Goal: Task Accomplishment & Management: Use online tool/utility

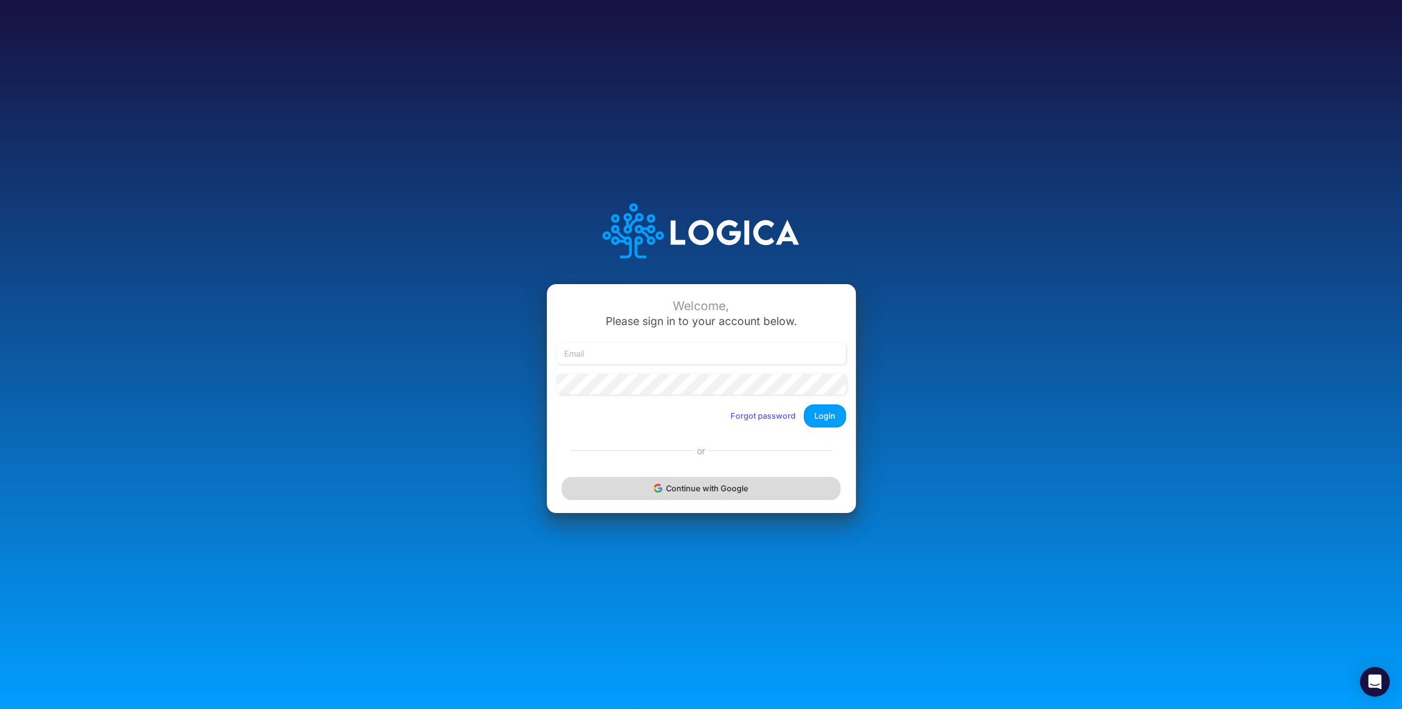
click at [720, 489] on button "Continue with Google" at bounding box center [701, 488] width 278 height 23
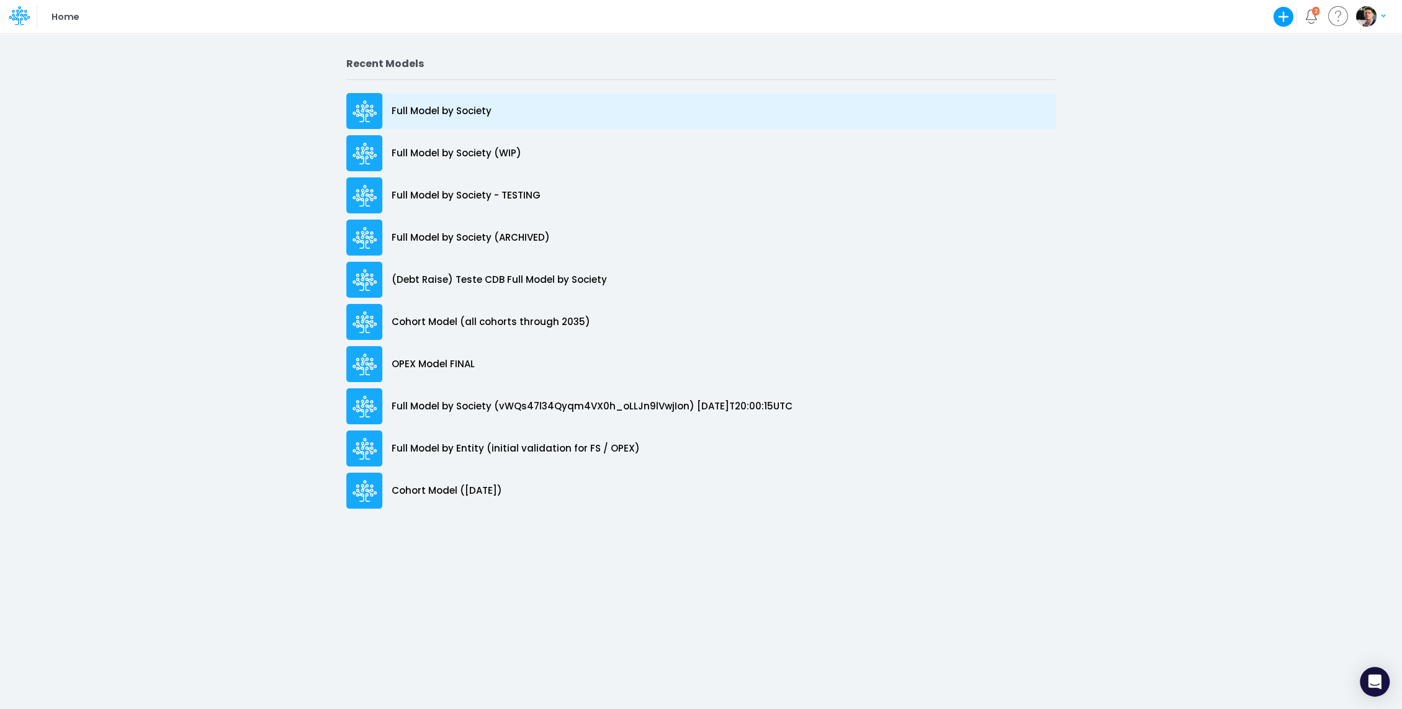
click at [448, 112] on p "Full Model by Society" at bounding box center [442, 111] width 100 height 14
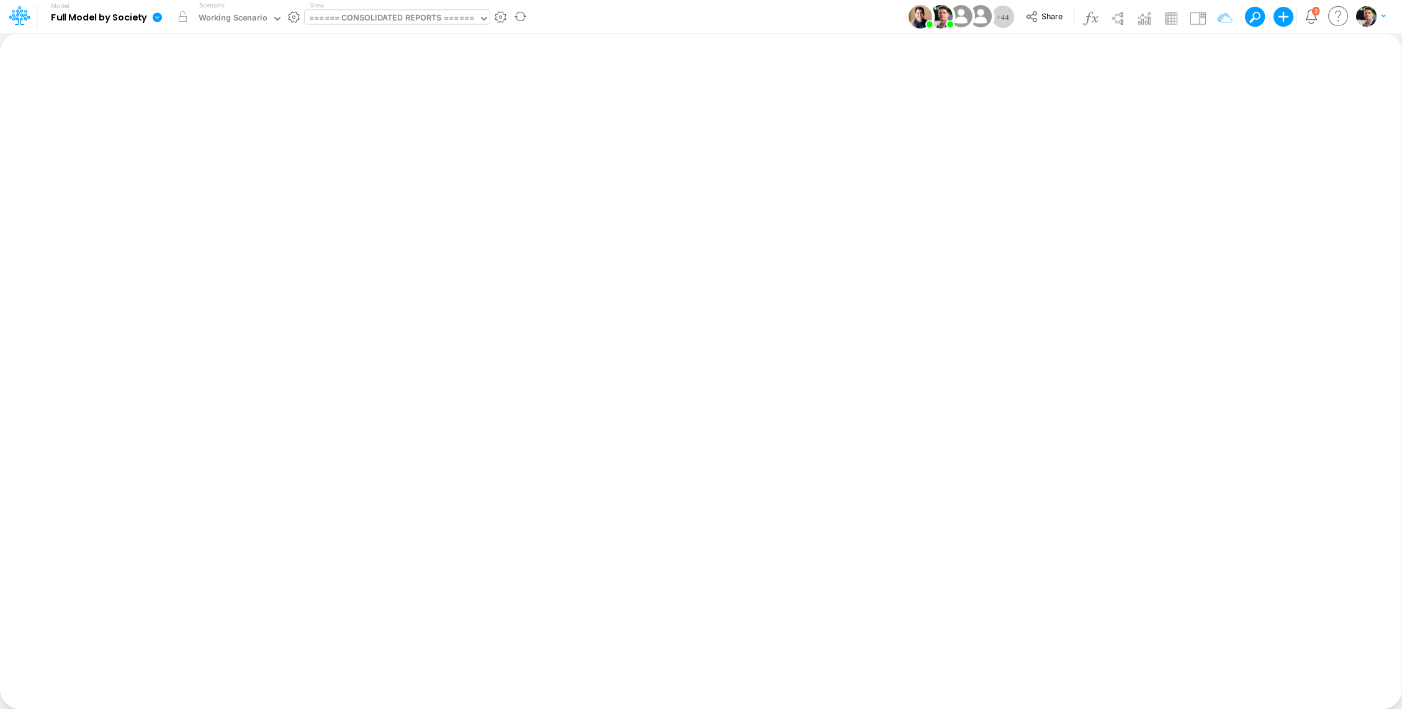
click at [380, 20] on div "====== CONSOLIDATED REPORTS ======" at bounding box center [391, 19] width 165 height 14
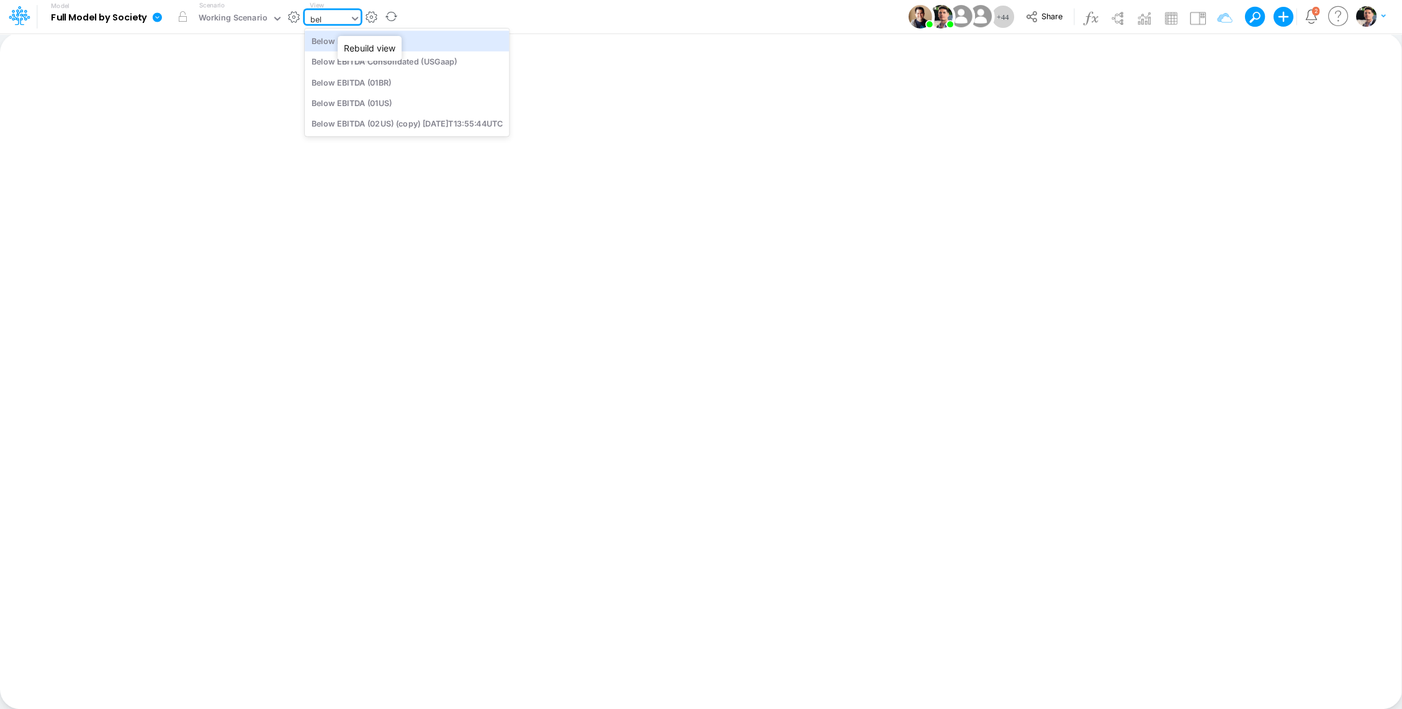
type input "belo"
click at [393, 86] on div "Below EBITDA (01BR)" at bounding box center [407, 82] width 204 height 20
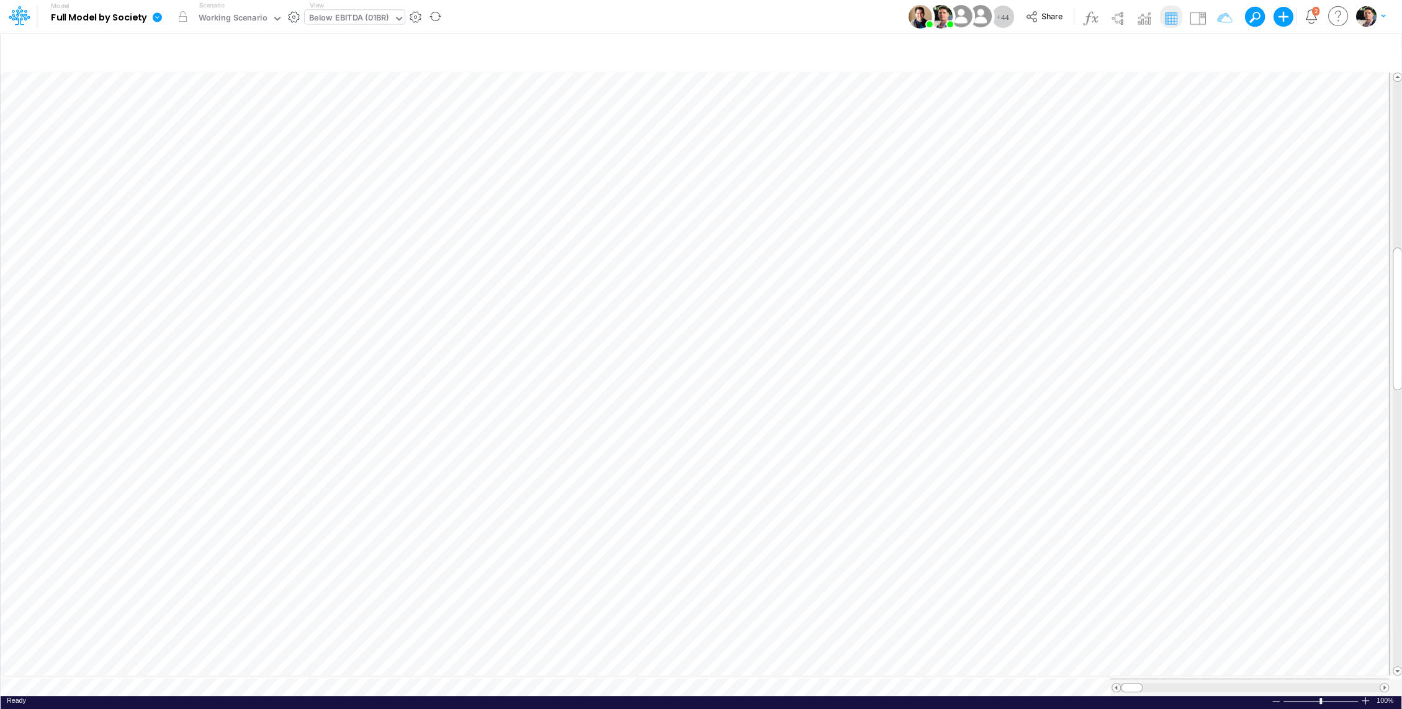
scroll to position [6, 1]
click at [1073, 477] on icon "button" at bounding box center [1078, 475] width 19 height 13
click at [1084, 475] on li "% CDI Paid to Users =" at bounding box center [1079, 488] width 43 height 32
click at [1080, 488] on icon "button" at bounding box center [1078, 488] width 19 height 13
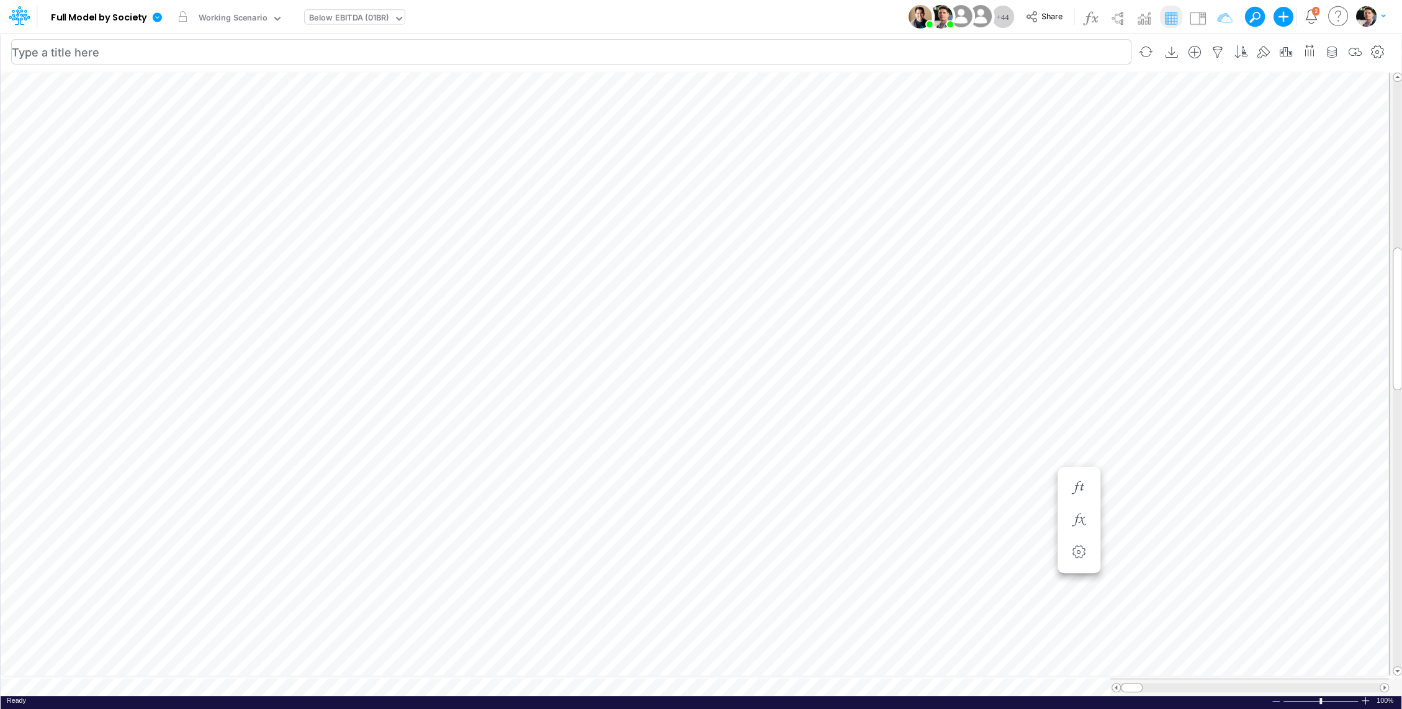
scroll to position [6, 1]
click at [1018, 500] on icon "button" at bounding box center [1011, 500] width 19 height 13
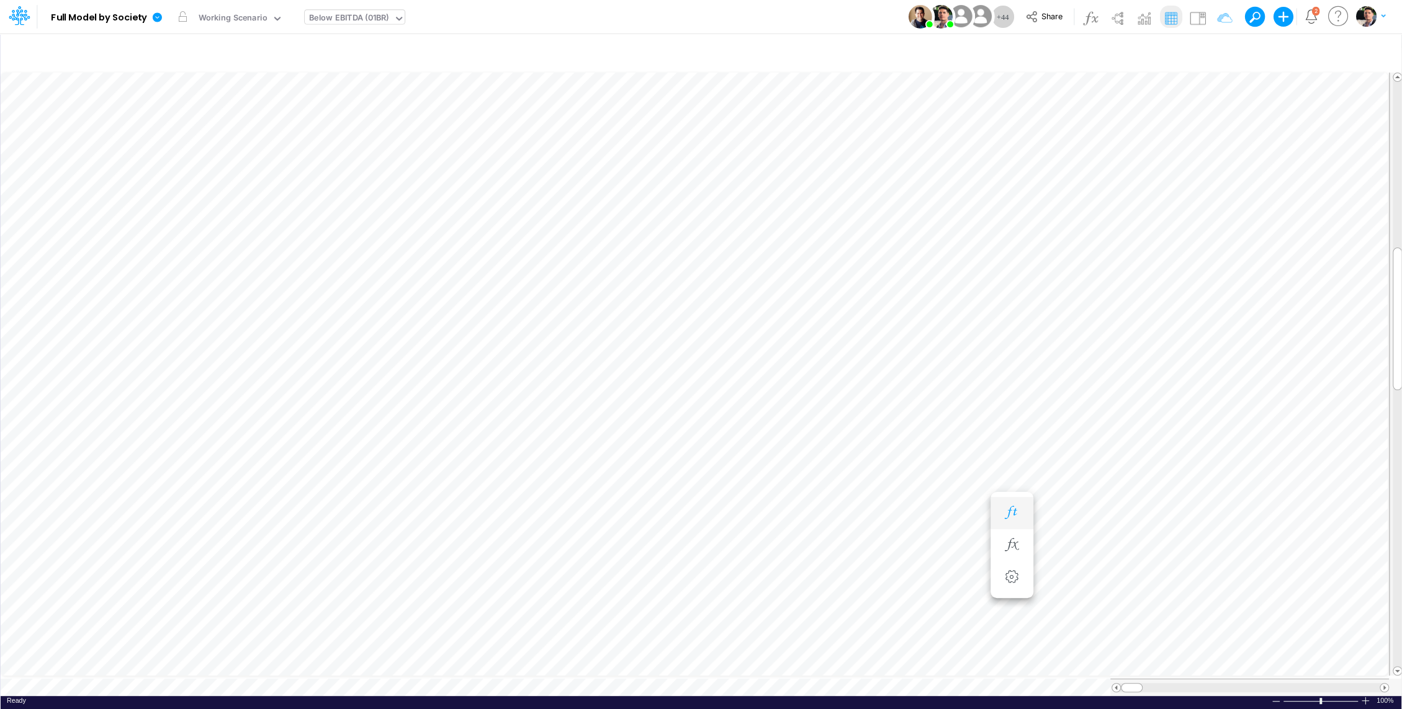
click at [1022, 514] on button "button" at bounding box center [1011, 513] width 23 height 25
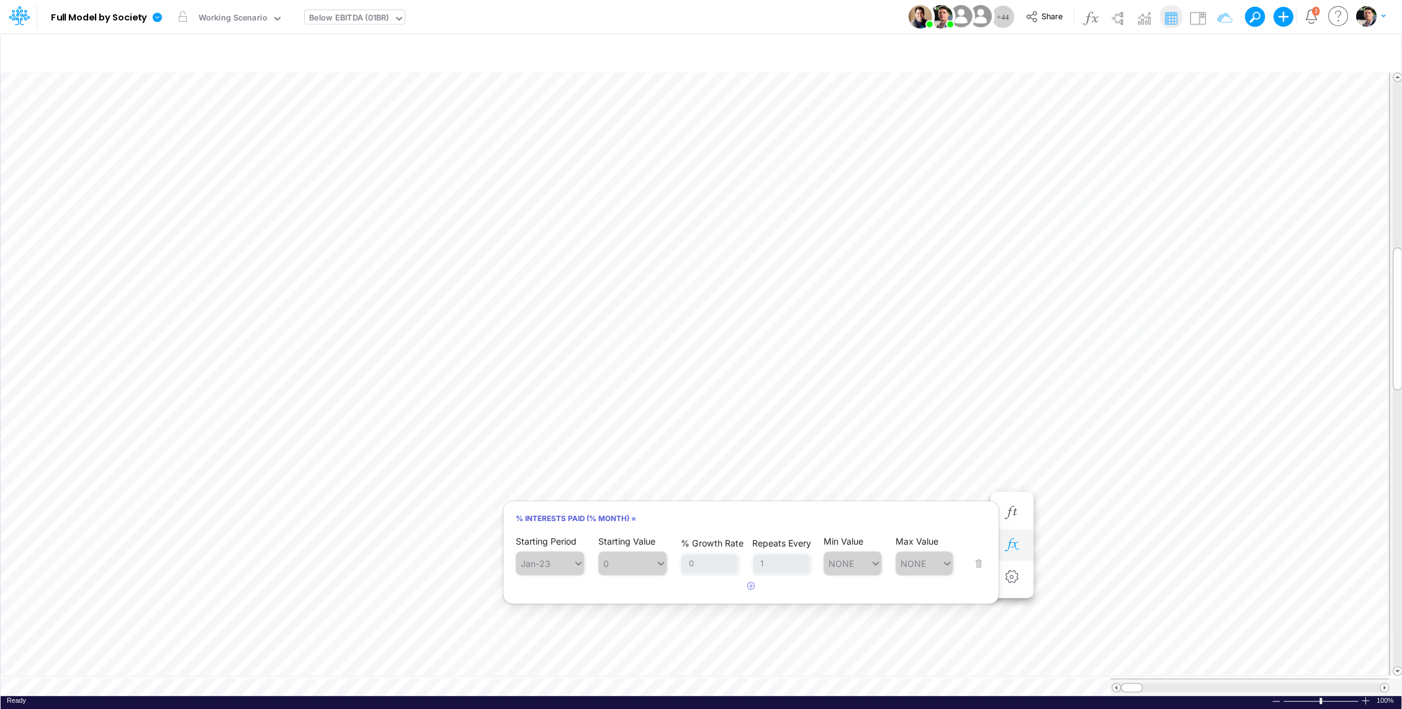
click at [1020, 543] on icon "button" at bounding box center [1011, 545] width 19 height 13
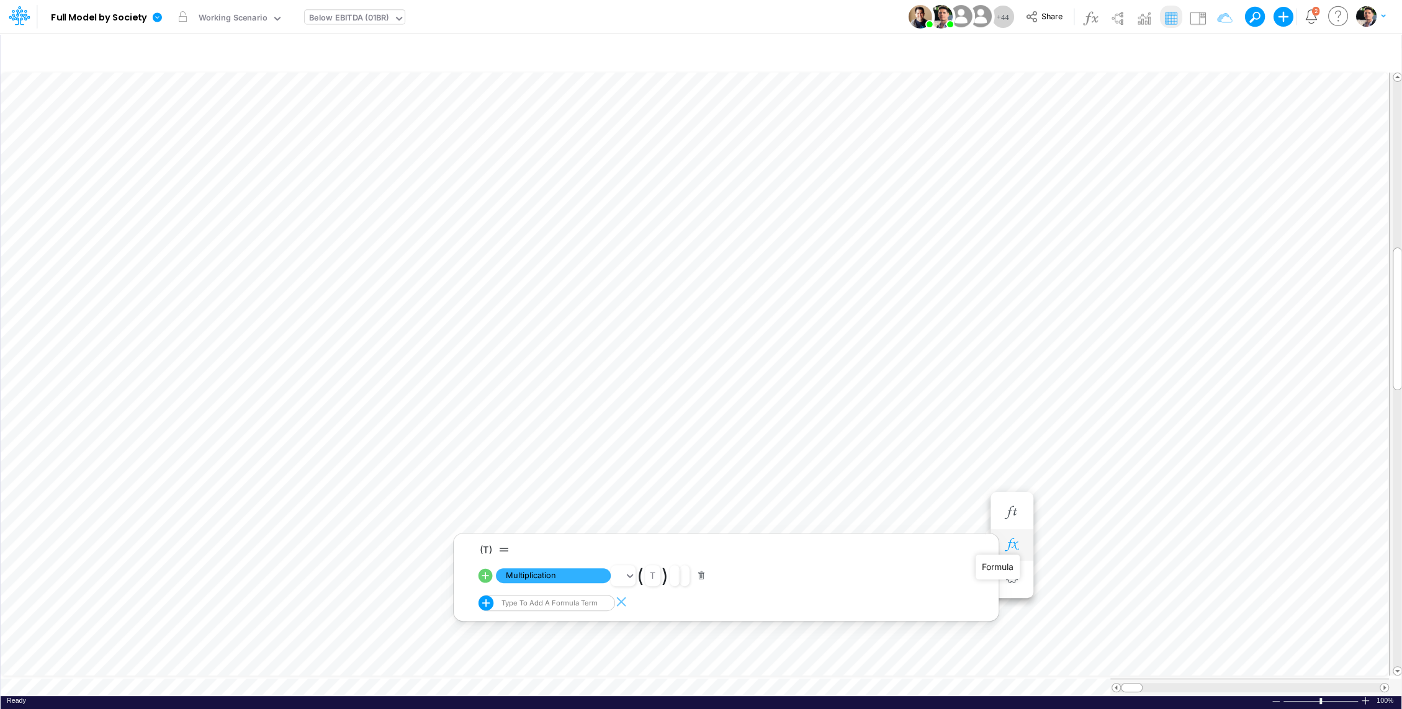
click at [1015, 548] on icon "button" at bounding box center [1011, 545] width 19 height 13
click at [1014, 555] on button "button" at bounding box center [1011, 545] width 23 height 25
click at [565, 575] on span "Multiplication" at bounding box center [553, 576] width 115 height 16
click at [557, 578] on span "Exponent" at bounding box center [553, 578] width 115 height 16
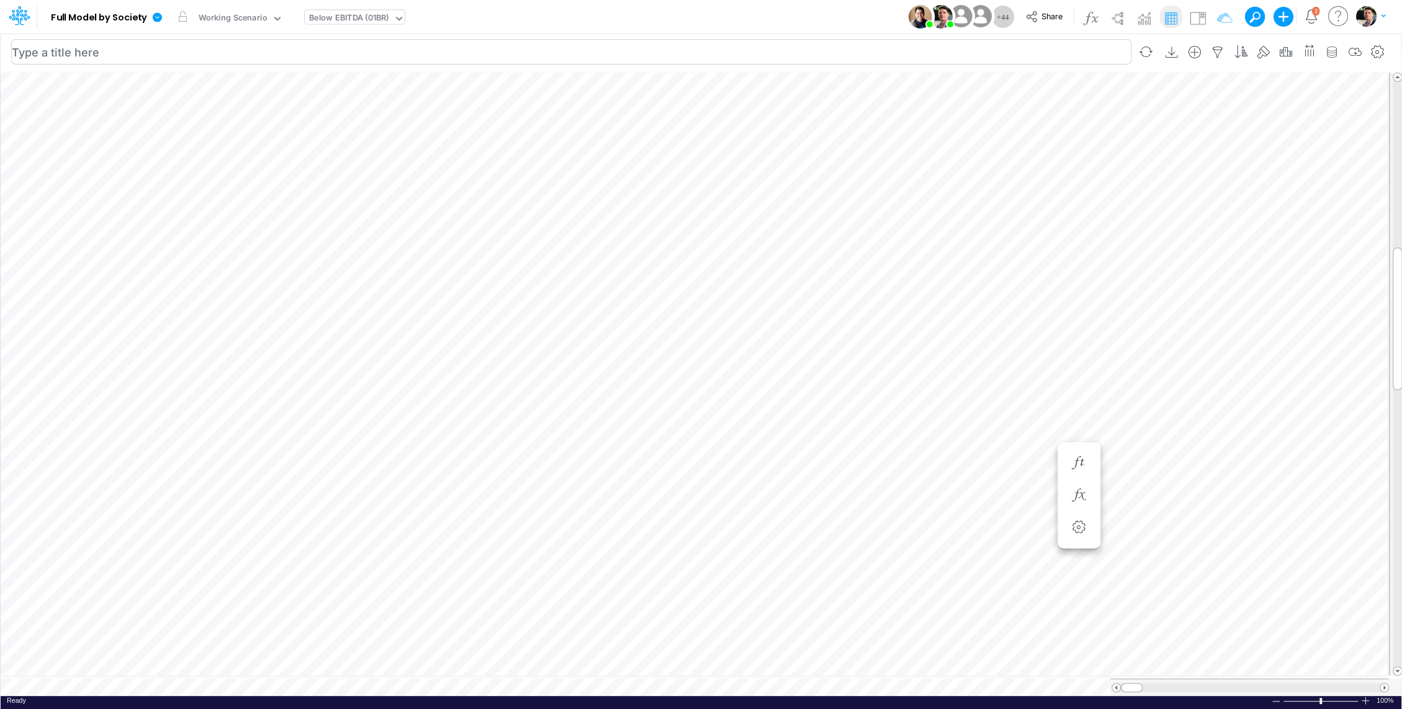
scroll to position [6, 1]
click at [1018, 570] on icon "button" at bounding box center [1011, 570] width 19 height 13
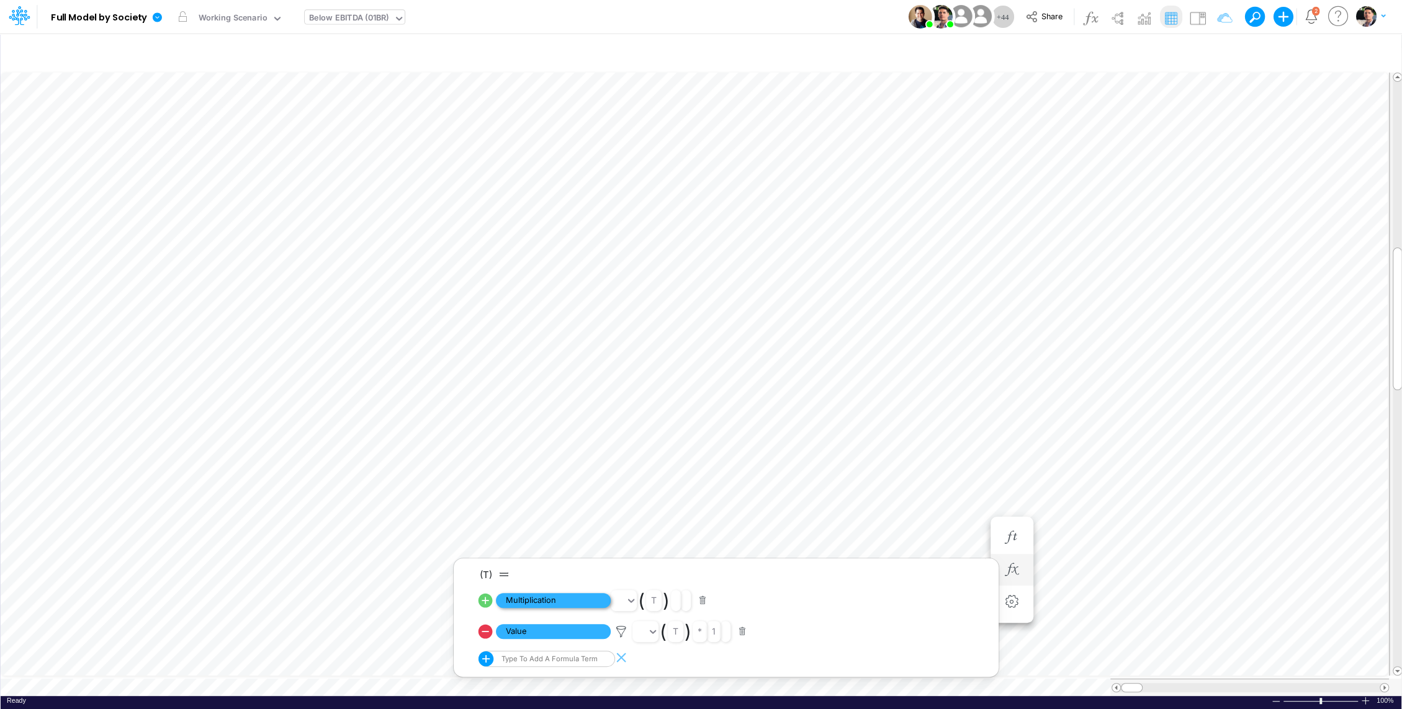
click at [559, 602] on span "Multiplication" at bounding box center [553, 601] width 115 height 16
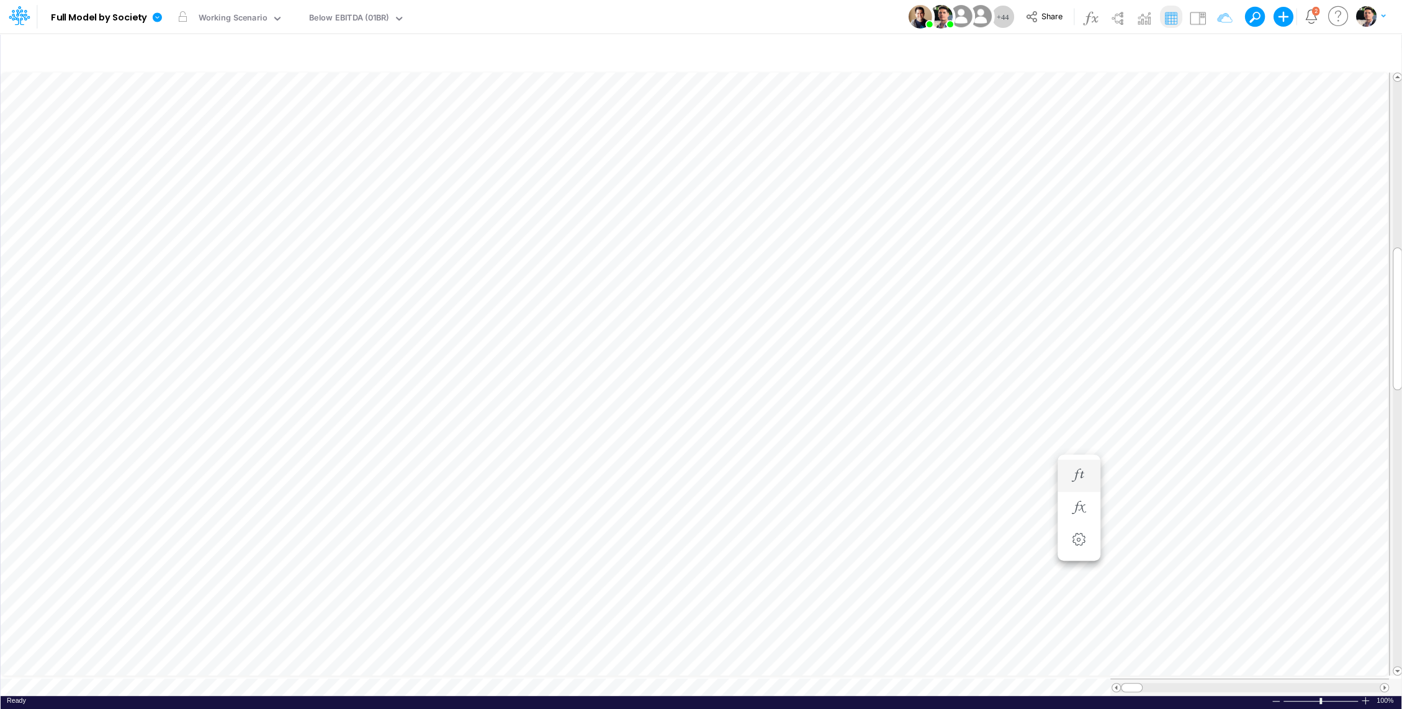
click at [1090, 479] on li "Wallet Prepaid =" at bounding box center [1079, 476] width 43 height 32
click at [1085, 484] on button "button" at bounding box center [1078, 476] width 23 height 25
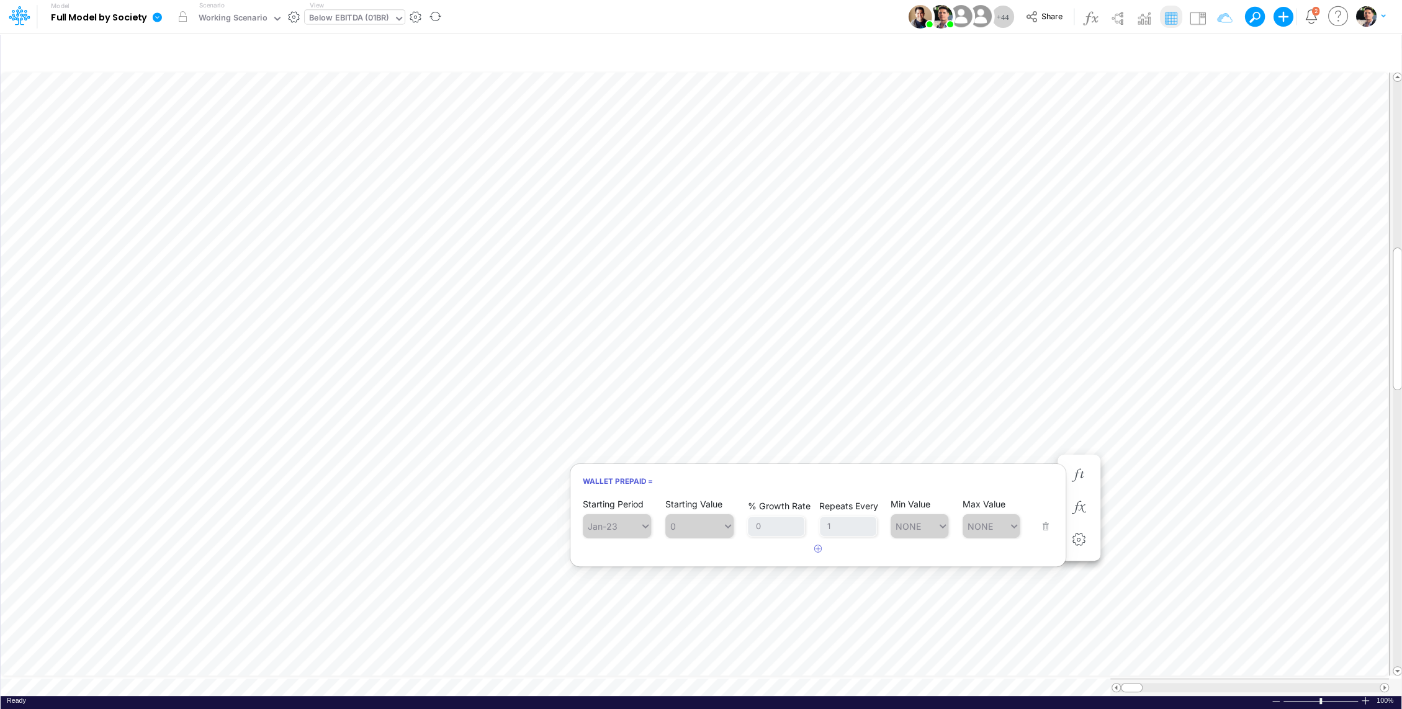
click at [344, 16] on div "Below EBITDA (01BR)" at bounding box center [349, 19] width 80 height 14
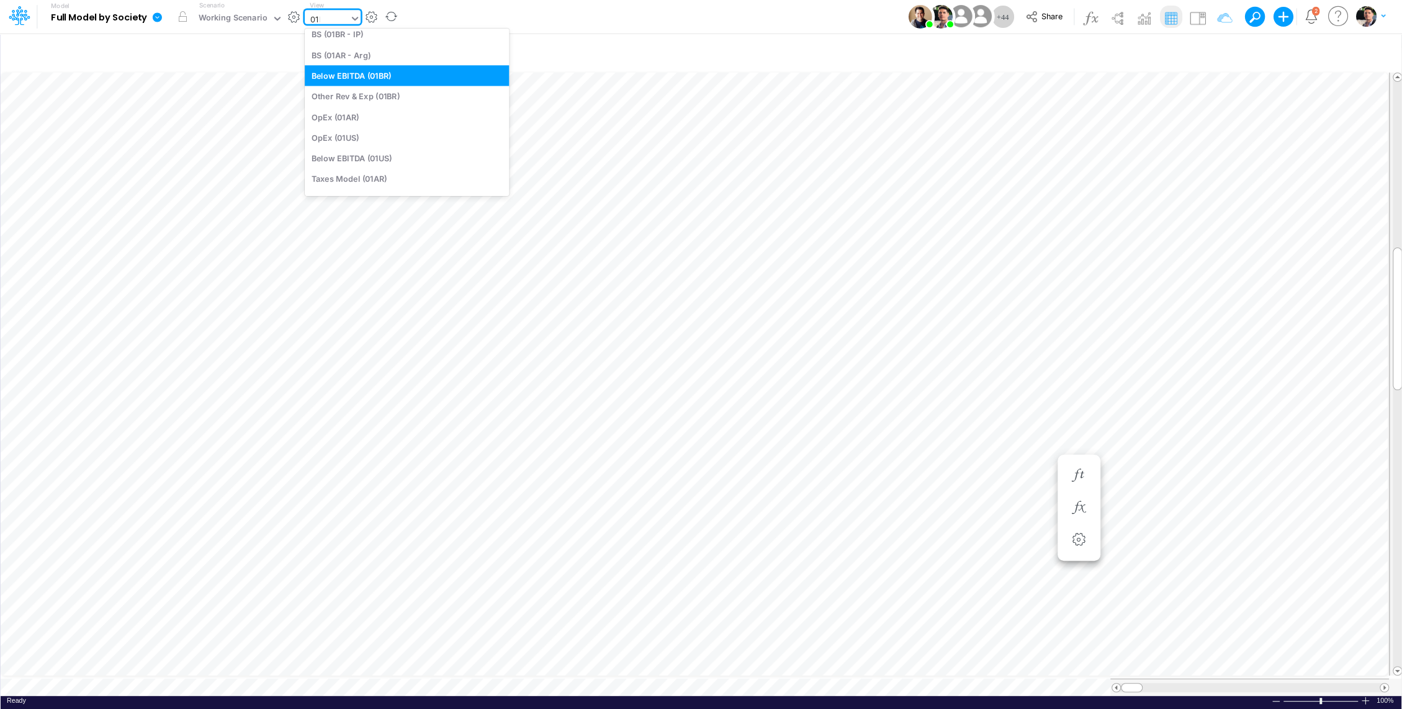
scroll to position [76, 0]
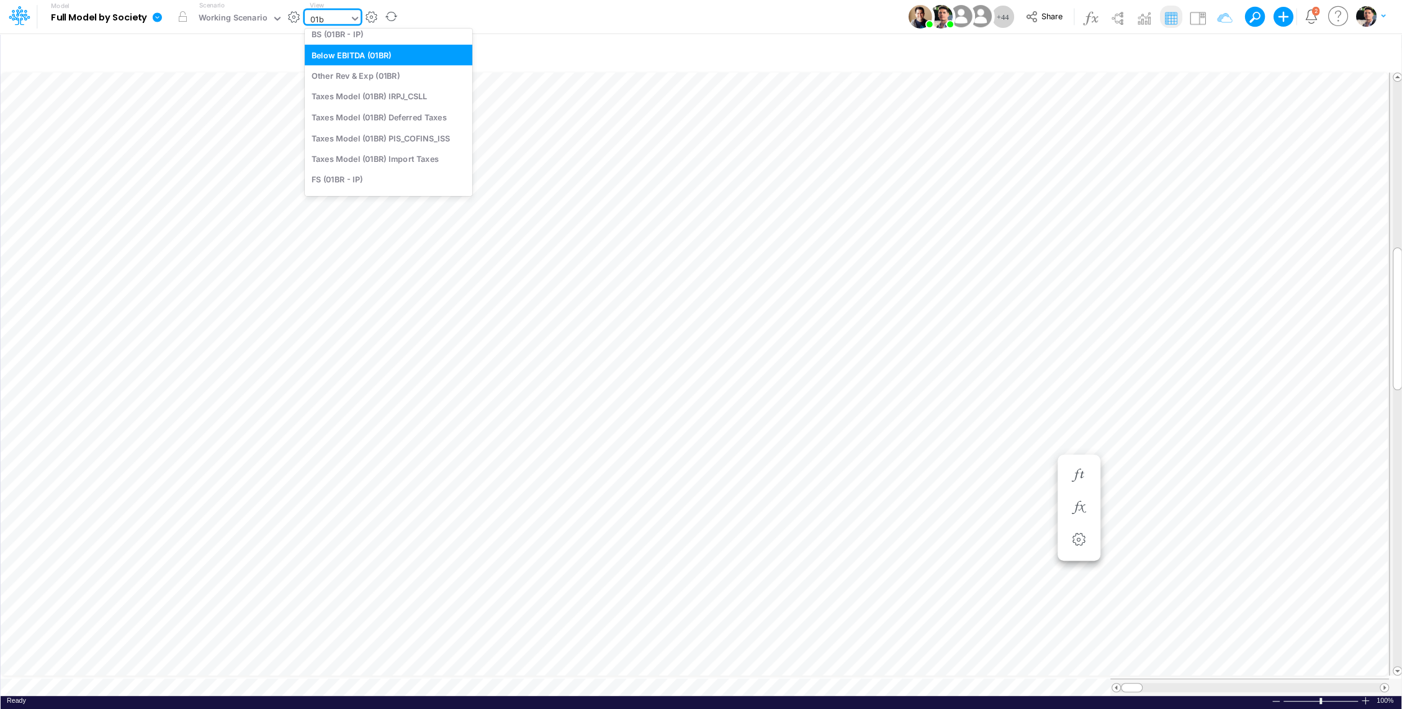
type input "01br"
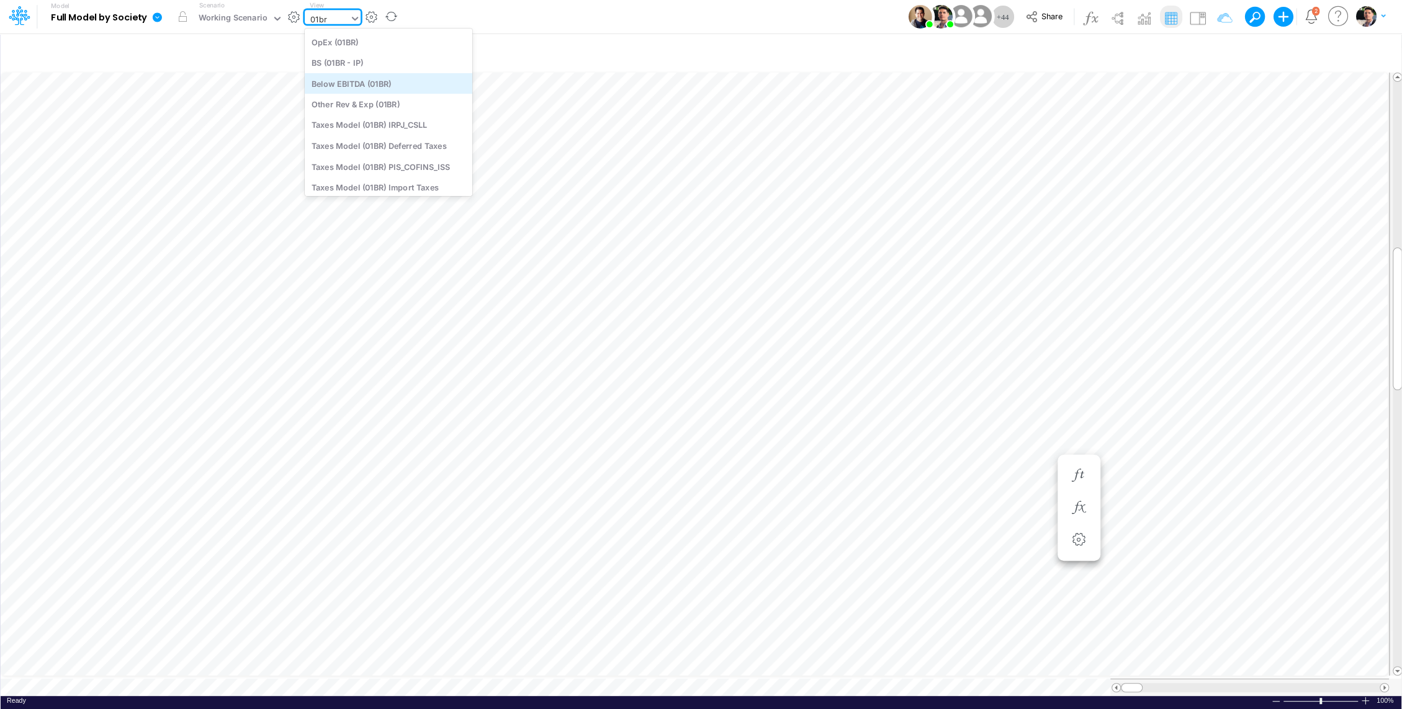
scroll to position [25, 0]
click at [358, 76] on div "BS (01BR - IP)" at bounding box center [389, 80] width 168 height 20
type input "BS (01BR - IP)"
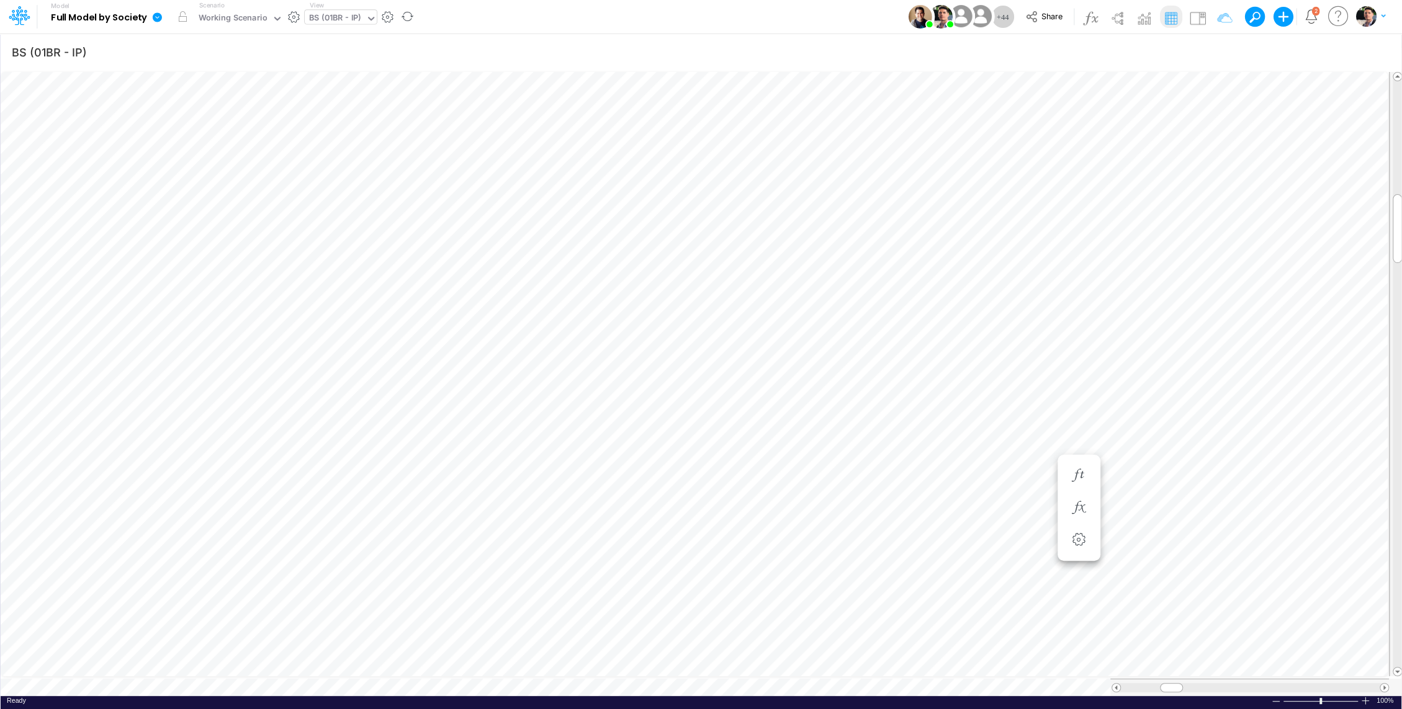
scroll to position [6, 1]
click at [155, 15] on icon at bounding box center [157, 16] width 9 height 9
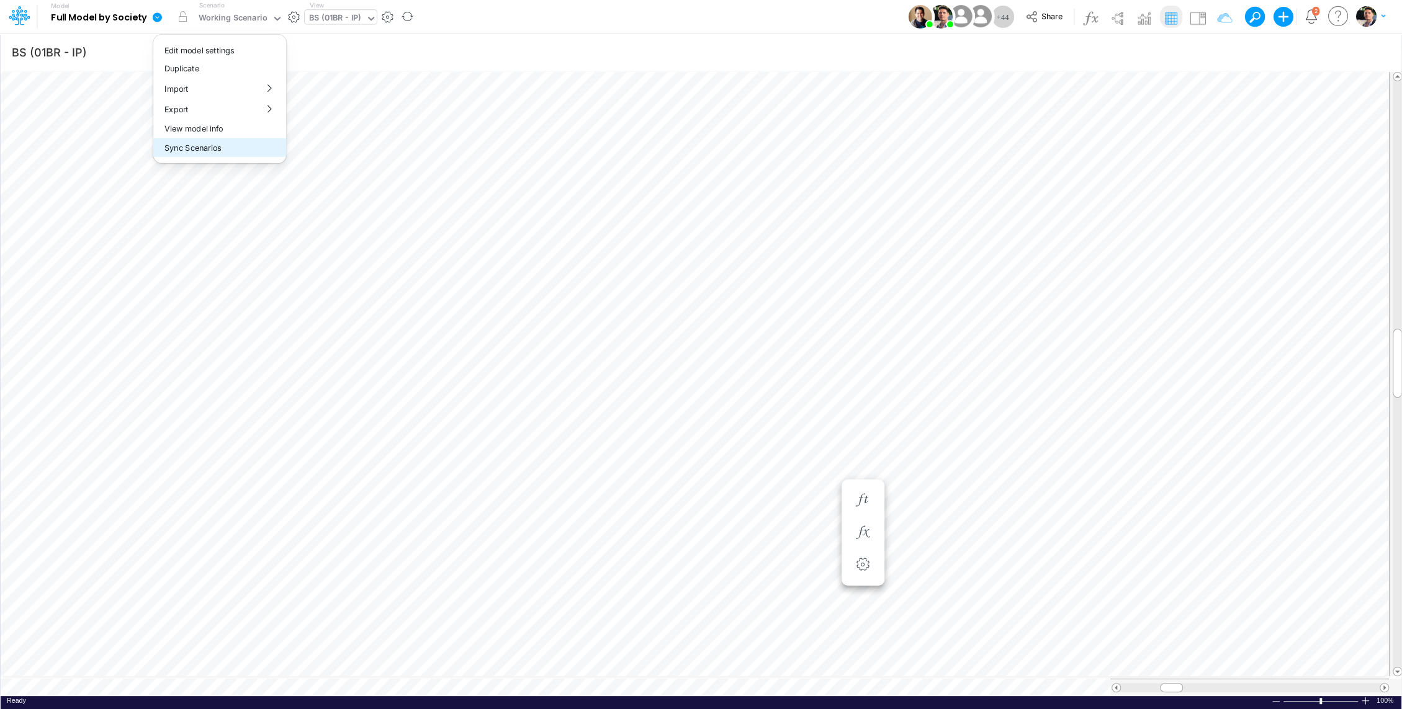
click at [202, 149] on button "Sync Scenarios" at bounding box center [219, 147] width 133 height 19
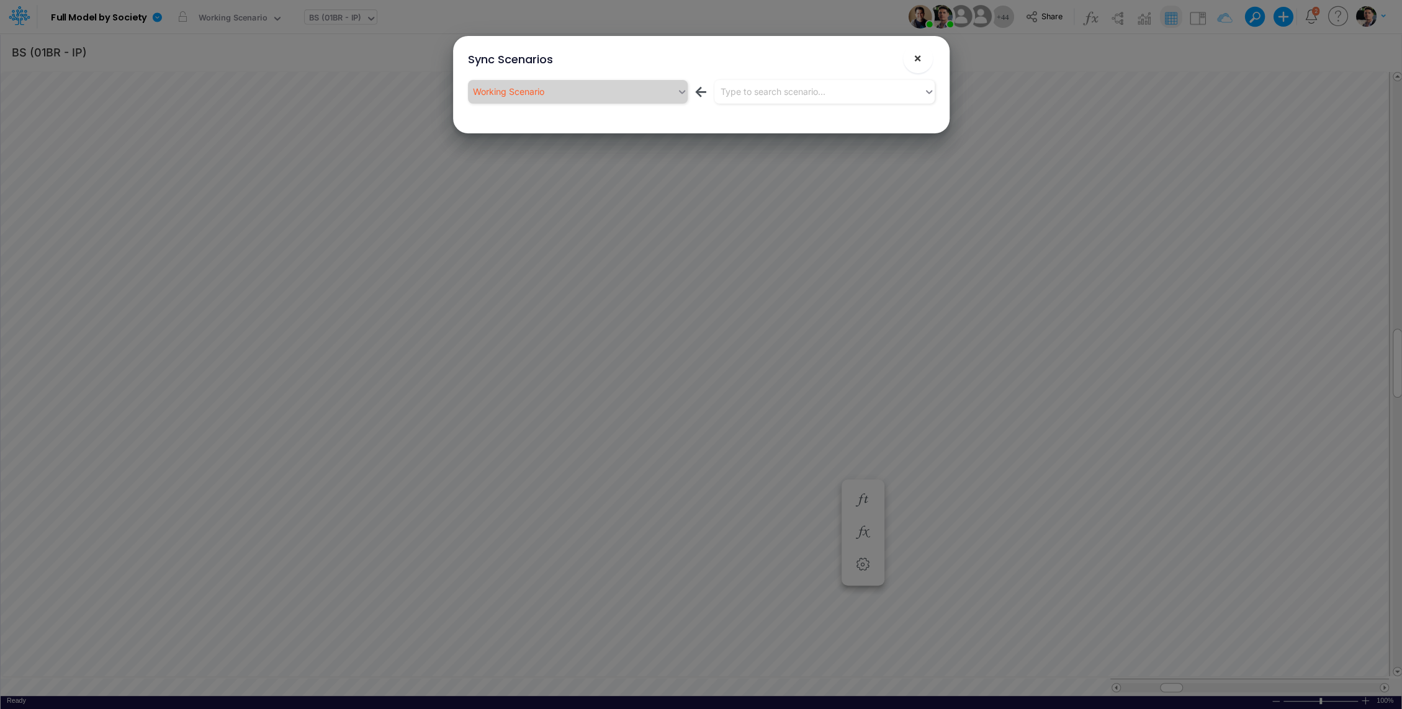
click at [919, 61] on span "×" at bounding box center [918, 57] width 8 height 15
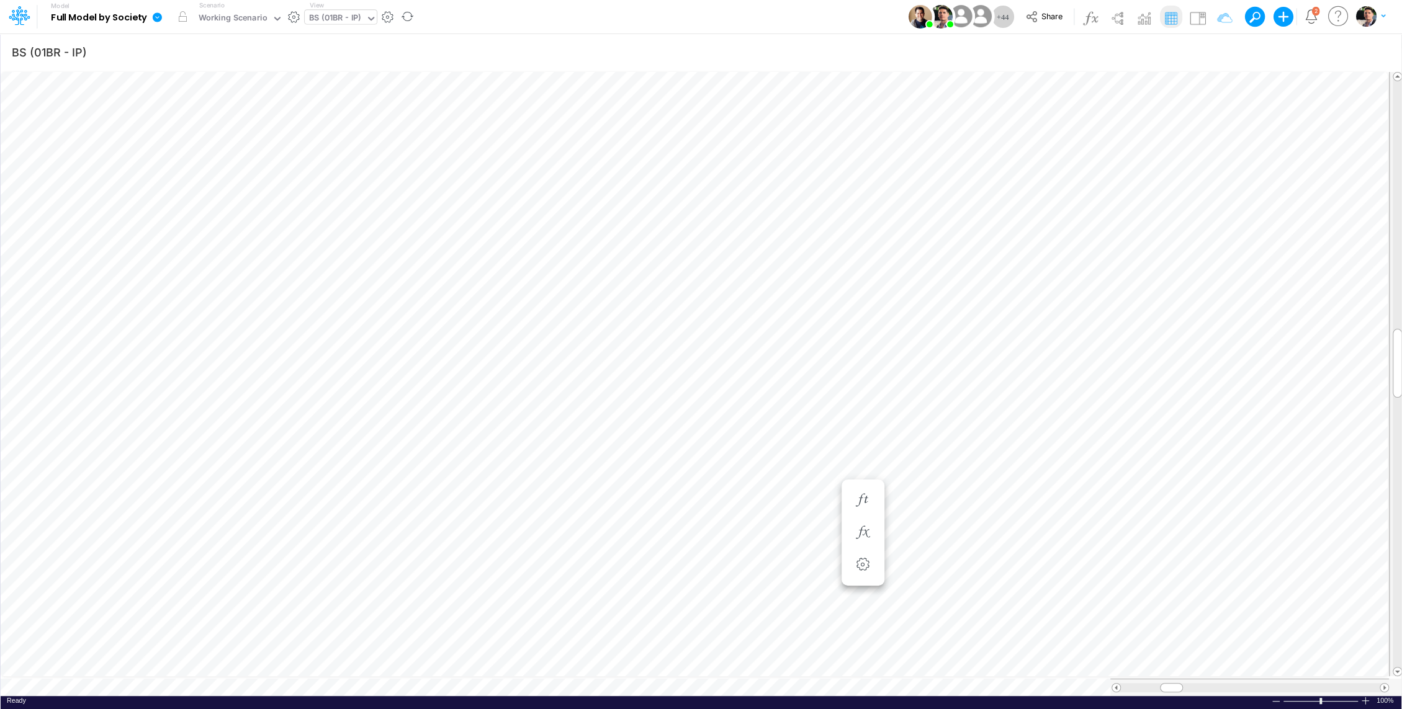
click at [161, 23] on link at bounding box center [159, 17] width 25 height 32
click at [240, 131] on button "View model info" at bounding box center [219, 128] width 133 height 19
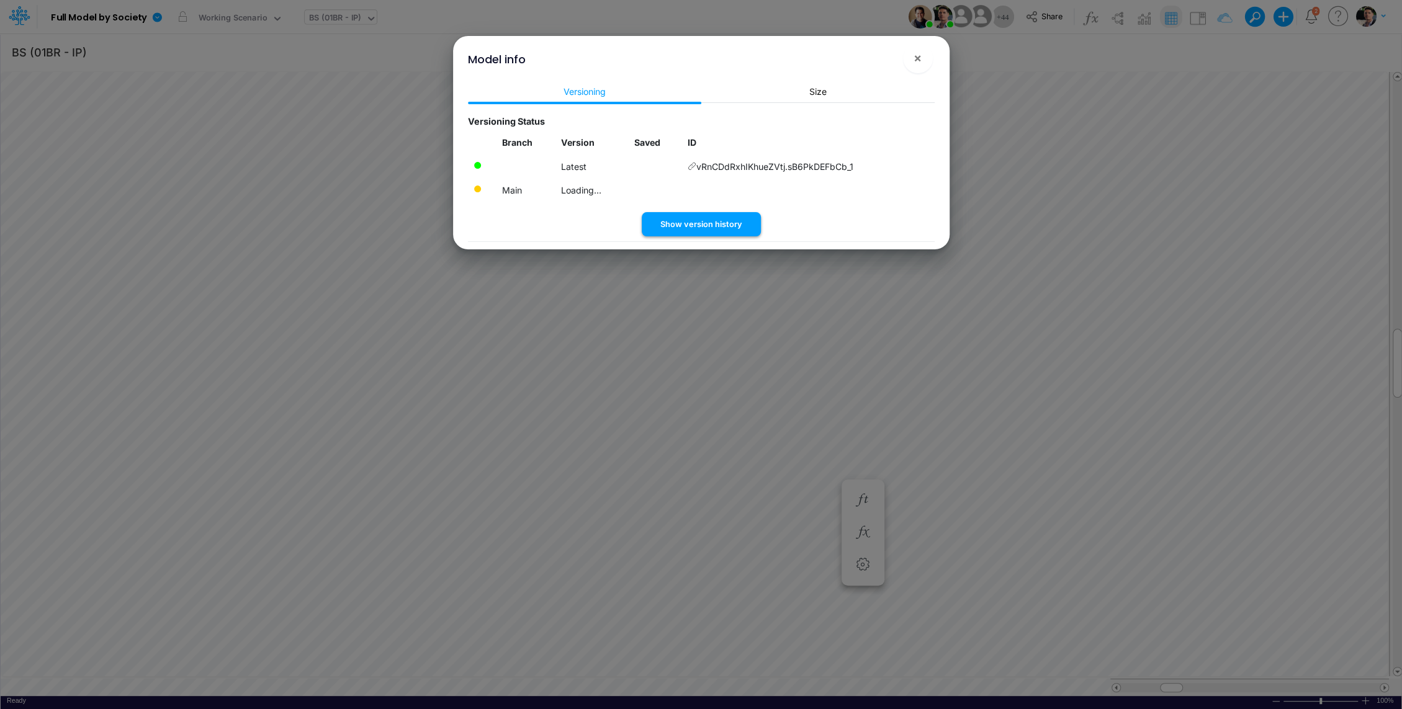
click at [684, 220] on button "Show version history" at bounding box center [701, 224] width 119 height 24
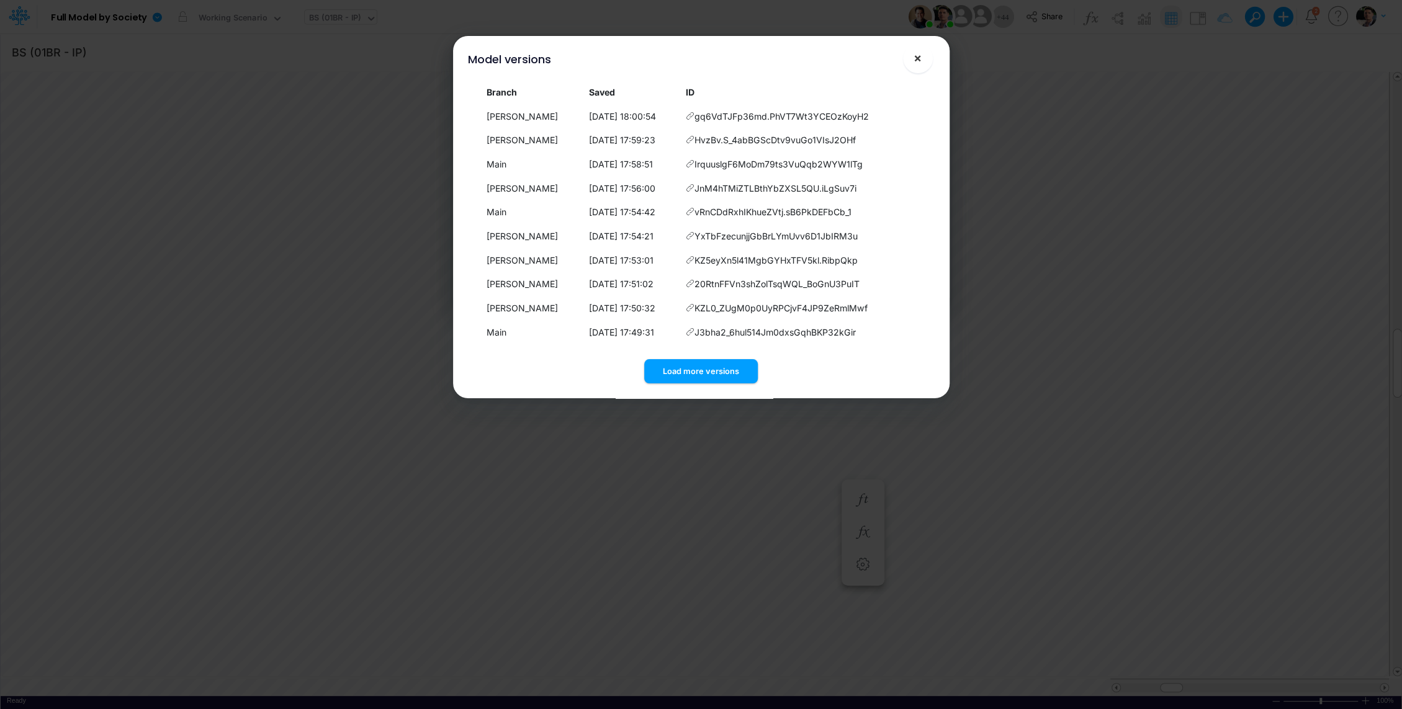
click at [914, 64] on span "×" at bounding box center [918, 57] width 8 height 15
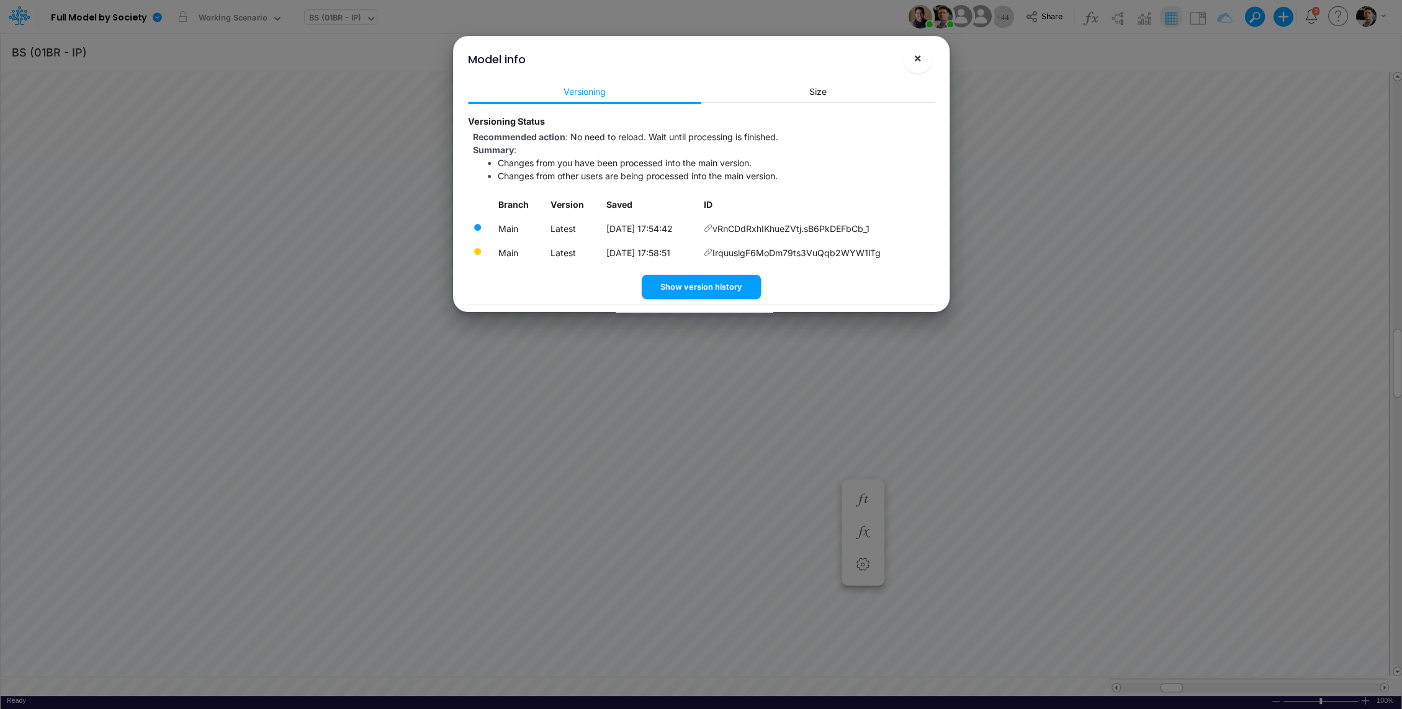
drag, startPoint x: 923, startPoint y: 60, endPoint x: 922, endPoint y: 95, distance: 34.8
click at [923, 60] on button "×" at bounding box center [918, 58] width 30 height 30
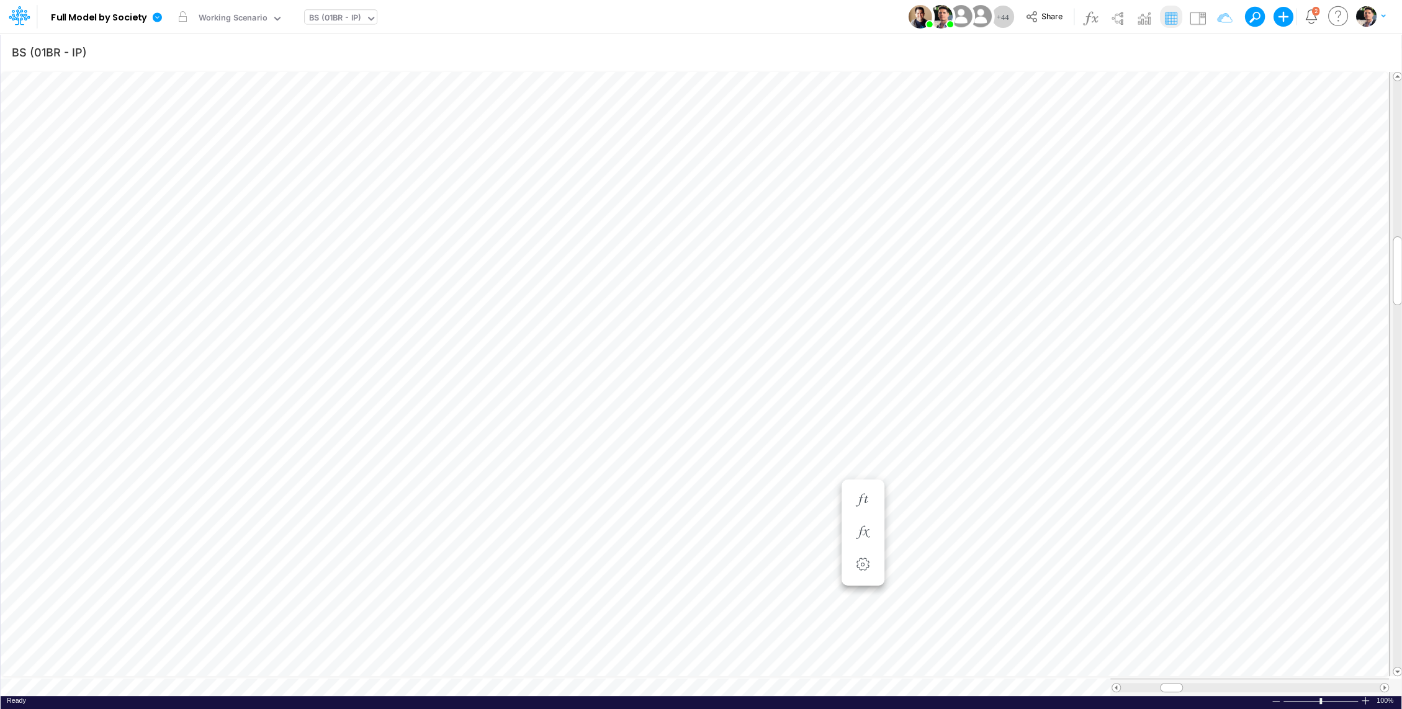
scroll to position [6, 1]
click at [861, 331] on icon "button" at bounding box center [862, 334] width 19 height 13
click at [158, 16] on icon at bounding box center [157, 16] width 9 height 9
click at [220, 112] on button "Export" at bounding box center [219, 109] width 133 height 20
click at [346, 114] on button "Excel" at bounding box center [353, 115] width 133 height 19
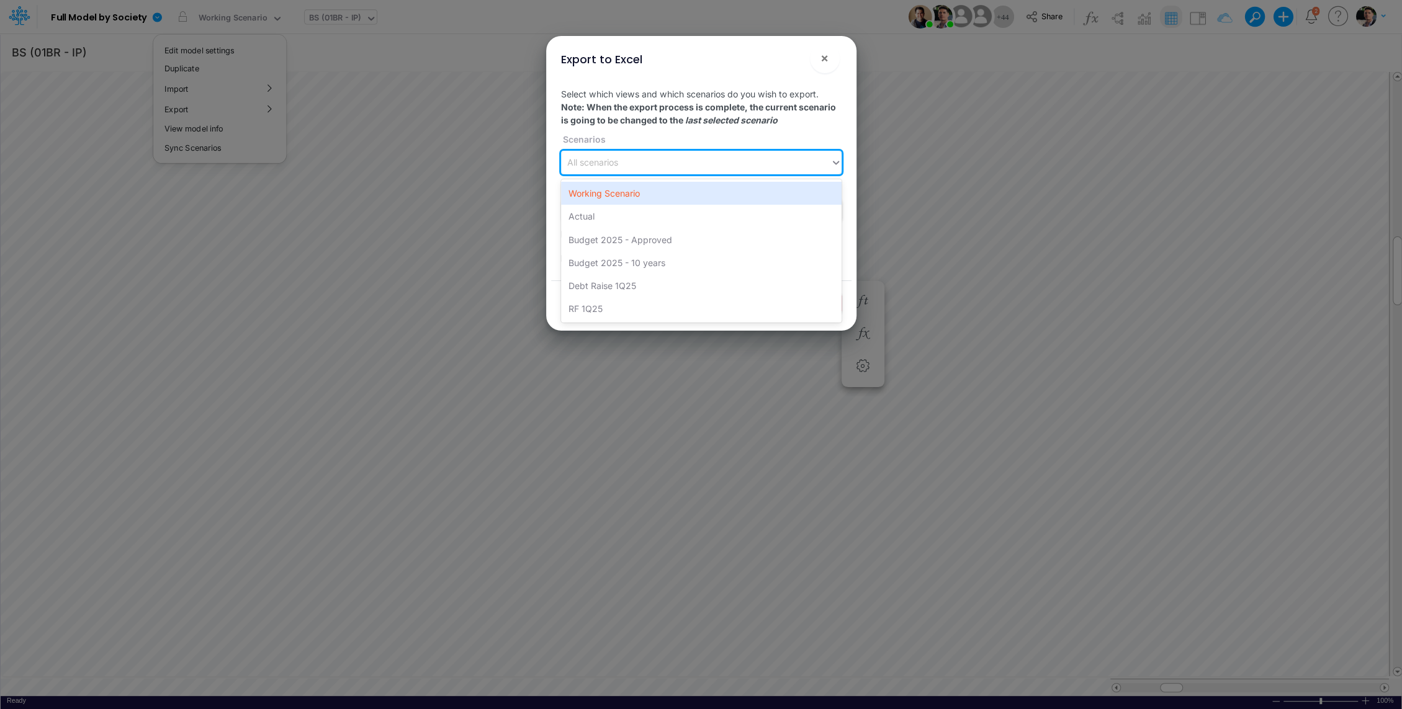
click at [665, 166] on div "All scenarios" at bounding box center [695, 163] width 269 height 20
click at [642, 197] on div "Working Scenario" at bounding box center [701, 193] width 281 height 23
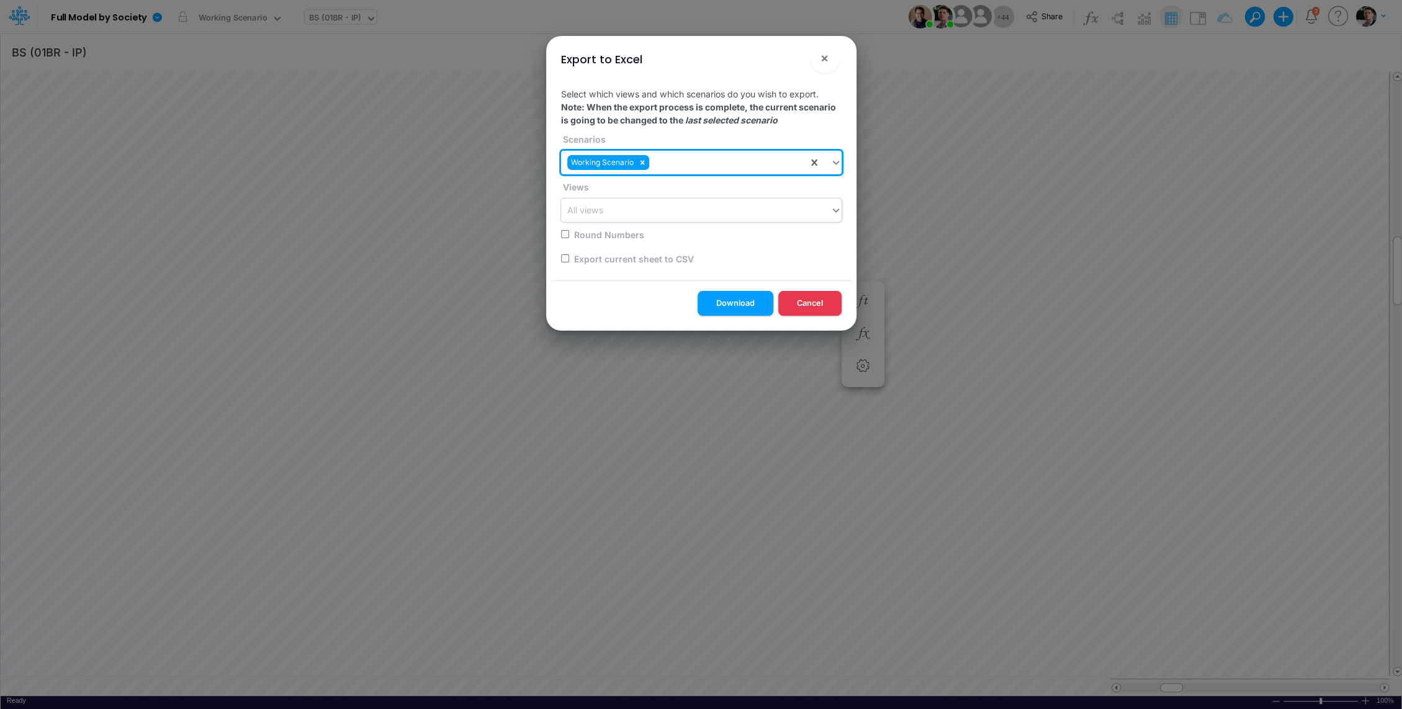
click at [652, 213] on div "All views" at bounding box center [695, 210] width 269 height 20
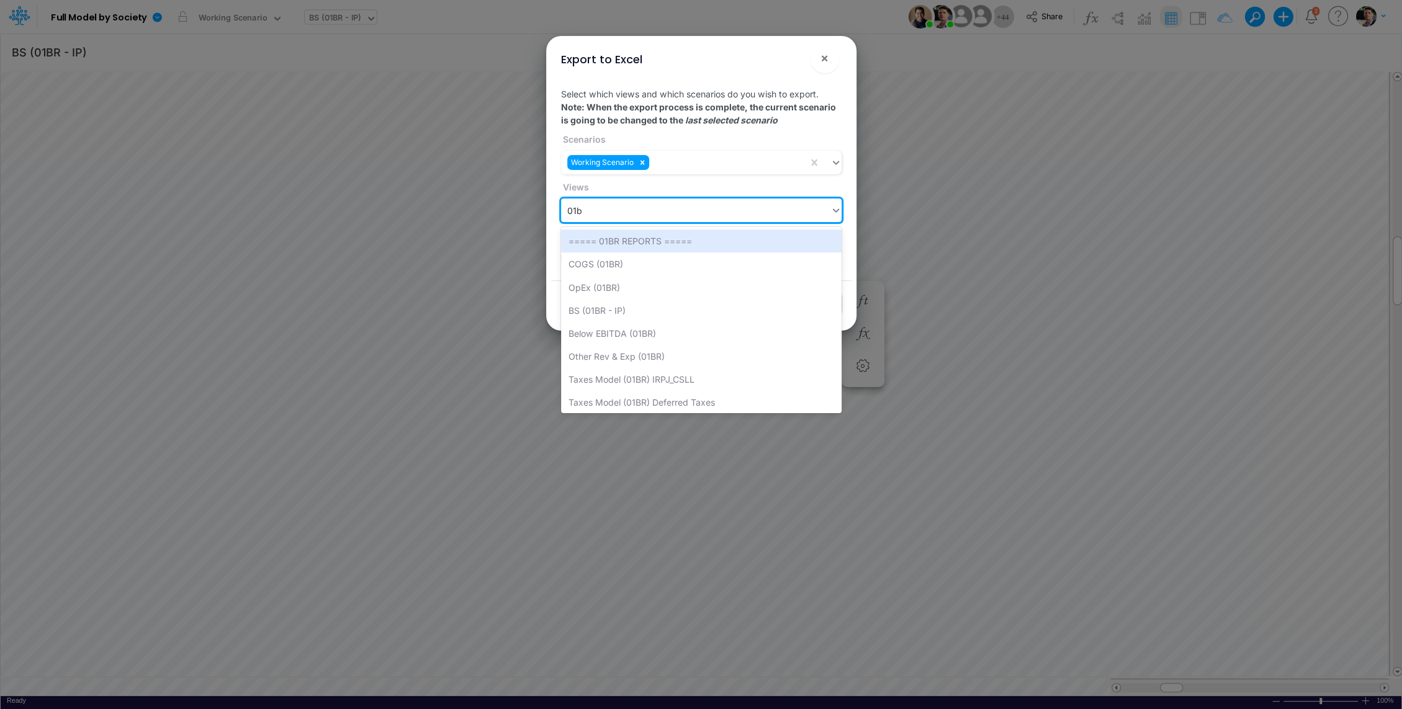
type input "01br"
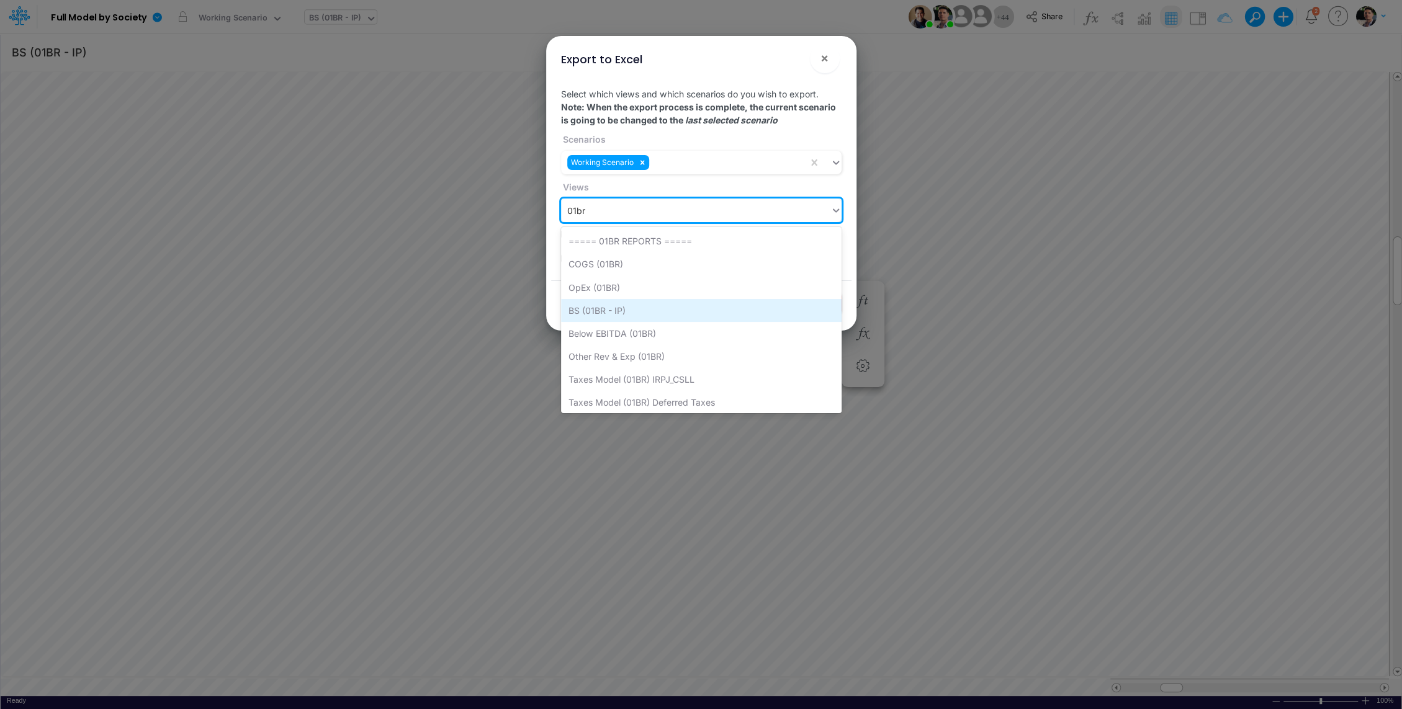
click at [654, 307] on div "BS (01BR - IP)" at bounding box center [701, 310] width 281 height 23
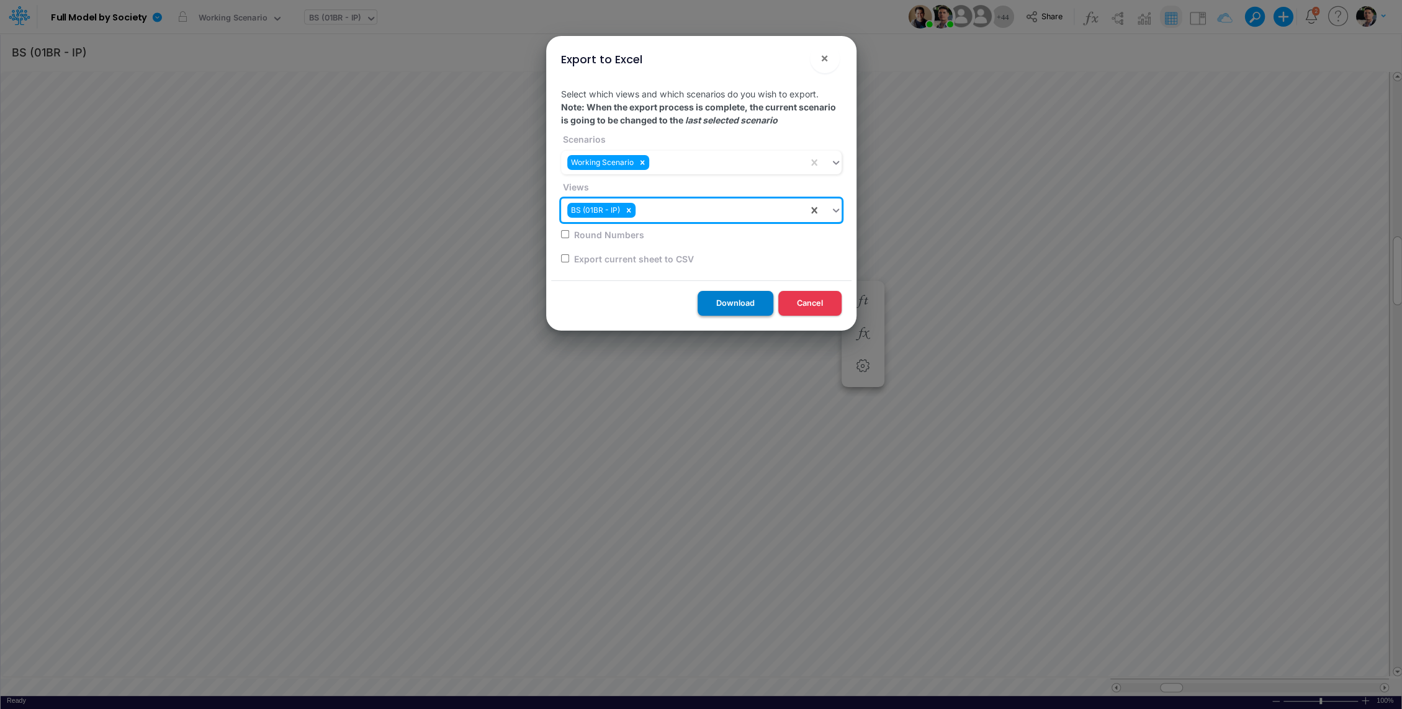
click at [743, 308] on button "Download" at bounding box center [736, 303] width 76 height 24
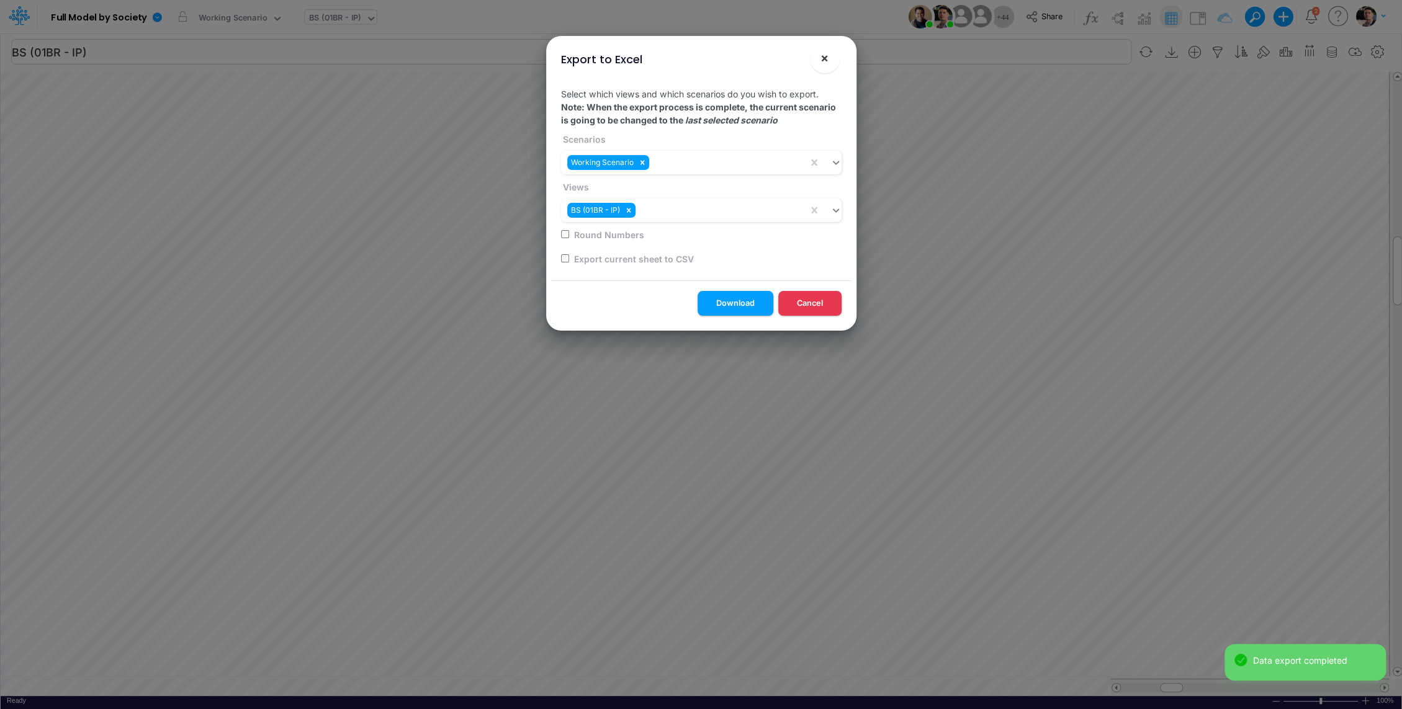
click at [819, 60] on button "×" at bounding box center [825, 58] width 30 height 30
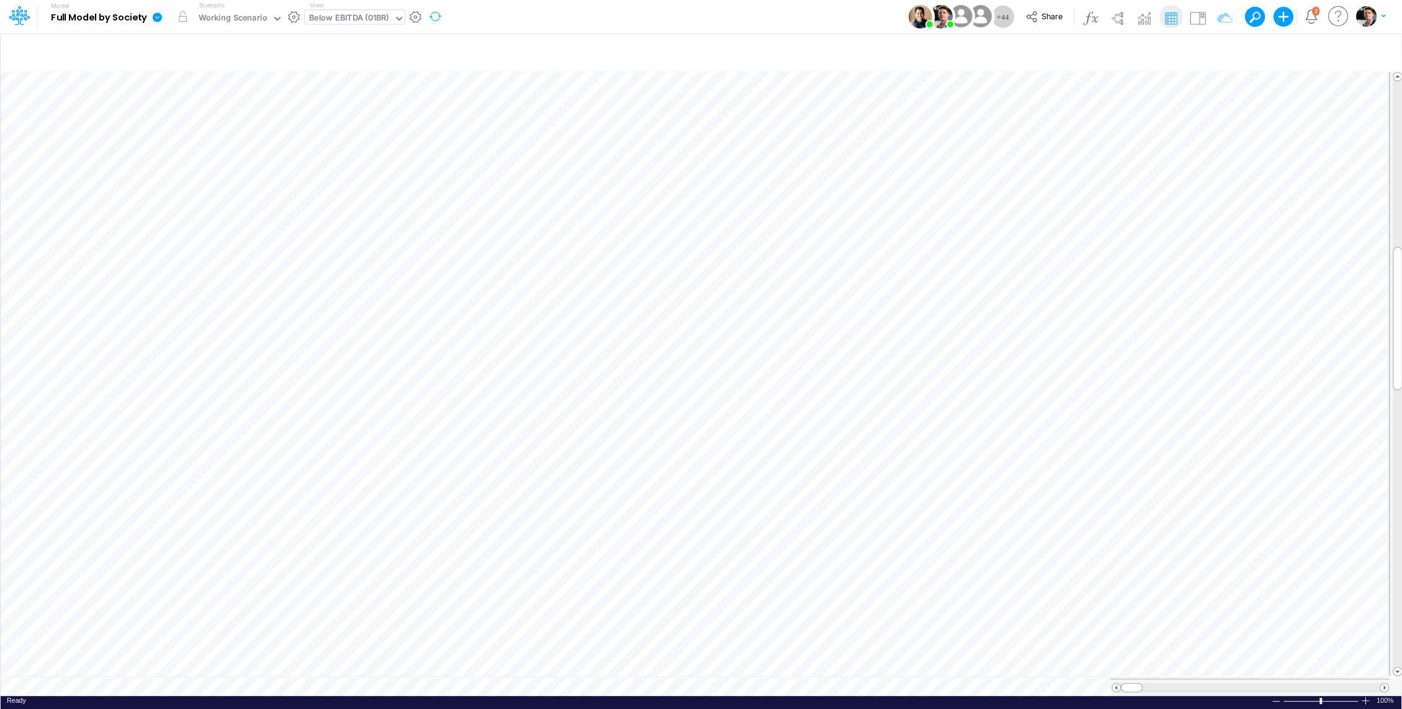
scroll to position [6, 1]
click at [941, 526] on icon "button" at bounding box center [944, 525] width 19 height 13
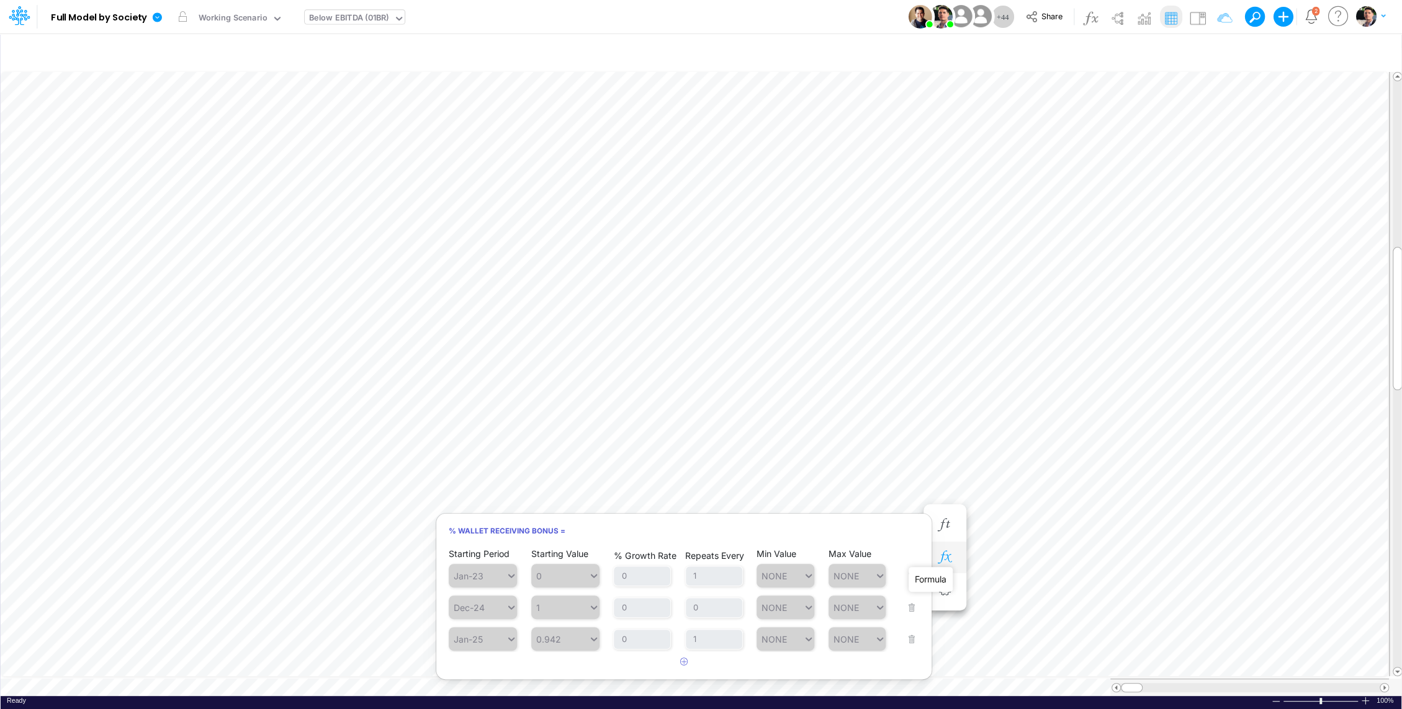
click at [949, 560] on icon "button" at bounding box center [944, 557] width 19 height 13
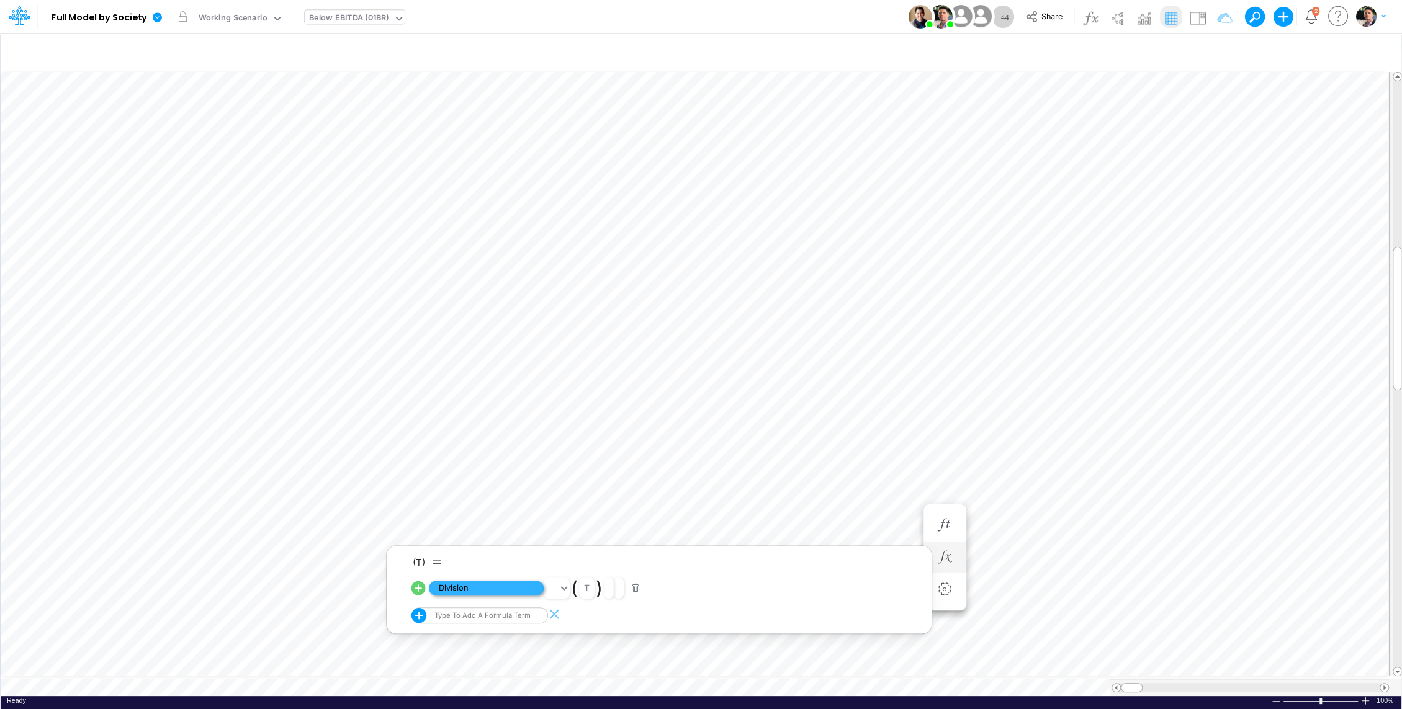
click at [489, 591] on span "Division" at bounding box center [486, 589] width 115 height 16
click at [953, 546] on icon "button" at bounding box center [944, 545] width 19 height 13
click at [941, 522] on icon "button" at bounding box center [944, 520] width 19 height 13
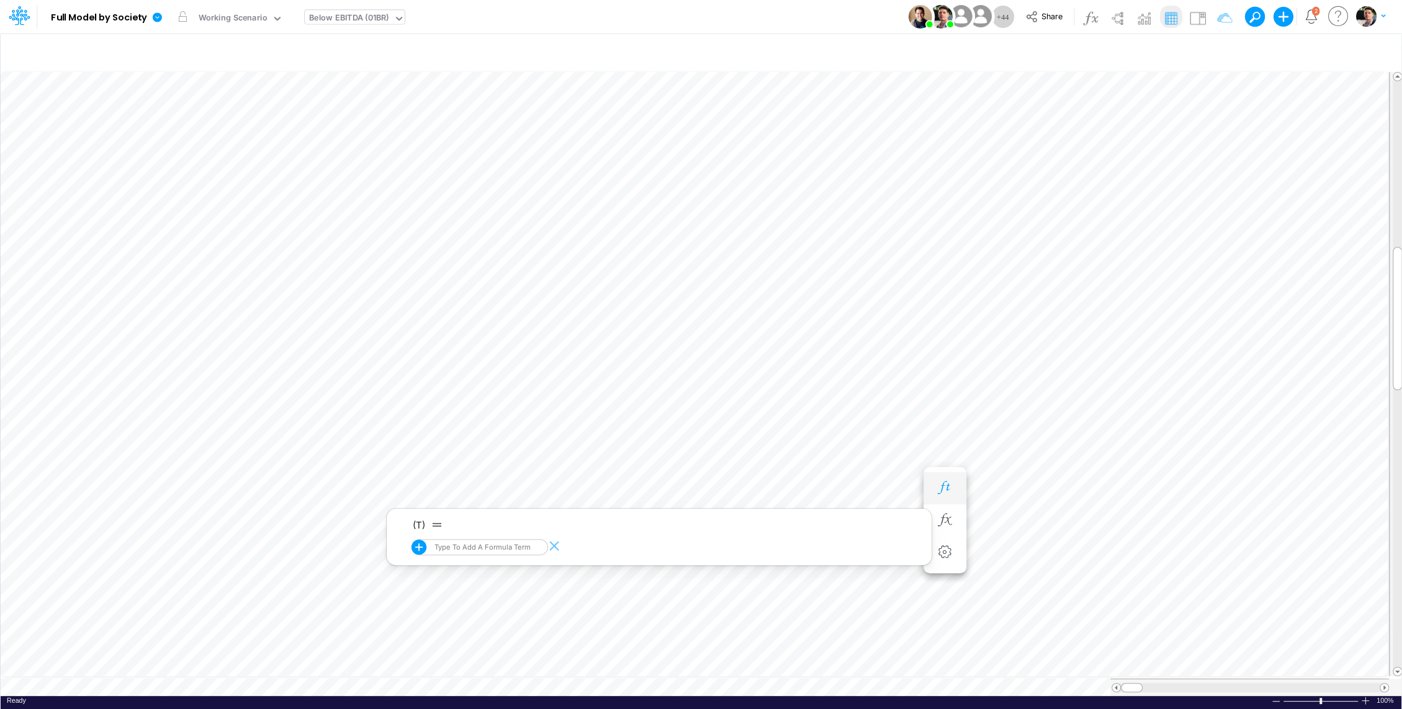
click at [942, 491] on icon "button" at bounding box center [944, 488] width 19 height 13
click at [949, 564] on icon "button" at bounding box center [944, 570] width 19 height 13
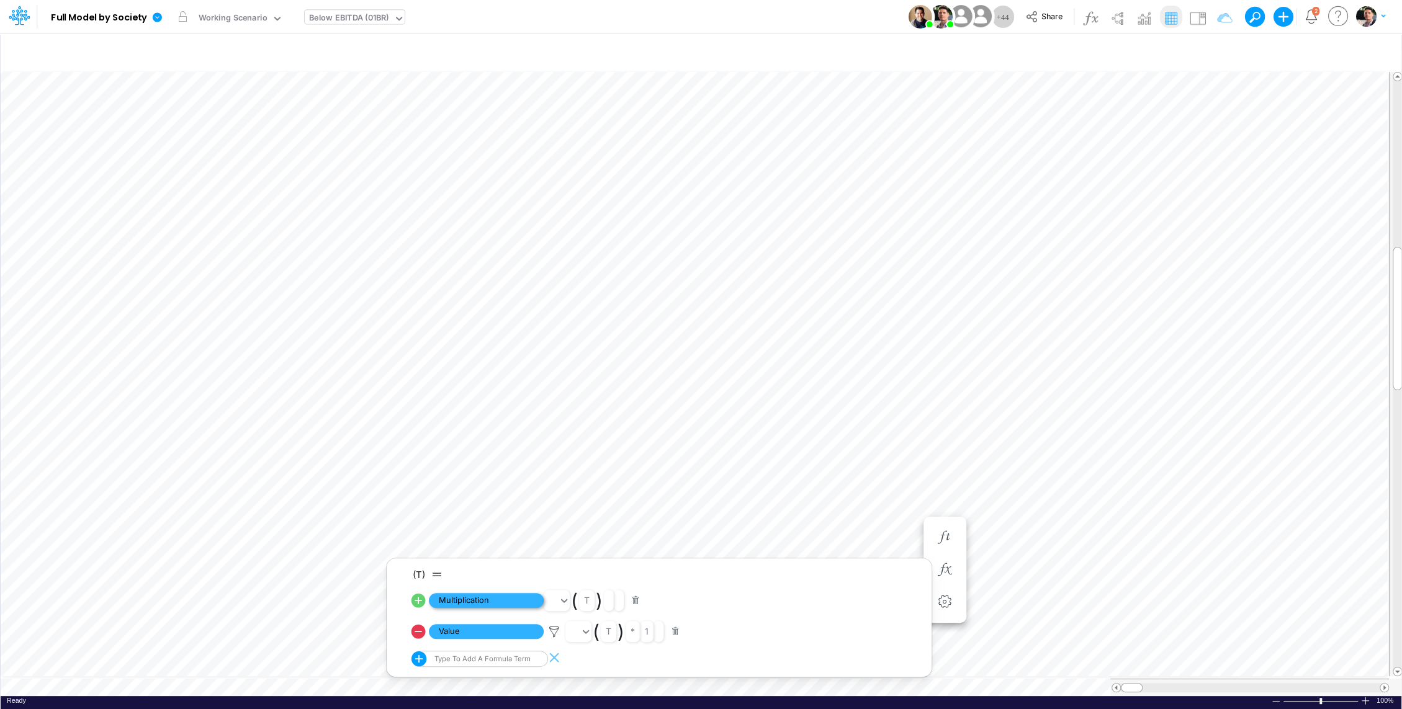
click at [505, 603] on span "Multiplication" at bounding box center [486, 601] width 115 height 16
click at [951, 560] on button "button" at bounding box center [944, 570] width 23 height 25
click at [508, 636] on span "Value" at bounding box center [486, 632] width 115 height 16
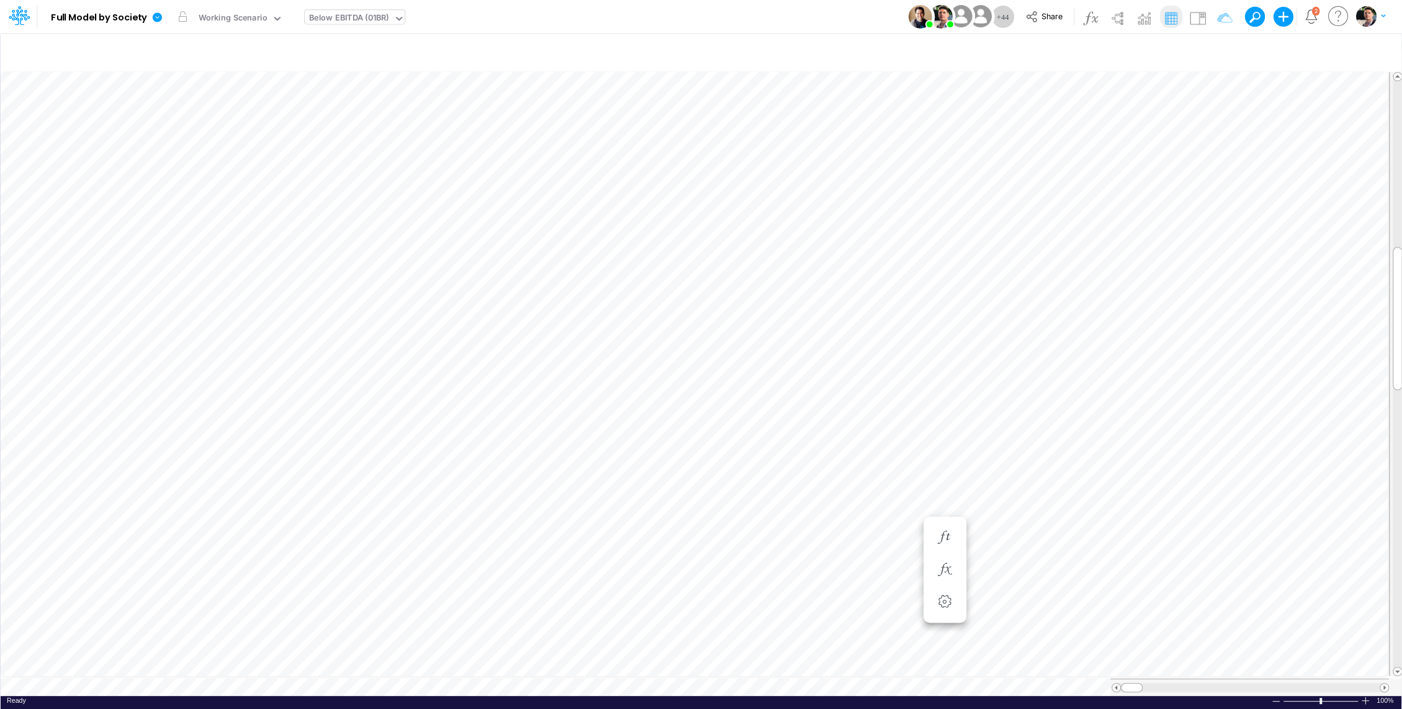
scroll to position [6, 1]
click at [941, 565] on icon "button" at bounding box center [944, 570] width 19 height 13
click at [555, 629] on icon at bounding box center [554, 632] width 19 height 13
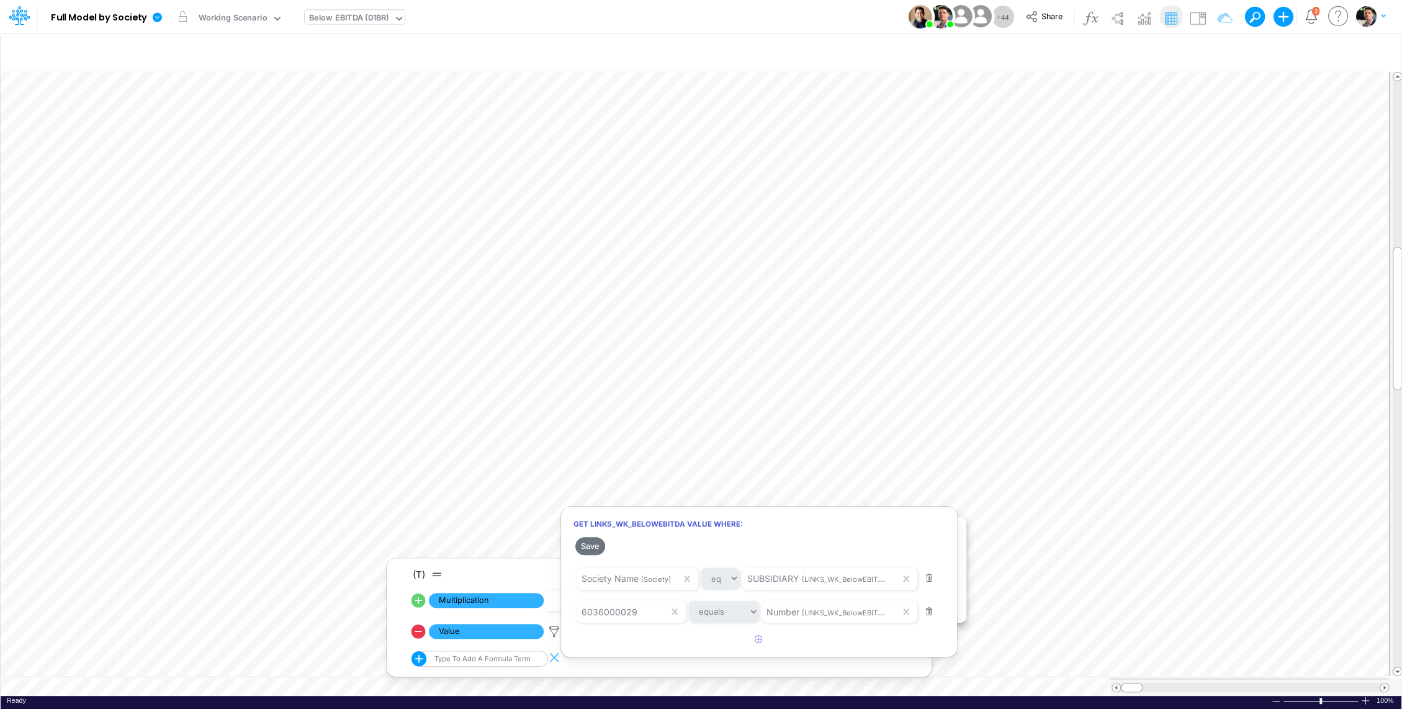
click at [803, 444] on div at bounding box center [701, 357] width 1402 height 703
click at [365, 20] on div "Below EBITDA (01BR)" at bounding box center [349, 19] width 80 height 14
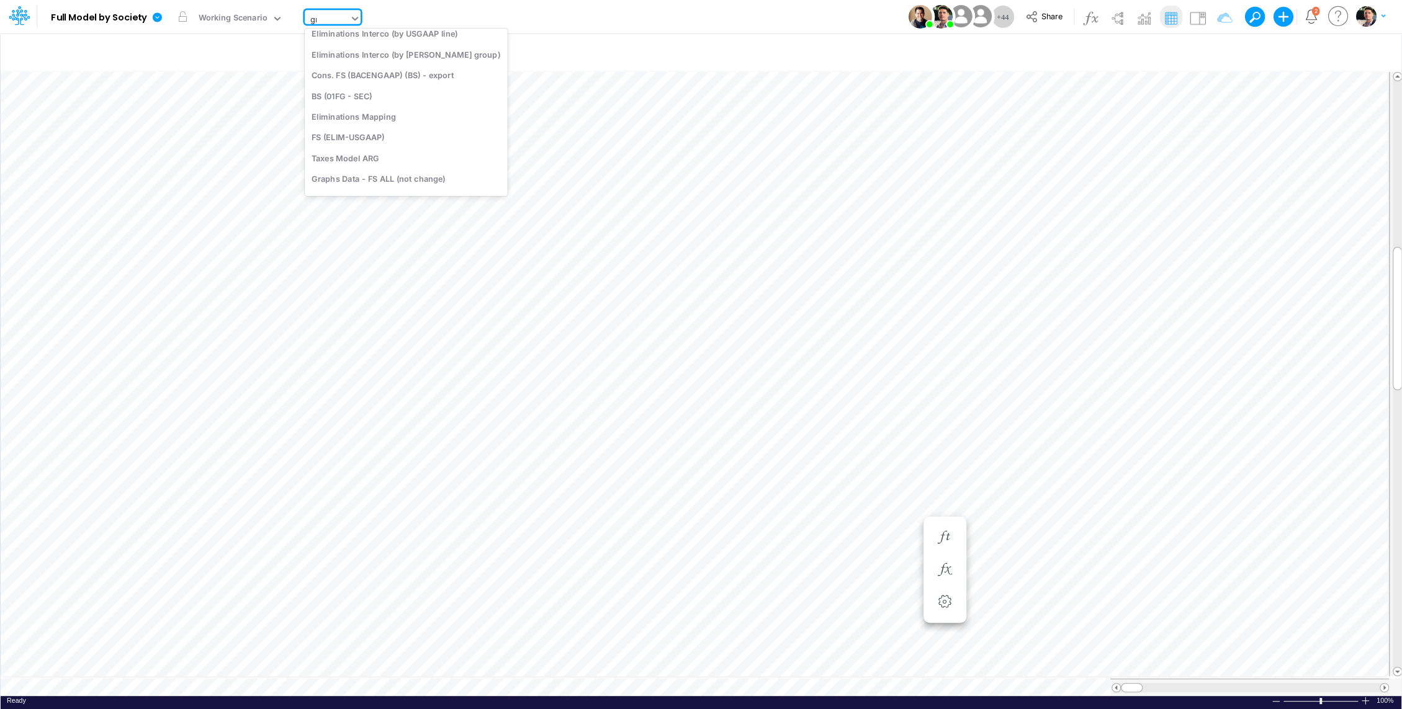
scroll to position [3, 0]
type input "gr m"
click at [370, 34] on div "GR Mapping - PER" at bounding box center [389, 40] width 168 height 20
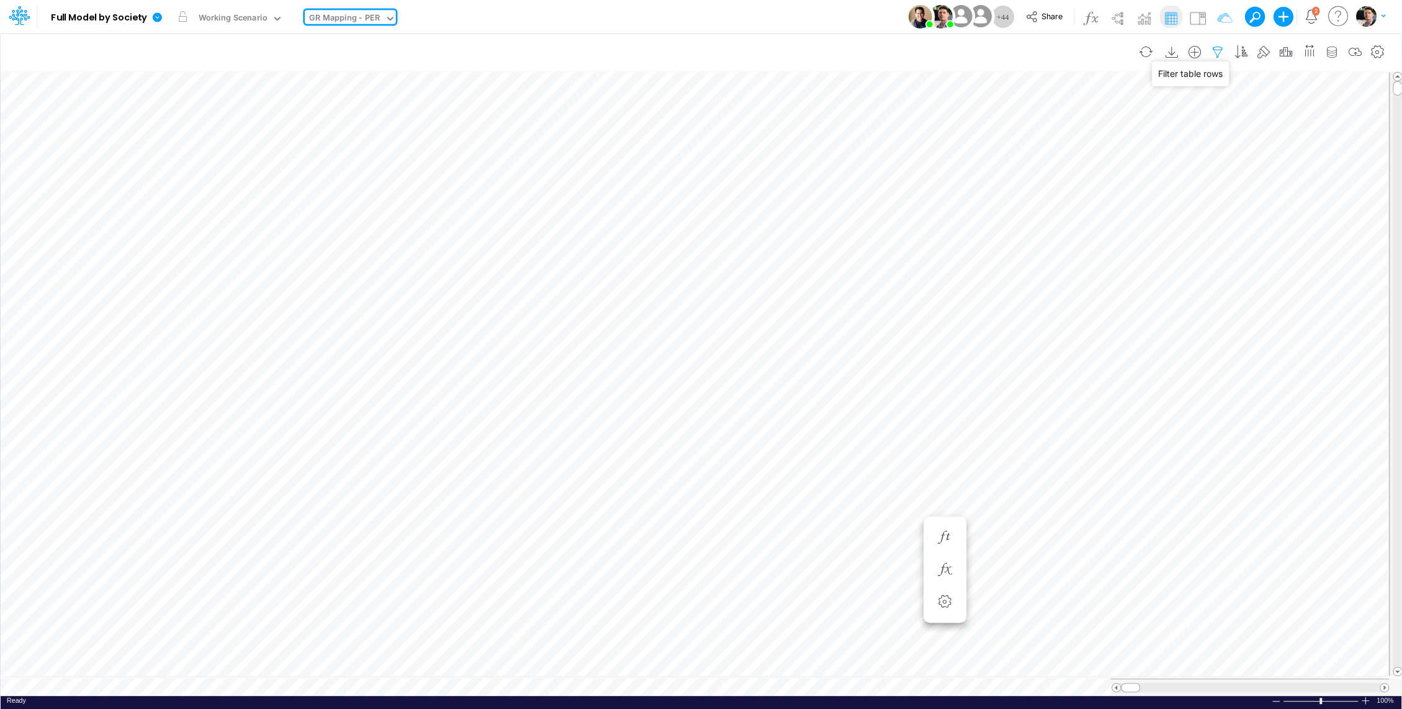
click at [1224, 46] on icon "button" at bounding box center [1217, 52] width 19 height 13
click at [1029, 133] on icon "button" at bounding box center [1032, 131] width 8 height 8
select select "tableSearchOR"
click at [929, 181] on div "equals not equal starts with ends with contains" at bounding box center [1032, 170] width 371 height 28
click at [932, 177] on div at bounding box center [939, 170] width 118 height 21
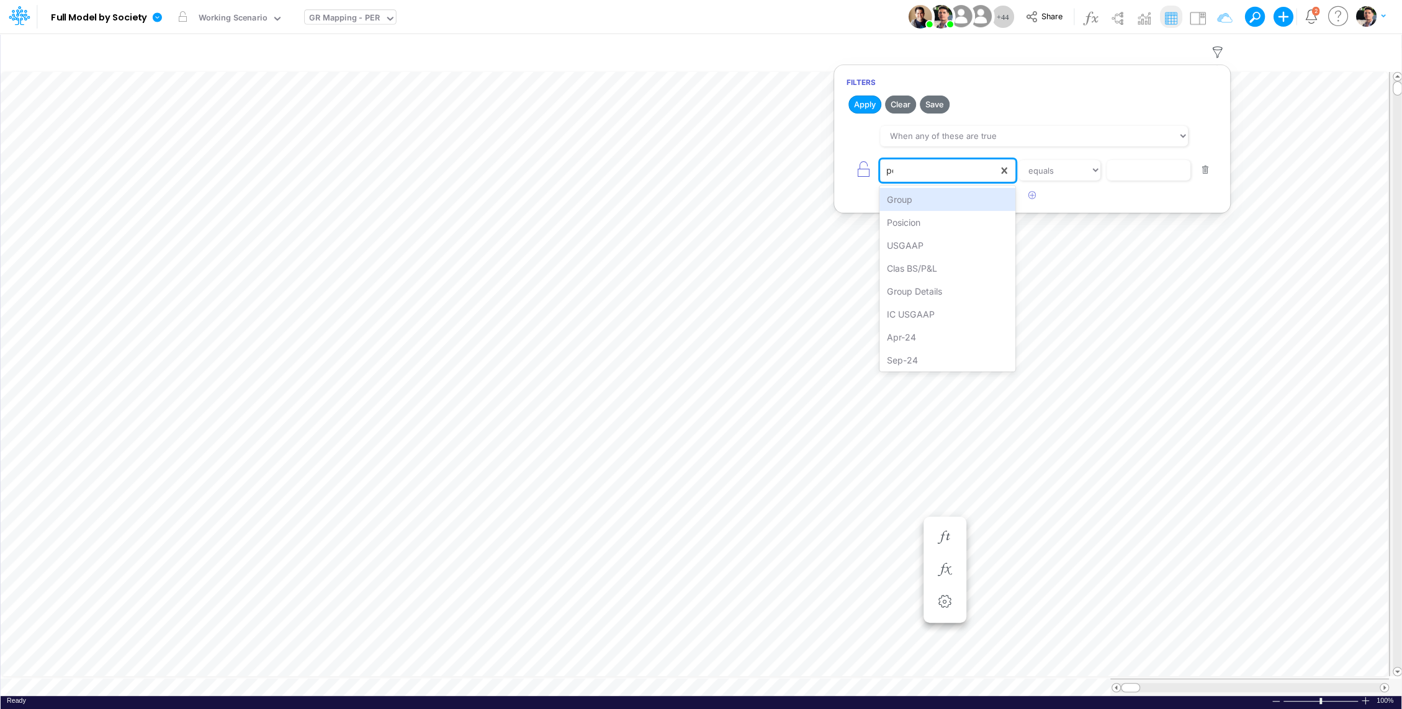
type input "pos"
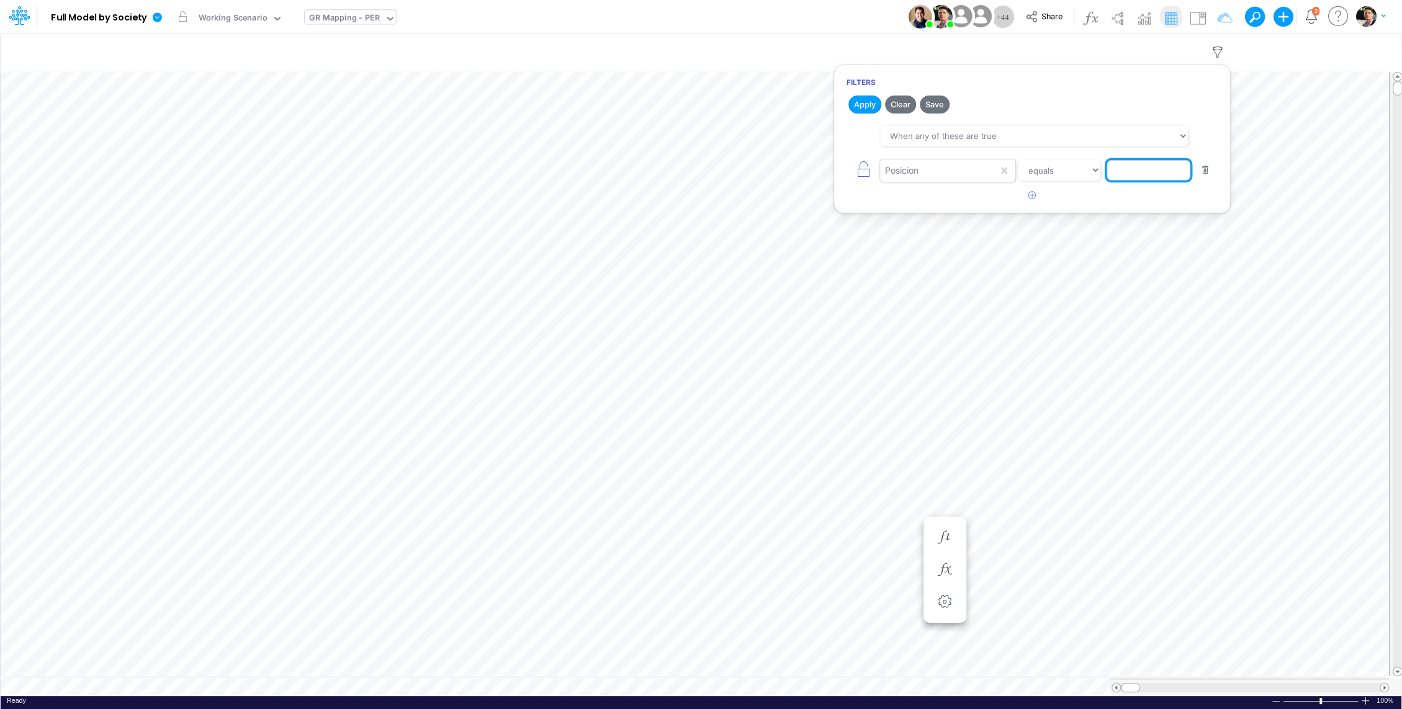
paste input "6130000002"
type input "6130000002"
click at [860, 101] on button "Apply" at bounding box center [864, 105] width 33 height 18
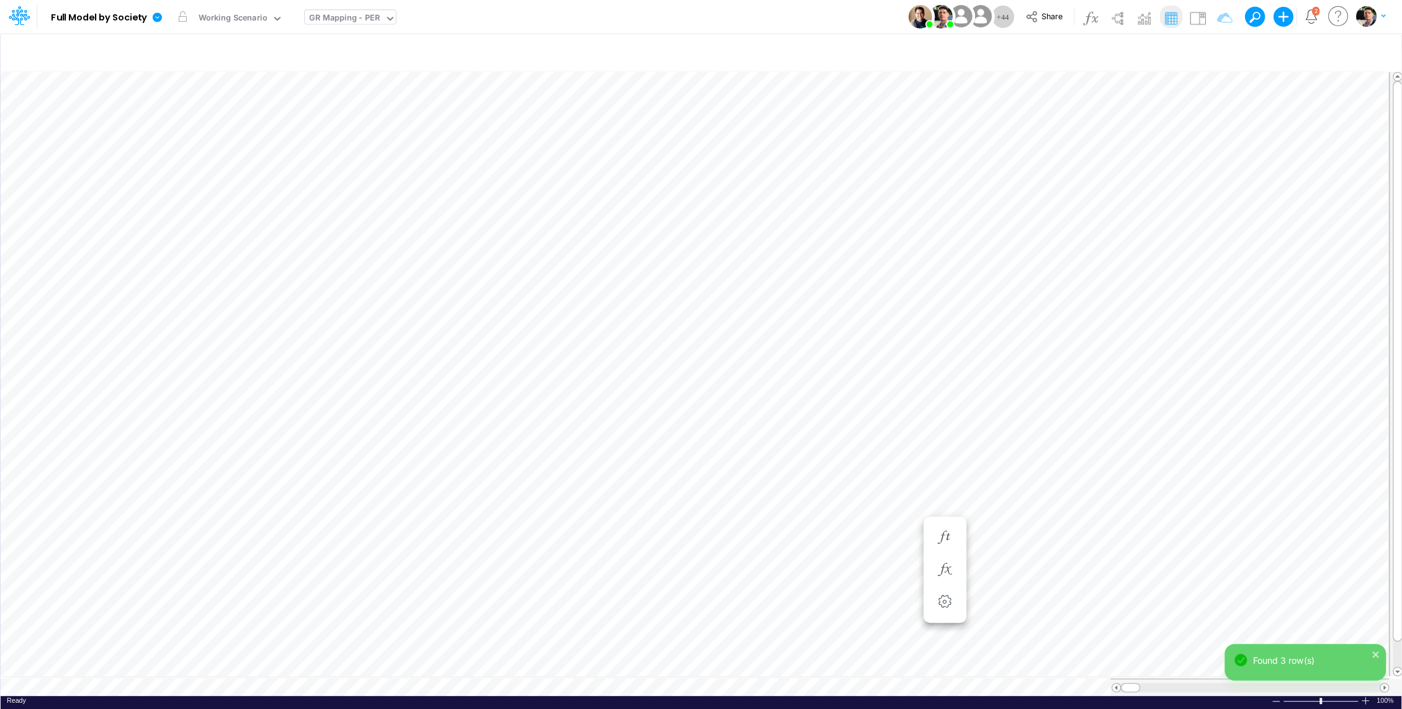
scroll to position [6, 1]
drag, startPoint x: 1127, startPoint y: 685, endPoint x: 1169, endPoint y: 680, distance: 42.5
click at [1169, 684] on span at bounding box center [1173, 688] width 8 height 8
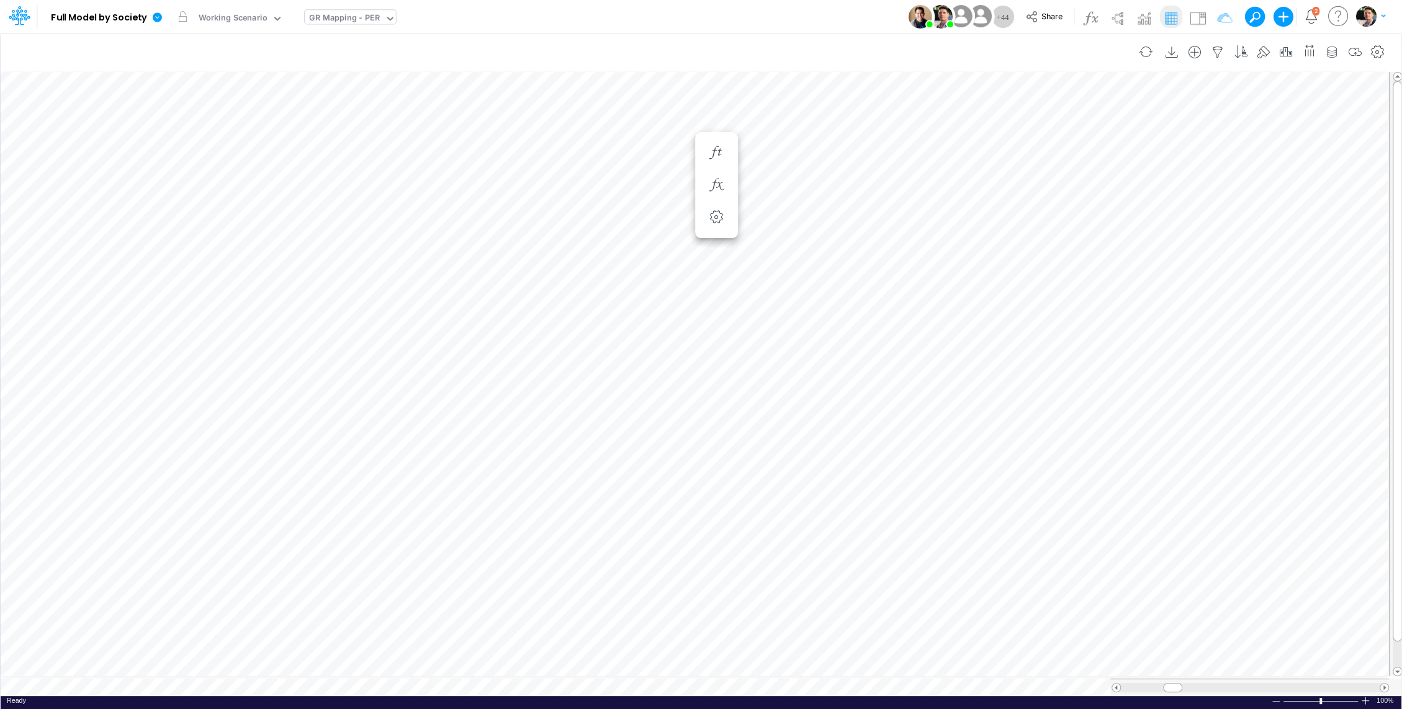
type input "BS (01BR - IP)"
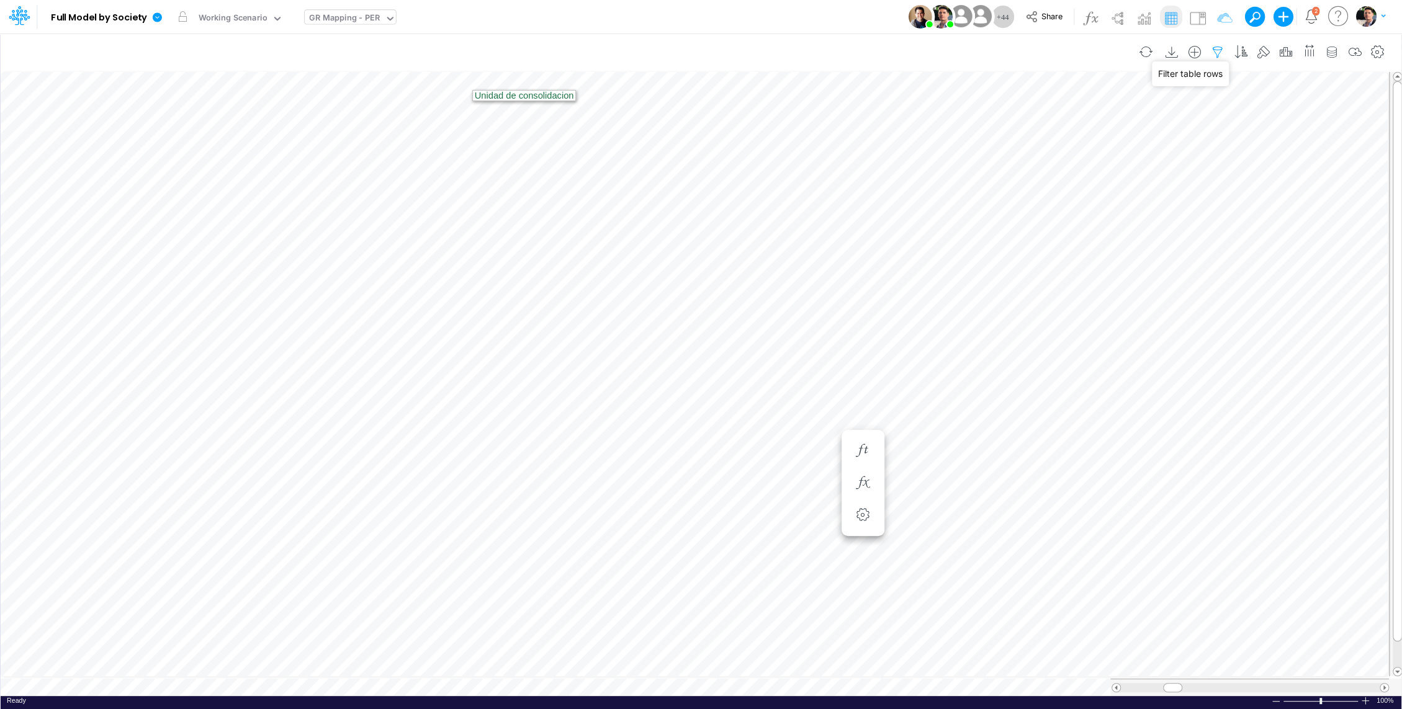
click at [1220, 50] on icon "button" at bounding box center [1217, 52] width 19 height 13
select select "tableSearchOR"
click at [981, 171] on div "Posicion" at bounding box center [939, 170] width 118 height 21
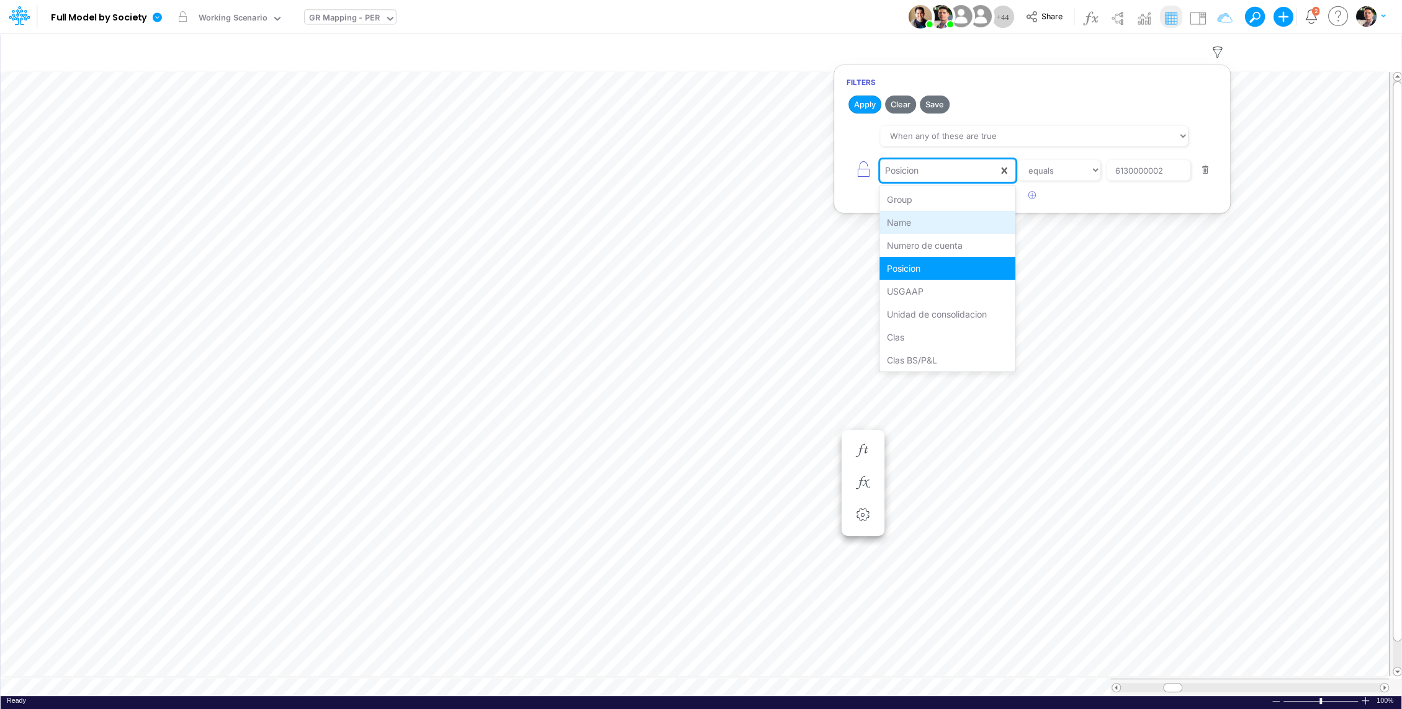
click at [949, 219] on div "Name" at bounding box center [947, 222] width 136 height 23
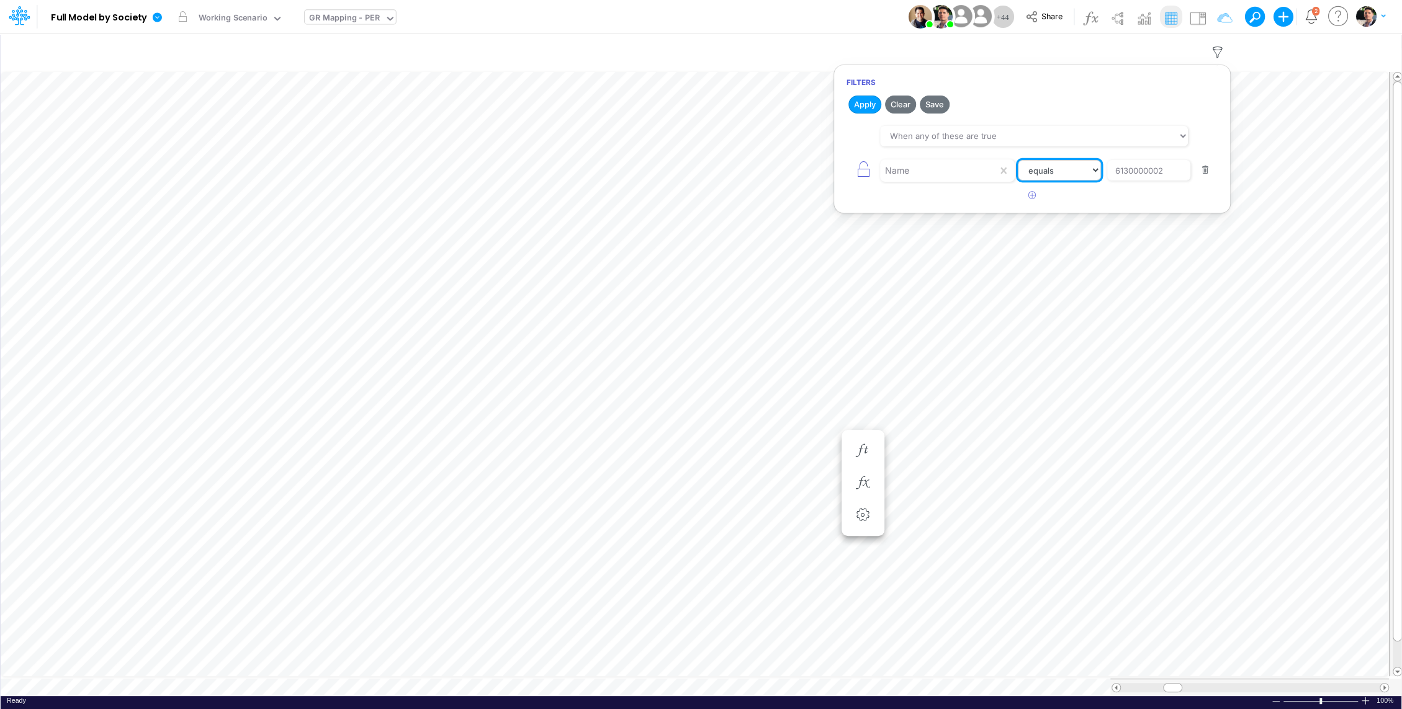
click at [1069, 168] on select "equals not equal starts with ends with contains" at bounding box center [1059, 170] width 83 height 21
select select "contains"
drag, startPoint x: 1177, startPoint y: 168, endPoint x: 1074, endPoint y: 168, distance: 103.0
click at [1081, 170] on div "Name equals not equal starts with ends with contains 6130000002" at bounding box center [1032, 170] width 371 height 28
paste input "Interest Bacen Deposits"
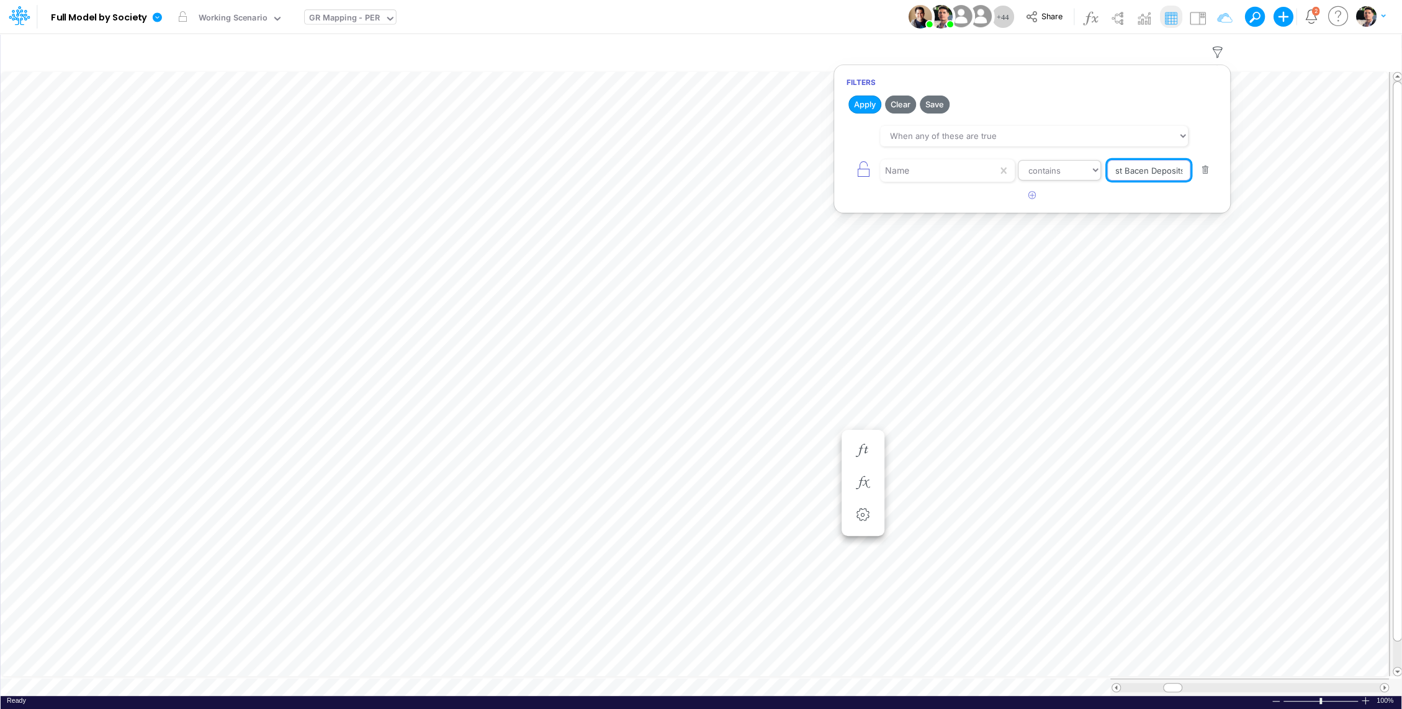
scroll to position [0, 0]
click at [861, 104] on button "Apply" at bounding box center [864, 105] width 33 height 18
click at [1141, 167] on input "Interest Bacen Deposits" at bounding box center [1149, 170] width 84 height 21
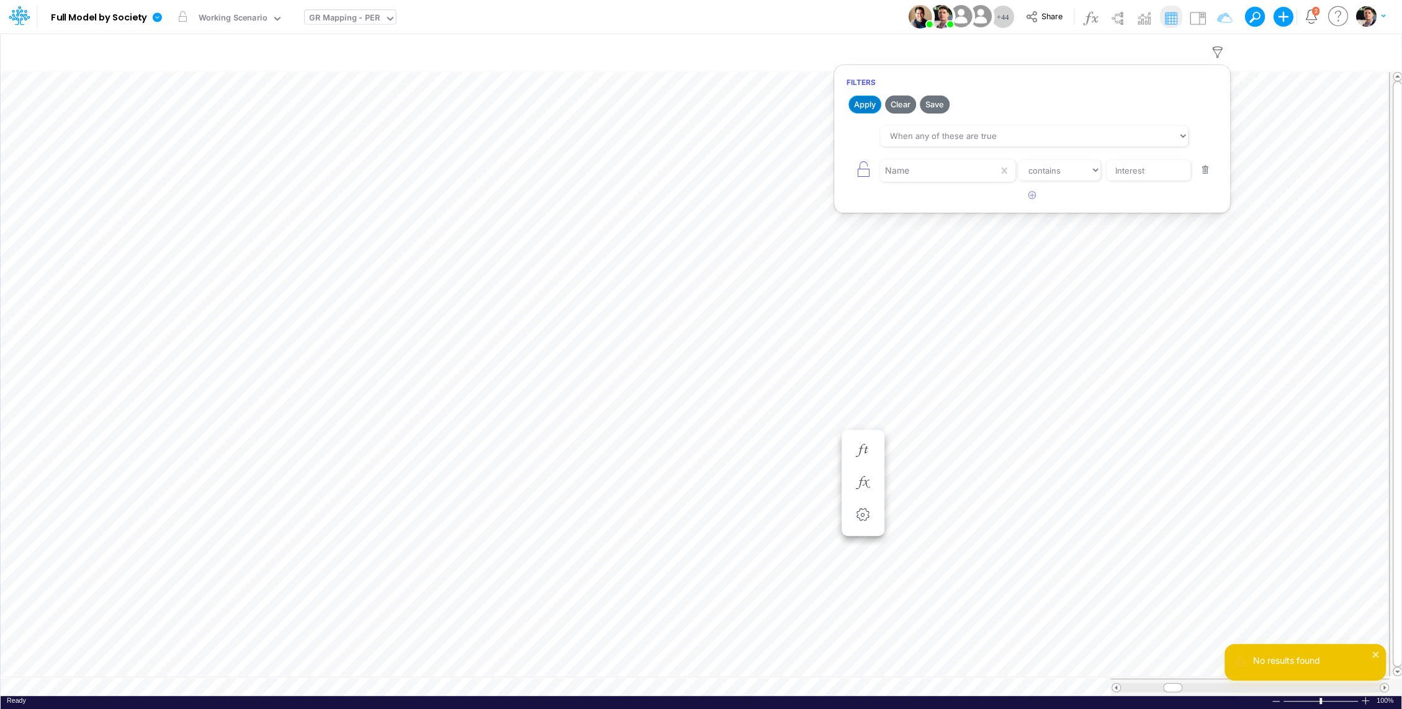
click at [853, 106] on button "Apply" at bounding box center [864, 105] width 33 height 18
click at [925, 167] on div "Name" at bounding box center [939, 170] width 118 height 21
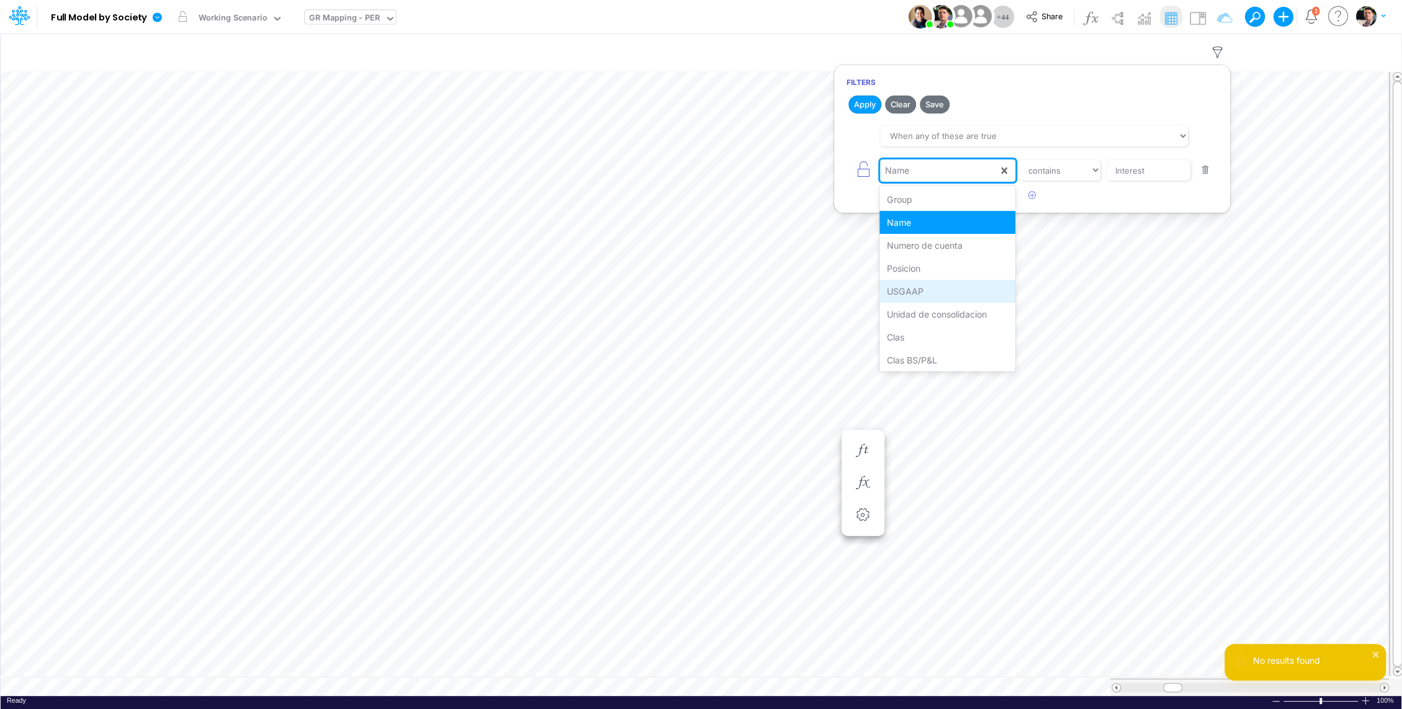
click at [922, 286] on div "USGAAP" at bounding box center [947, 291] width 136 height 23
click at [861, 107] on button "Apply" at bounding box center [864, 105] width 33 height 18
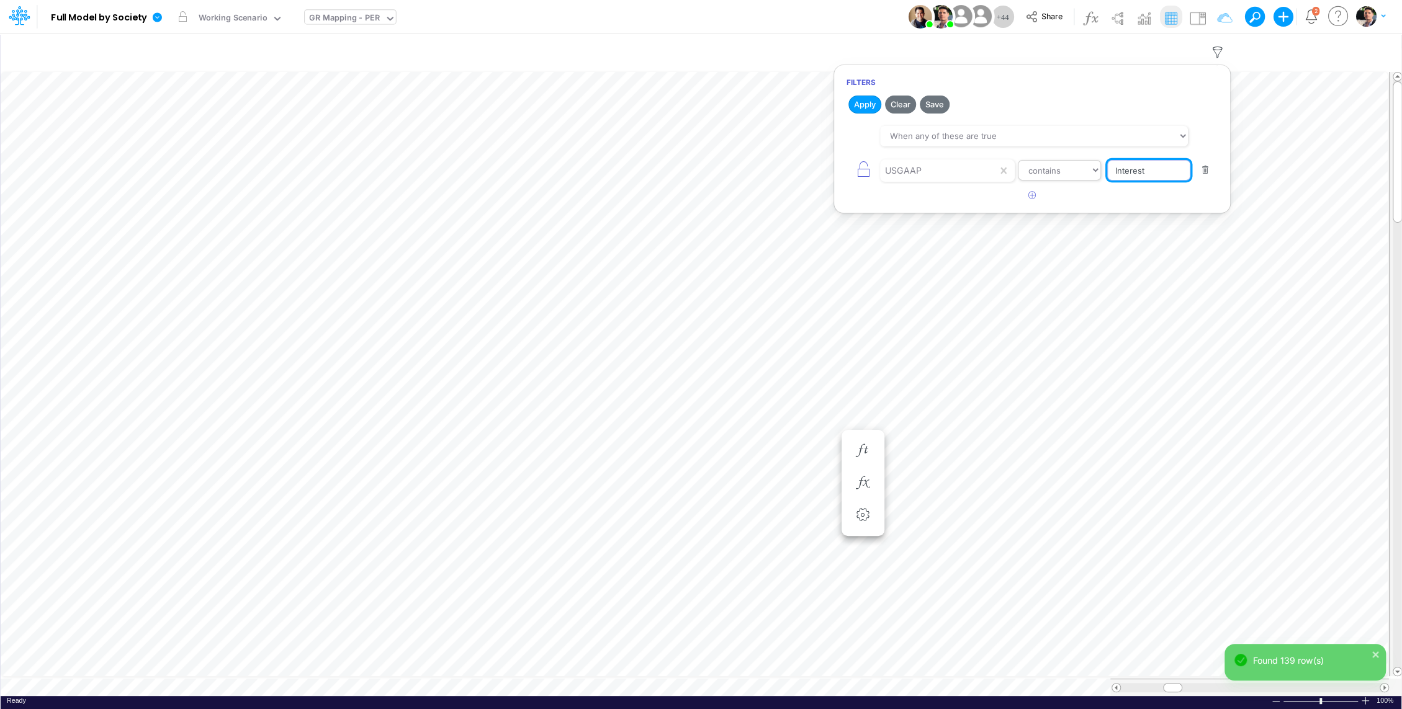
drag, startPoint x: 1182, startPoint y: 174, endPoint x: 1080, endPoint y: 173, distance: 101.2
click at [1080, 173] on div "USGAAP equals not equal starts with ends with contains Interest" at bounding box center [1032, 170] width 371 height 28
paste input "Bacen Deposits"
click at [872, 106] on button "Apply" at bounding box center [864, 105] width 33 height 18
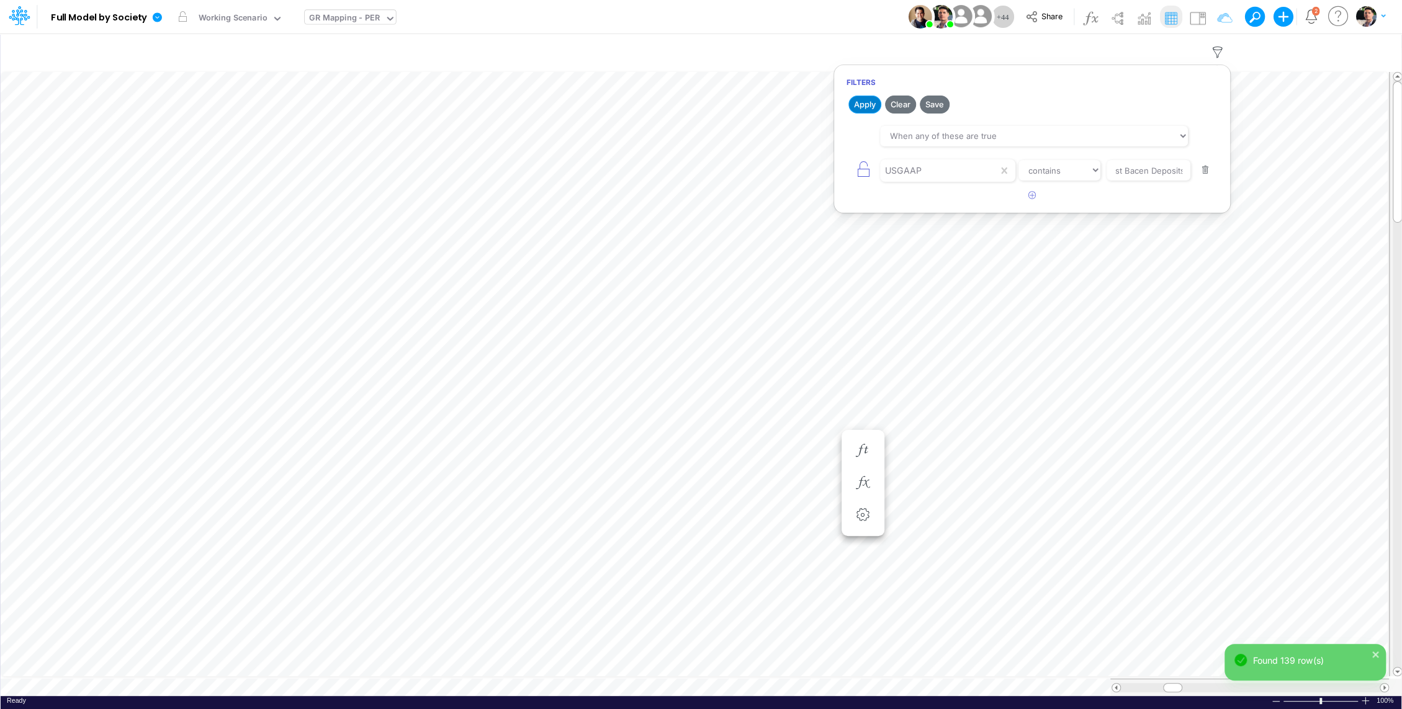
scroll to position [0, 0]
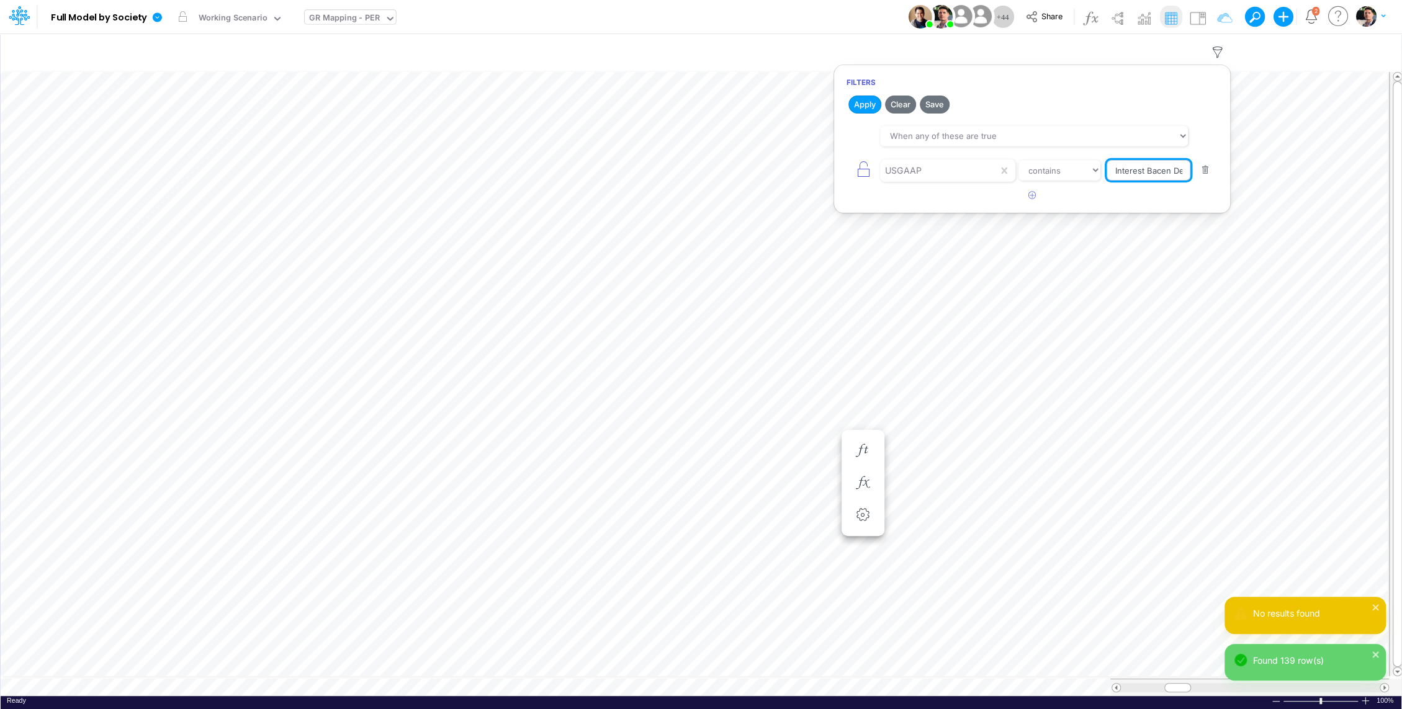
click at [1133, 164] on input "Interest Bacen Deposits" at bounding box center [1149, 170] width 84 height 21
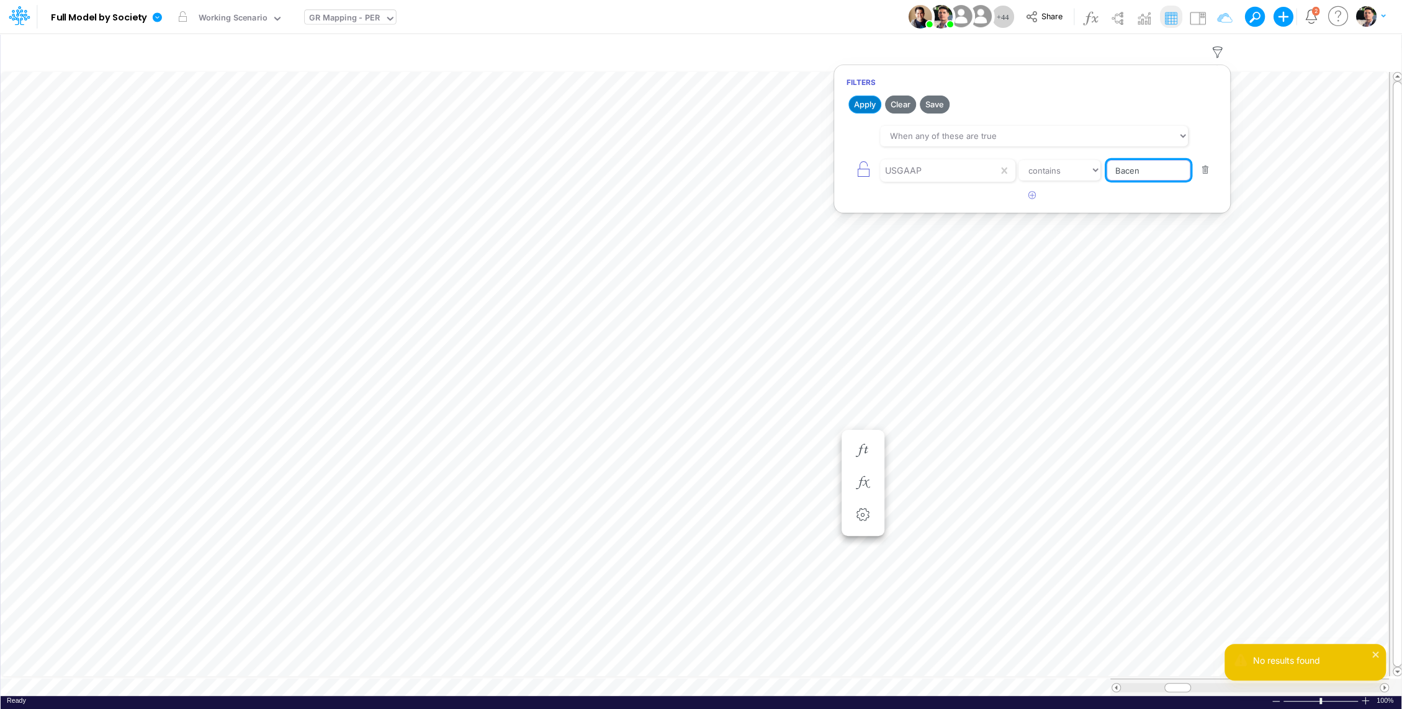
type input "Bacen"
click at [869, 99] on button "Apply" at bounding box center [864, 105] width 33 height 18
drag, startPoint x: 1151, startPoint y: 169, endPoint x: 1056, endPoint y: 166, distance: 95.0
click at [1056, 166] on div "USGAAP equals not equal starts with ends with contains Bacen" at bounding box center [1032, 170] width 371 height 28
paste input "Interest Bacen Deposits"
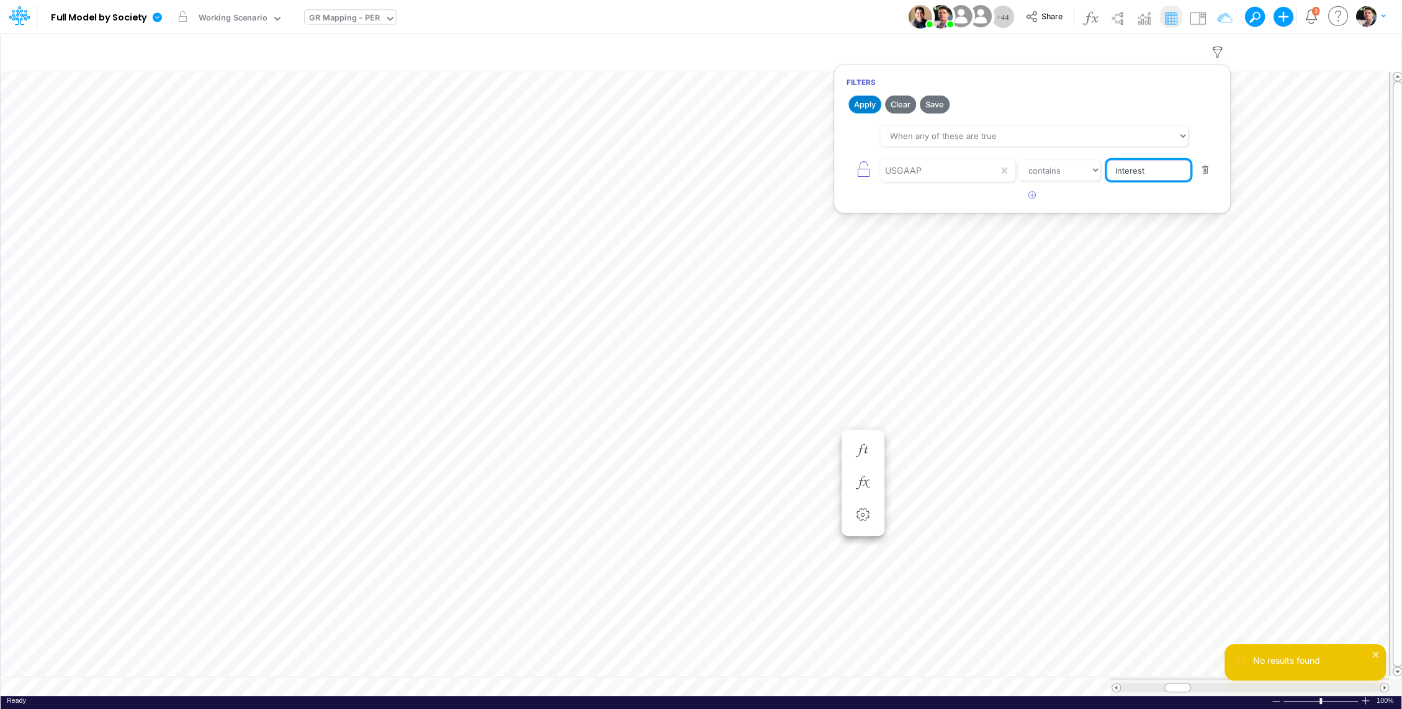
type input "Interest"
click at [858, 97] on button "Apply" at bounding box center [864, 105] width 33 height 18
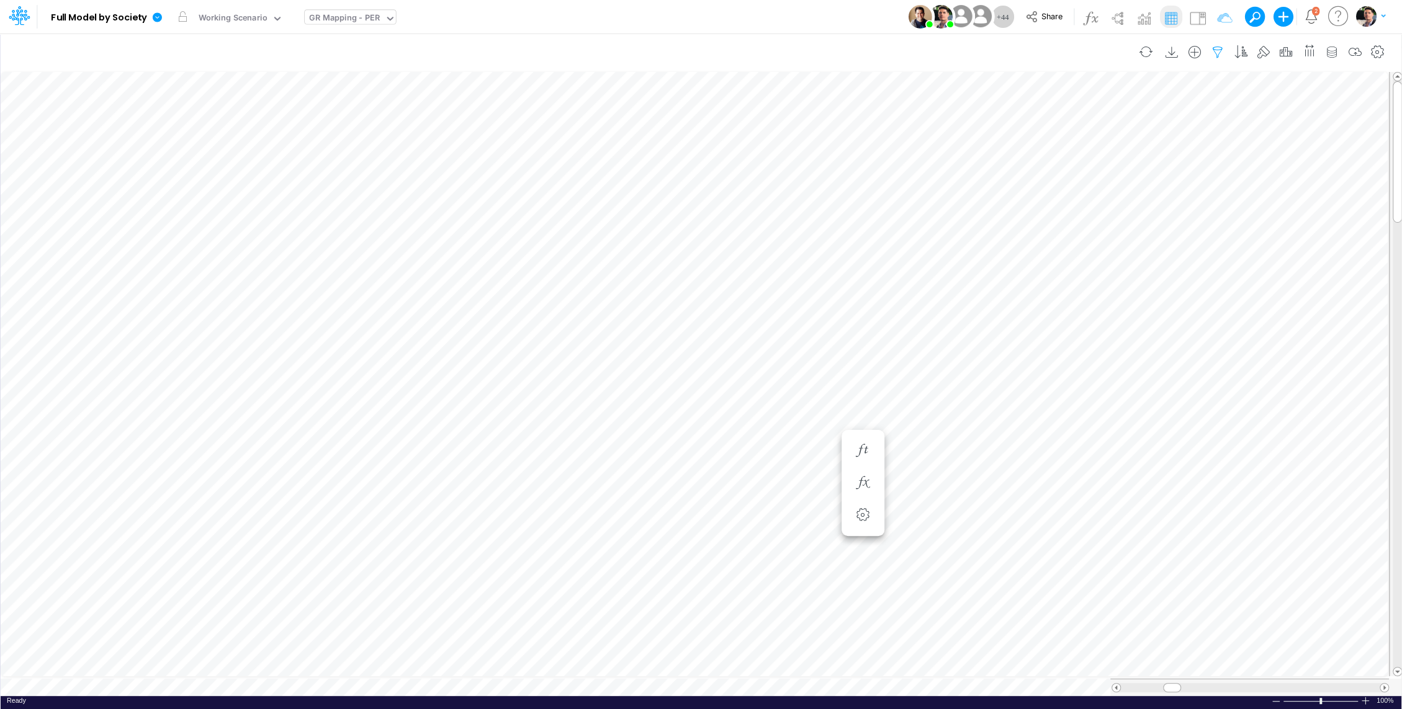
click at [1221, 52] on icon "button" at bounding box center [1217, 52] width 19 height 13
select select "tableSearchOR"
select select "contains"
drag, startPoint x: 1157, startPoint y: 173, endPoint x: 1058, endPoint y: 170, distance: 99.3
click at [1058, 171] on div "USGAAP equals not equal starts with ends with contains Interest" at bounding box center [1032, 170] width 371 height 28
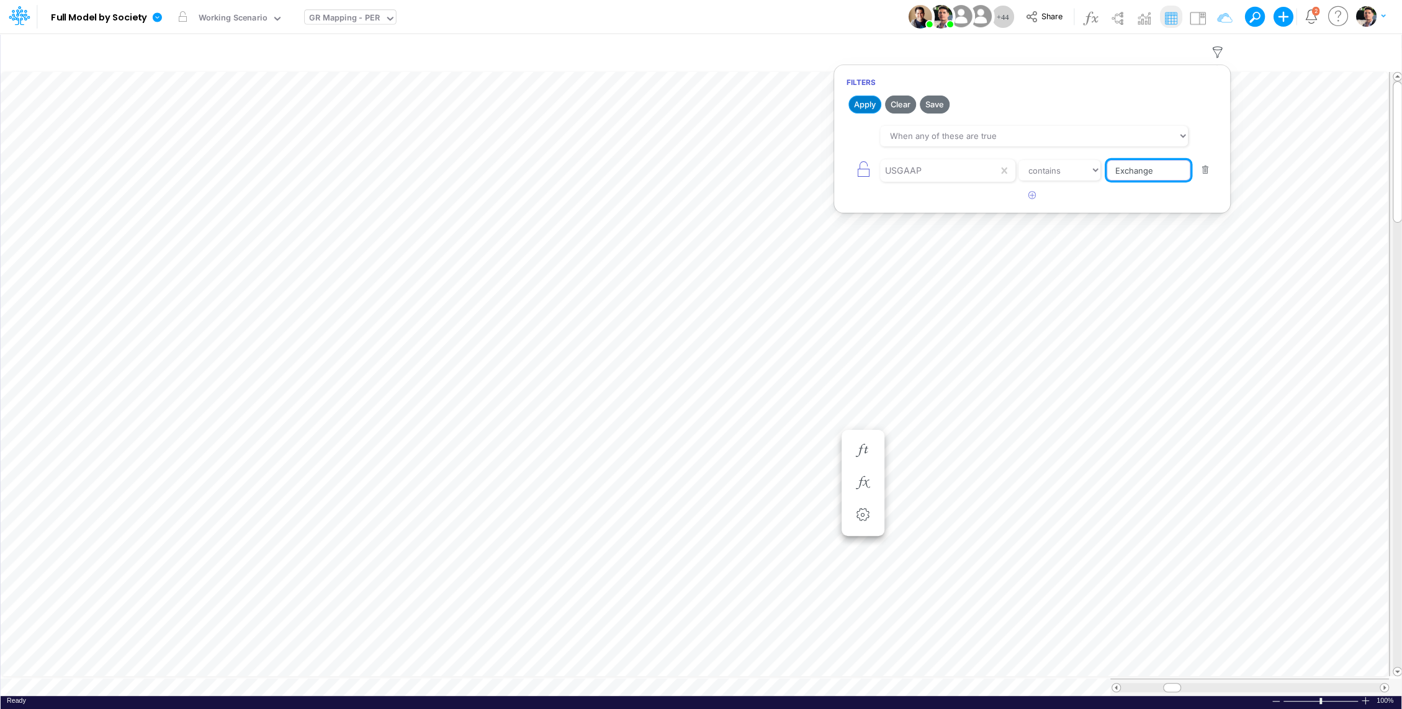
type input "Exchange"
click at [871, 109] on button "Apply" at bounding box center [864, 105] width 33 height 18
click at [1222, 51] on icon "button" at bounding box center [1217, 52] width 19 height 13
select select "tableSearchOR"
select select "contains"
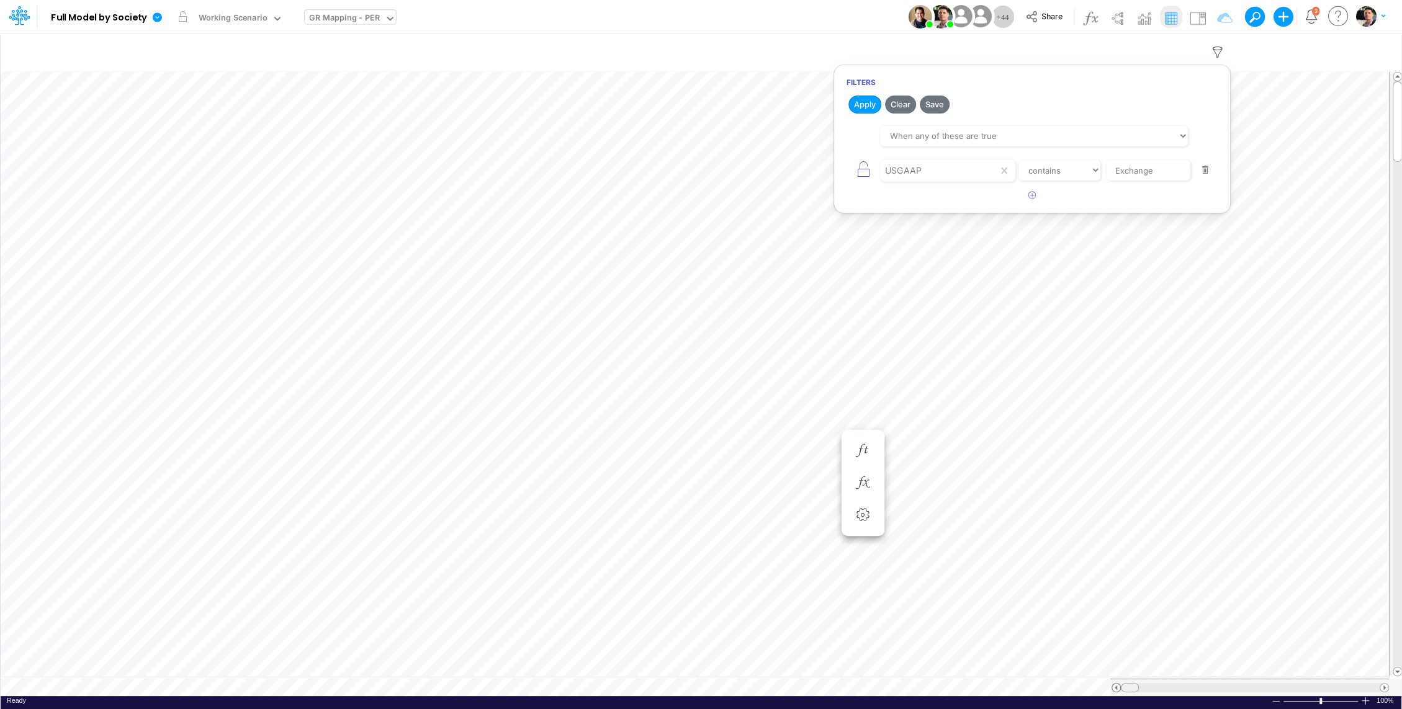
drag, startPoint x: 1166, startPoint y: 681, endPoint x: 1116, endPoint y: 680, distance: 49.7
click at [1116, 683] on div at bounding box center [1250, 687] width 277 height 9
click at [1220, 54] on icon "button" at bounding box center [1217, 52] width 19 height 13
select select "tableSearchOR"
select select "contains"
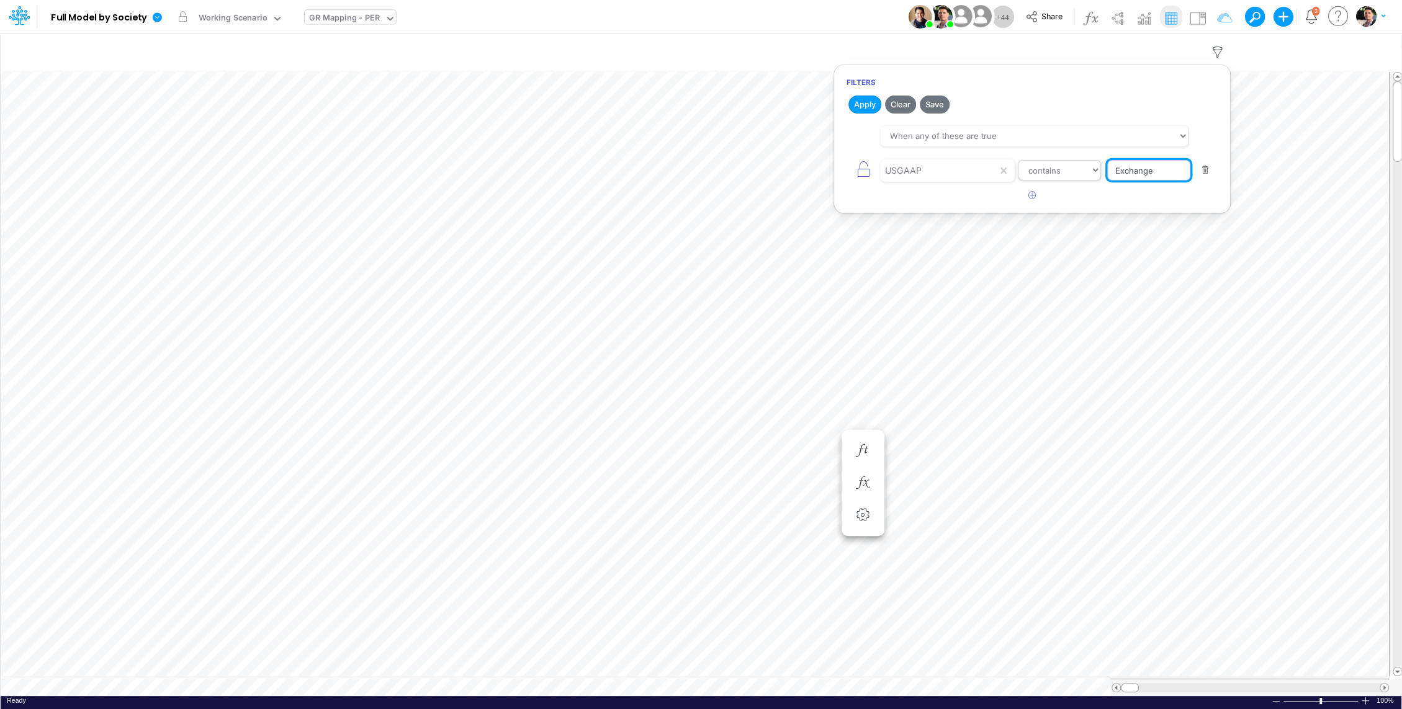
drag, startPoint x: 1170, startPoint y: 171, endPoint x: 1030, endPoint y: 167, distance: 140.9
click at [1057, 169] on div "USGAAP equals not equal starts with ends with contains Exchange" at bounding box center [1032, 170] width 371 height 28
click at [932, 169] on div "USGAAP" at bounding box center [939, 170] width 118 height 21
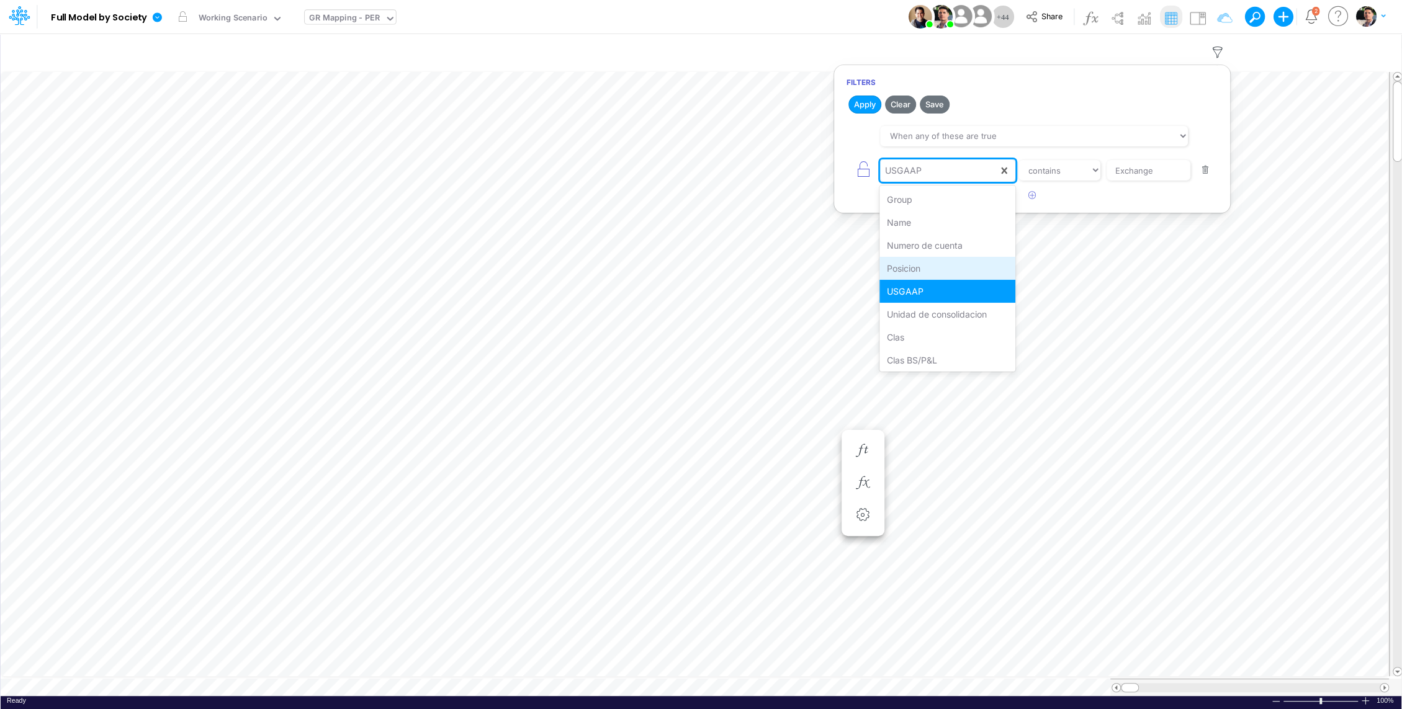
click at [935, 261] on div "Posicion" at bounding box center [947, 268] width 136 height 23
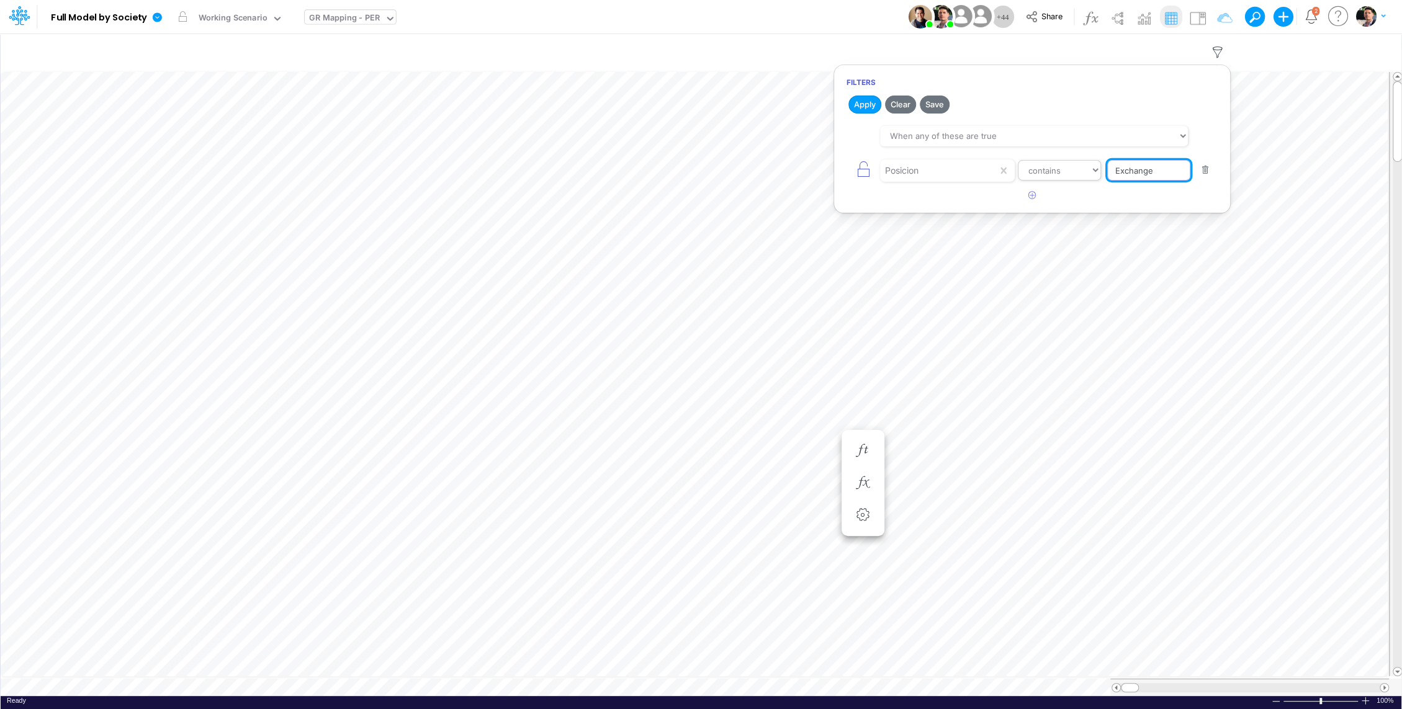
drag, startPoint x: 1161, startPoint y: 171, endPoint x: 1075, endPoint y: 169, distance: 86.3
click at [1077, 170] on div "Posicion equals not equal starts with ends with contains Exchange" at bounding box center [1032, 170] width 371 height 28
paste input "5120000000"
type input "5120000000"
click at [865, 103] on button "Apply" at bounding box center [864, 105] width 33 height 18
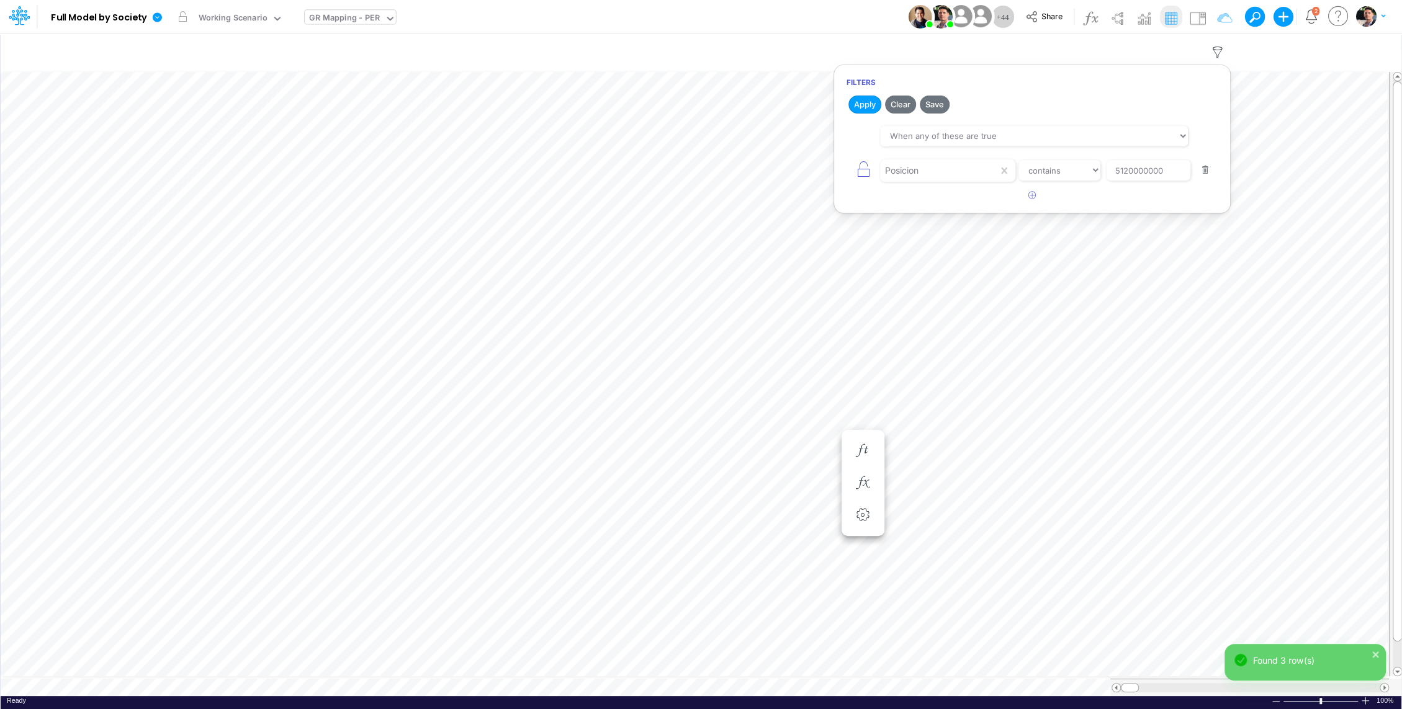
click at [365, 10] on div "GR Mapping - PER" at bounding box center [345, 19] width 80 height 19
type input "debt"
click at [392, 40] on div "Debt Schedules - Loans" at bounding box center [389, 40] width 168 height 20
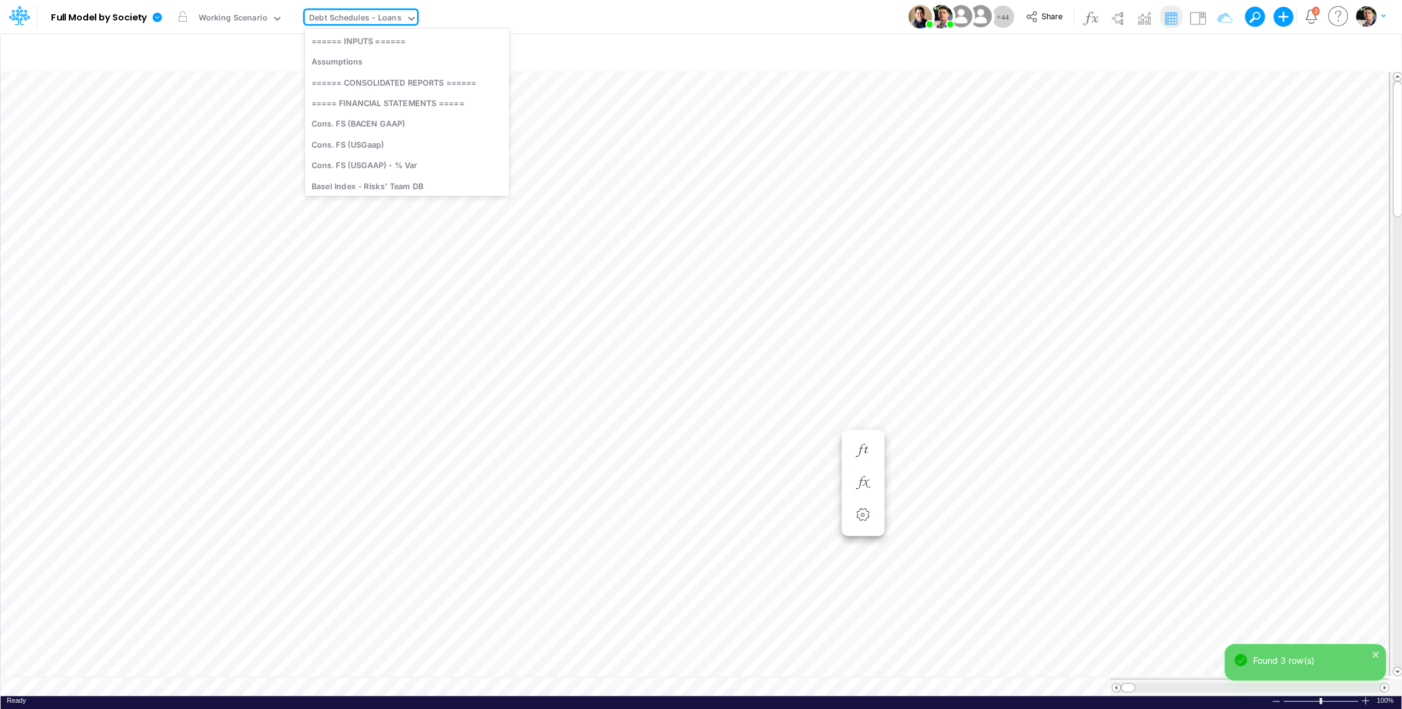
click at [388, 19] on div "Debt Schedules - Loans" at bounding box center [355, 19] width 92 height 14
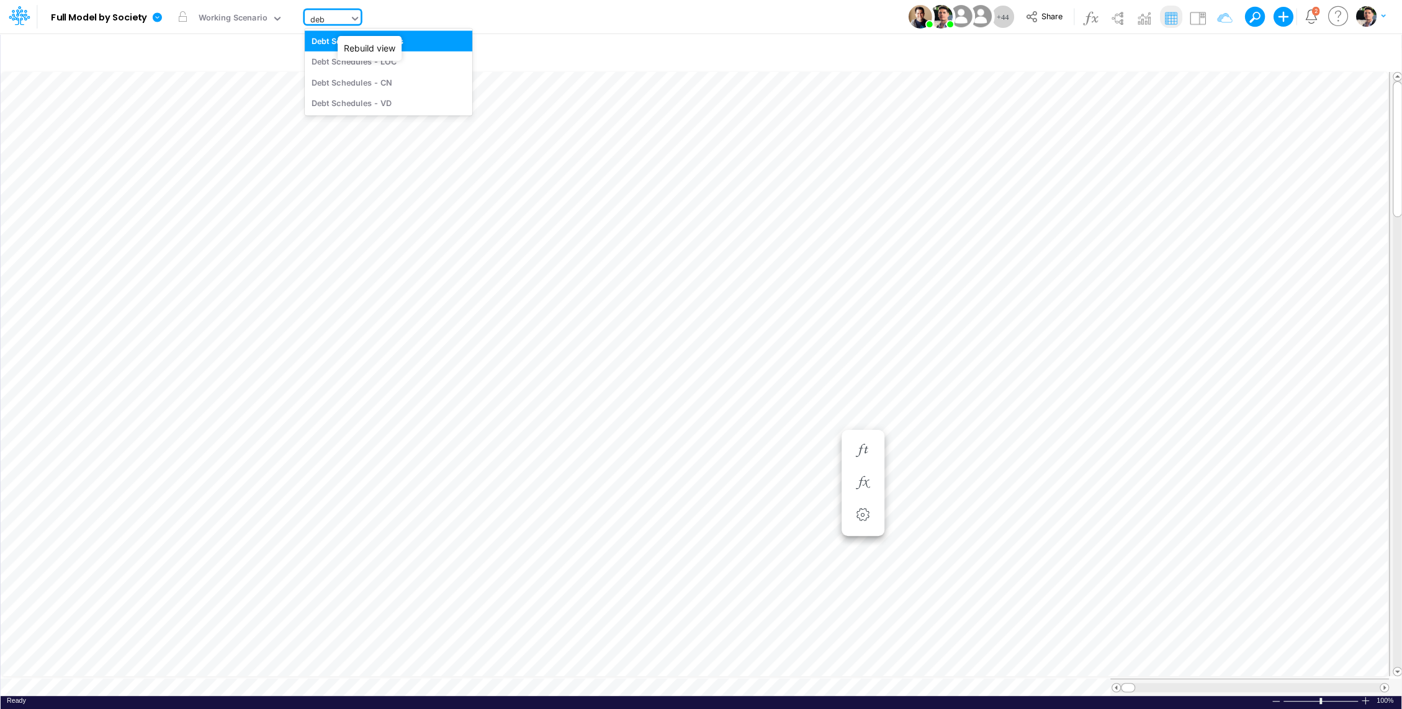
type input "debt"
click at [398, 66] on div "Debt Schedules - LOC" at bounding box center [389, 62] width 168 height 20
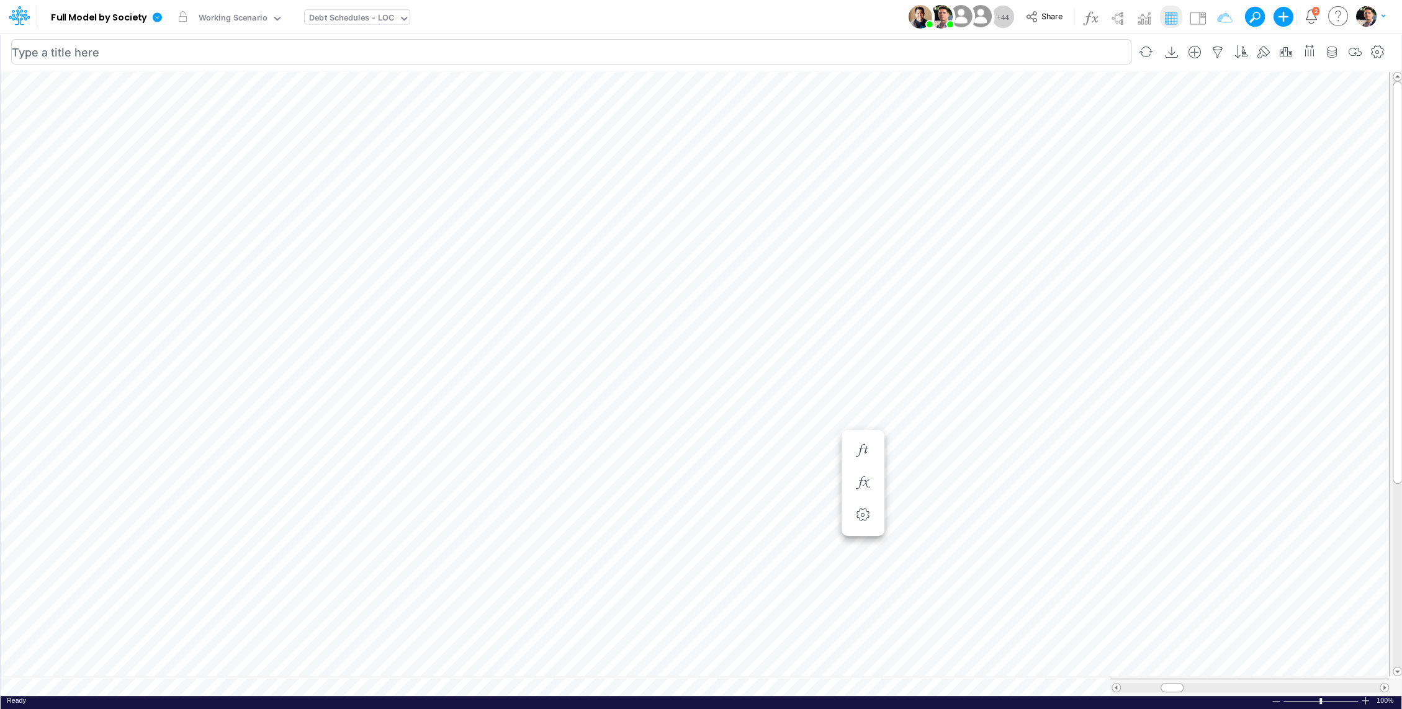
scroll to position [6, 1]
click at [1201, 14] on img at bounding box center [1197, 18] width 20 height 20
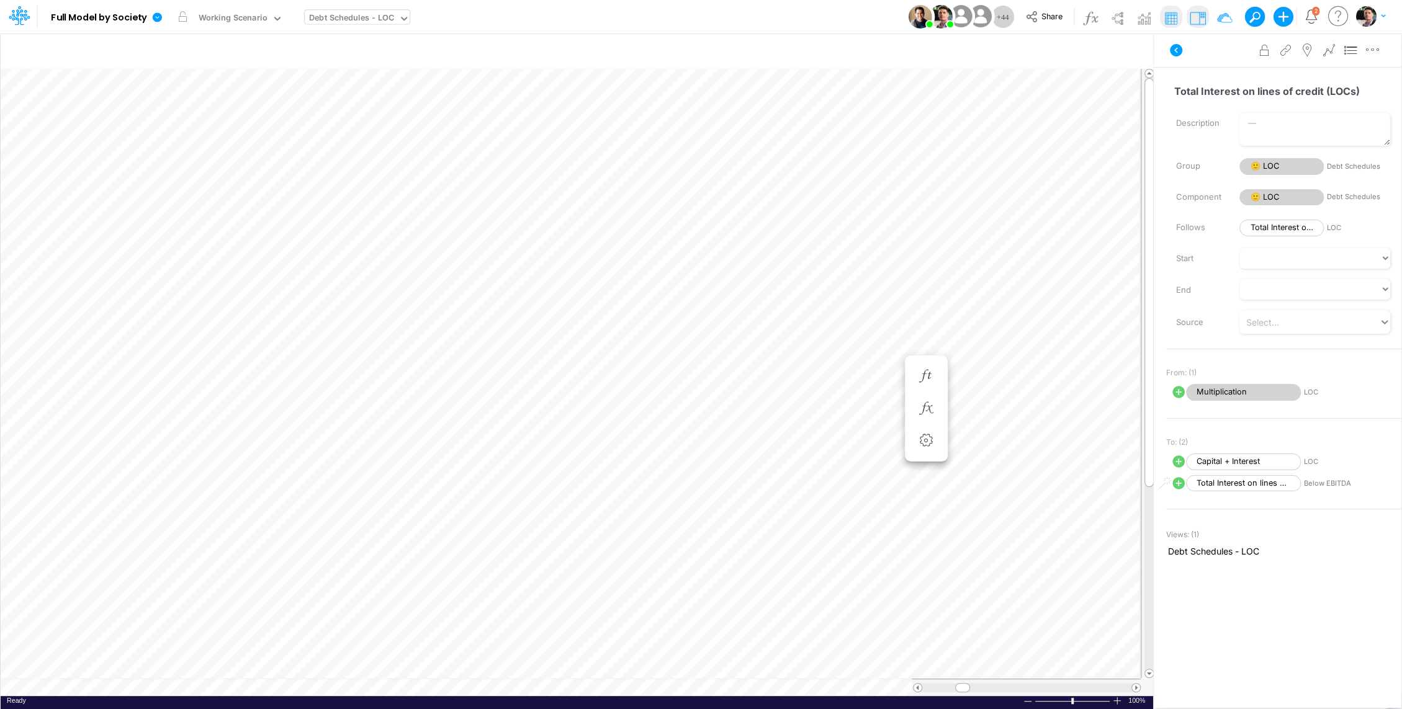
scroll to position [6, 1]
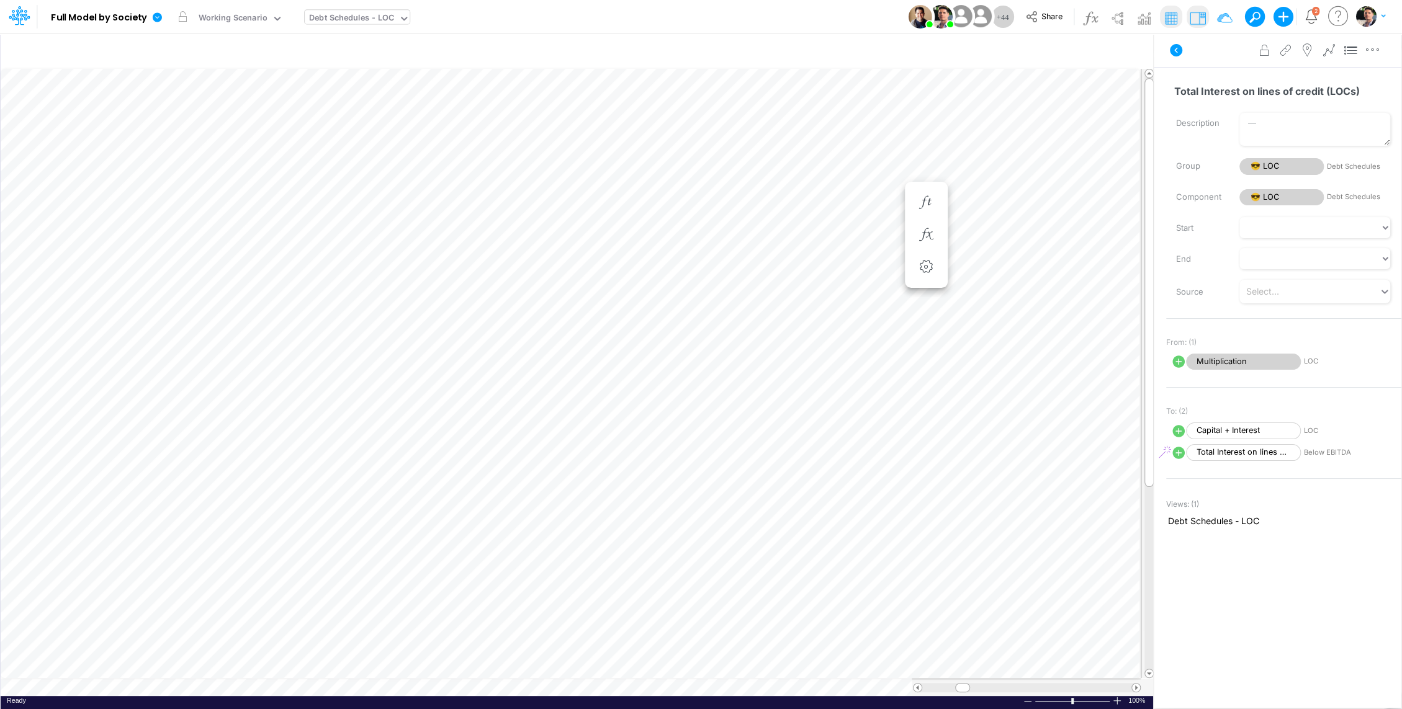
scroll to position [6, 1]
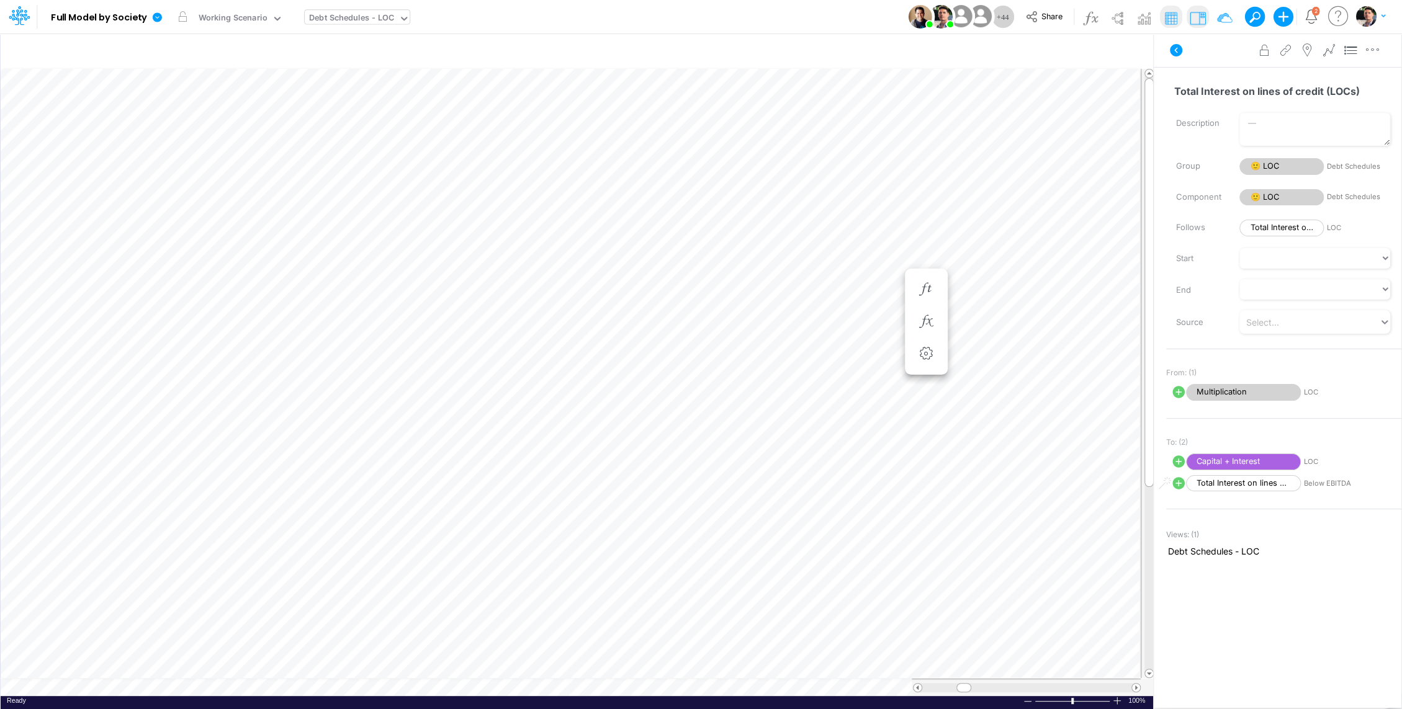
scroll to position [6, 1]
click at [356, 17] on div "Debt Schedules - LOC" at bounding box center [351, 19] width 85 height 14
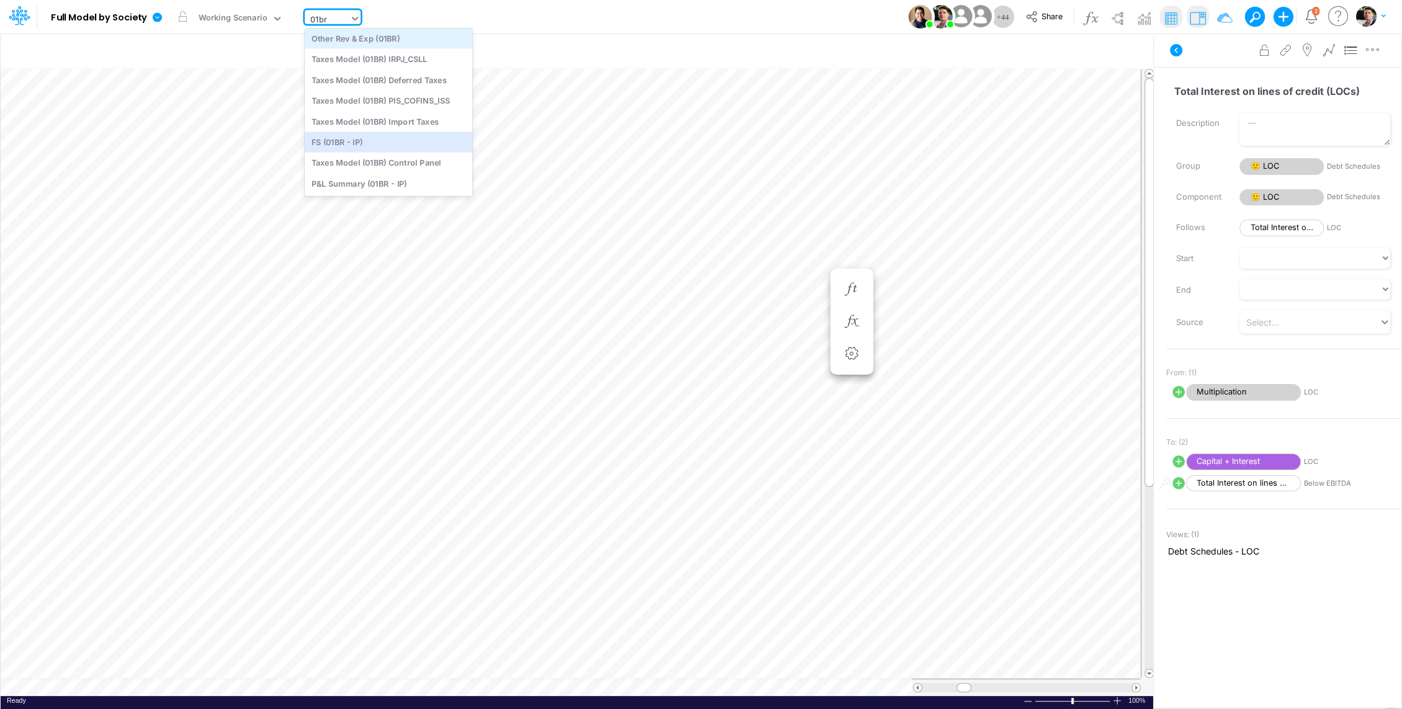
scroll to position [0, 0]
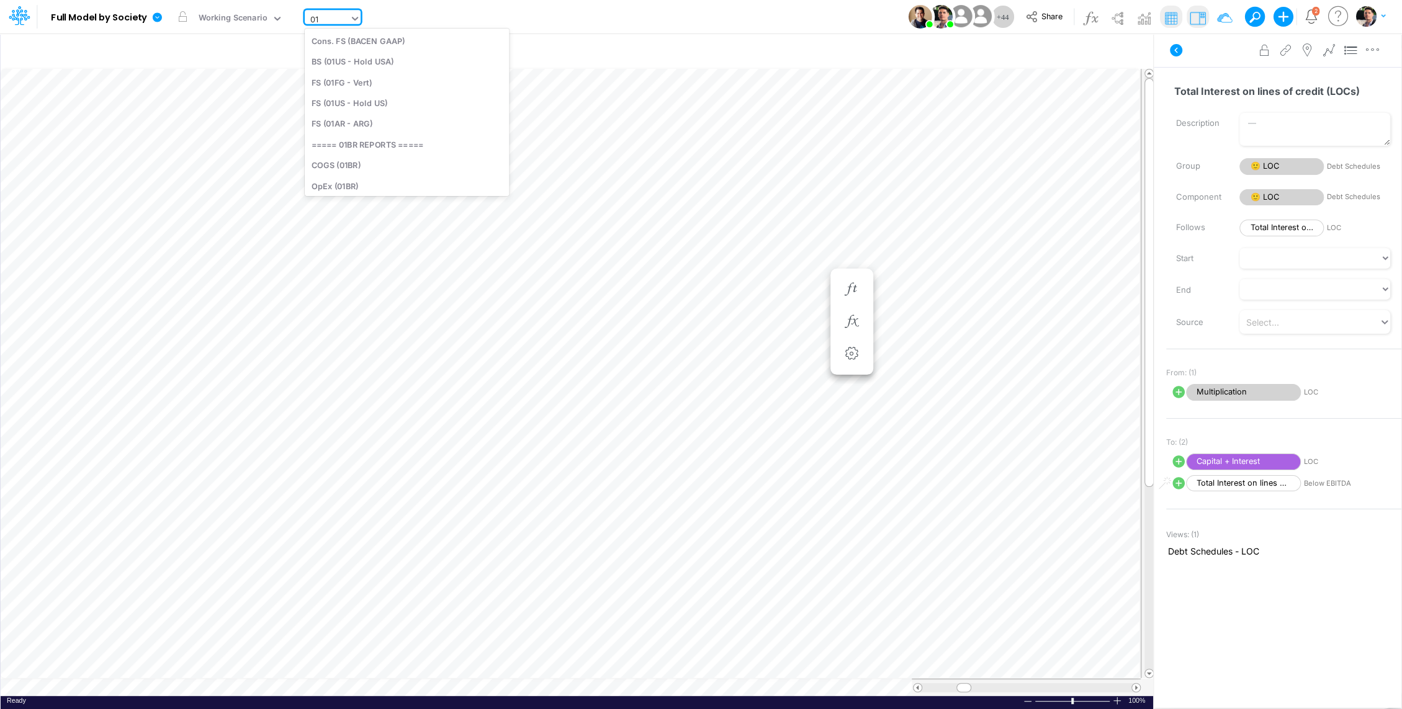
type input "0"
type input "P"
type input "fs"
click at [380, 84] on div "FS (01BR - IP)" at bounding box center [395, 79] width 181 height 20
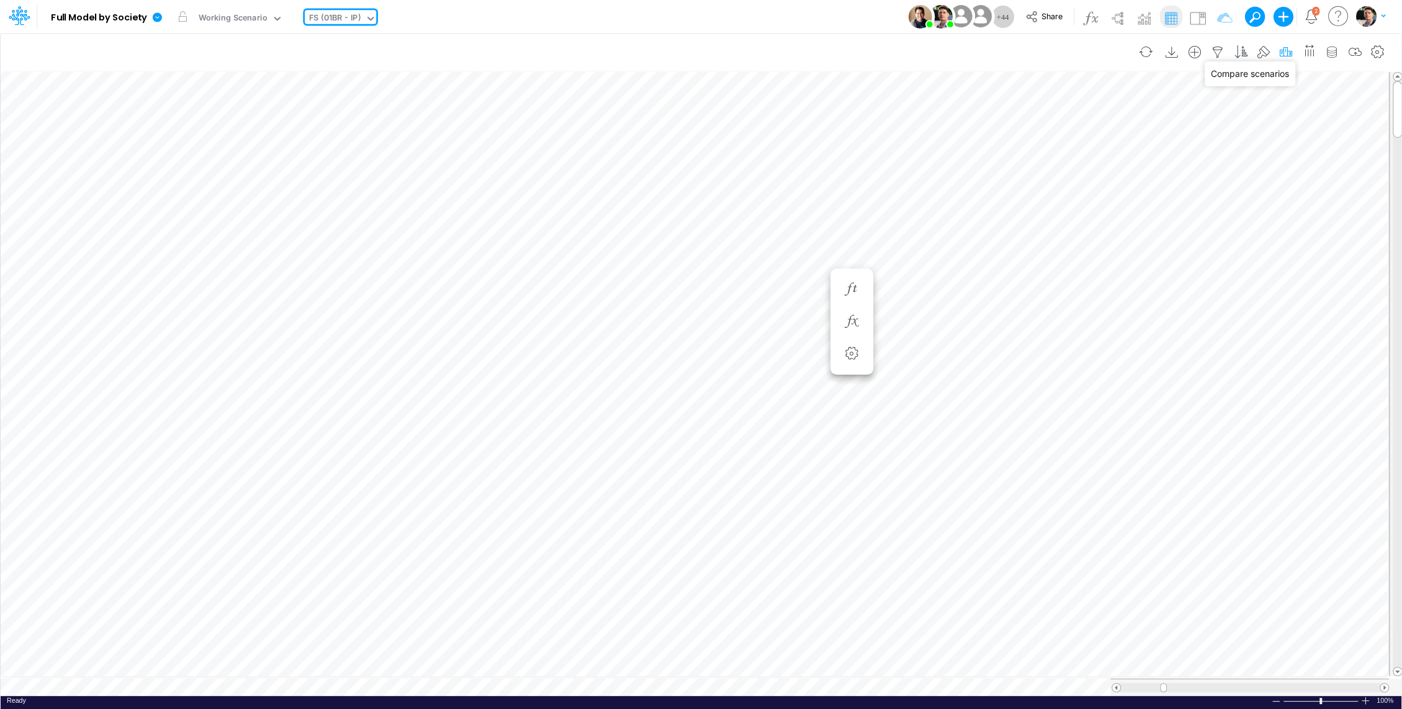
click at [1291, 54] on icon "button" at bounding box center [1286, 52] width 19 height 13
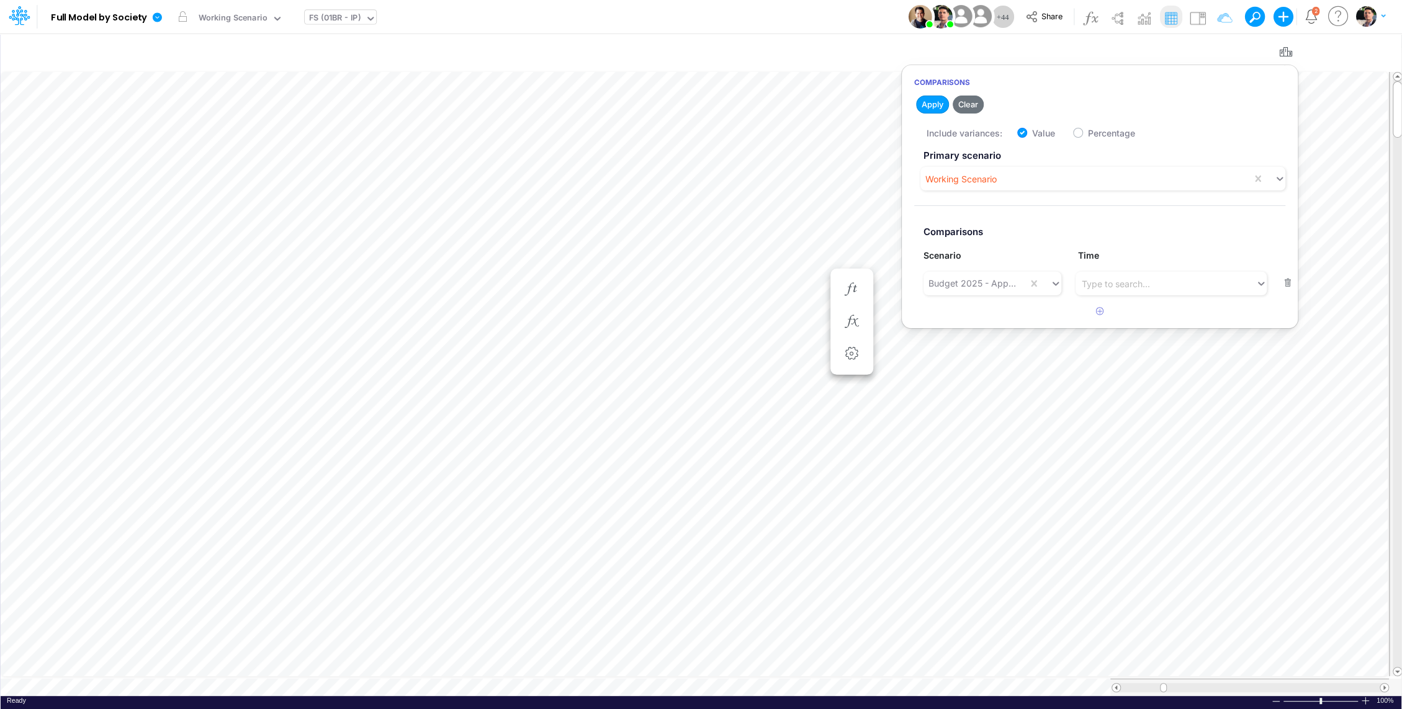
click at [1287, 281] on button "button" at bounding box center [1288, 283] width 24 height 17
checkbox input "false"
click at [932, 104] on button "Apply" at bounding box center [932, 105] width 33 height 18
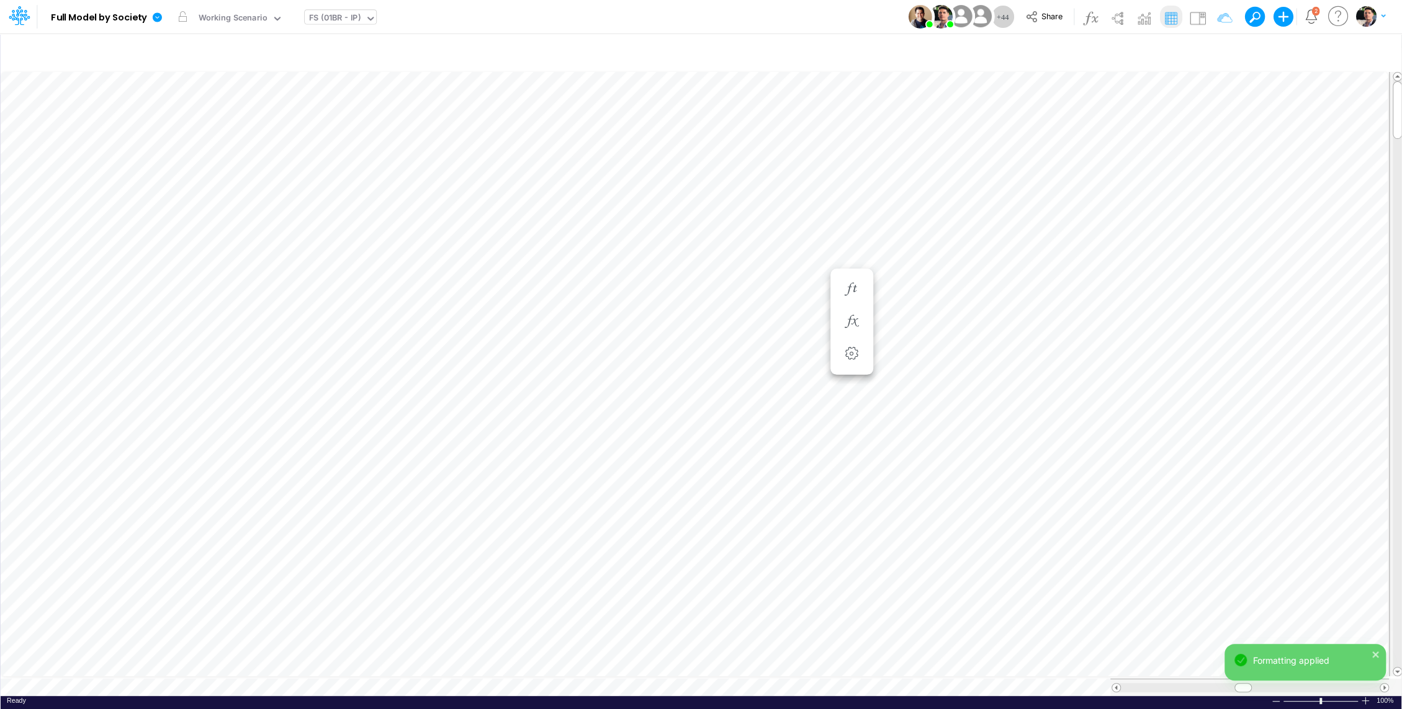
scroll to position [6, 1]
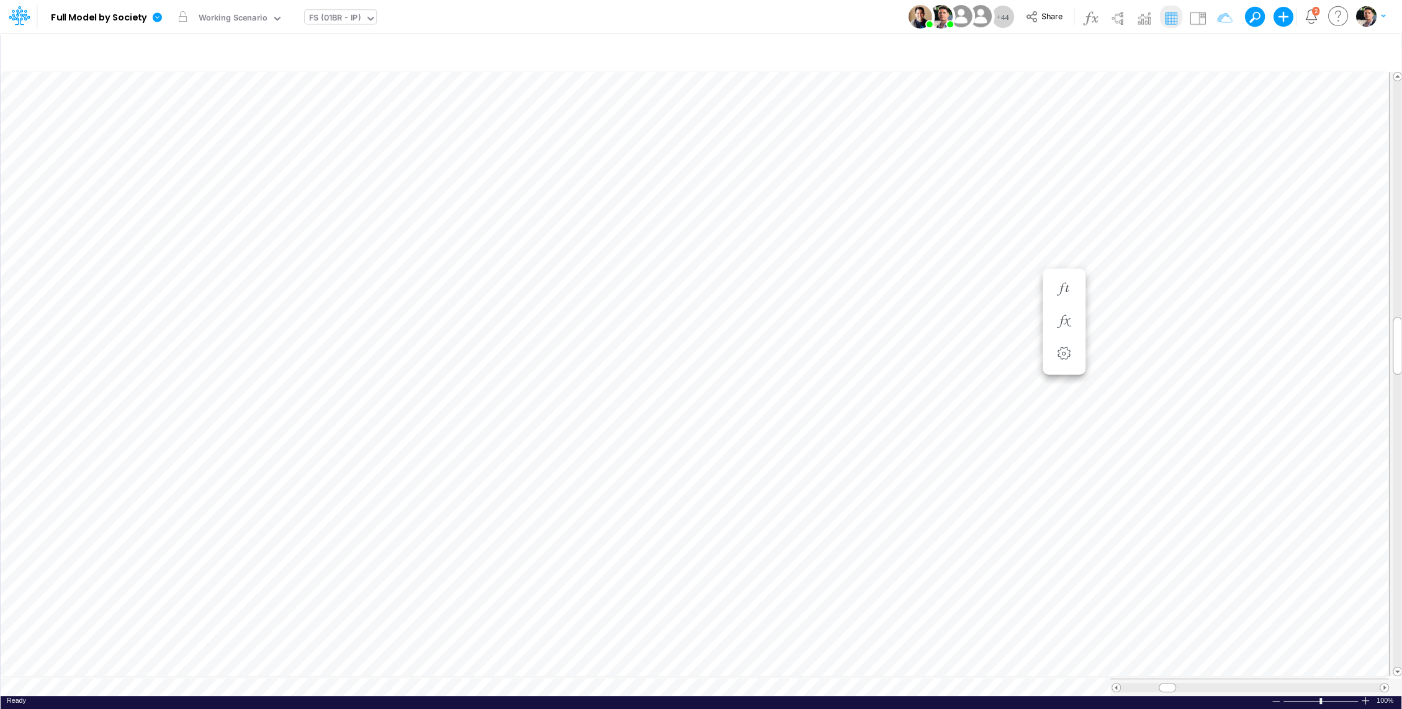
scroll to position [6, 1]
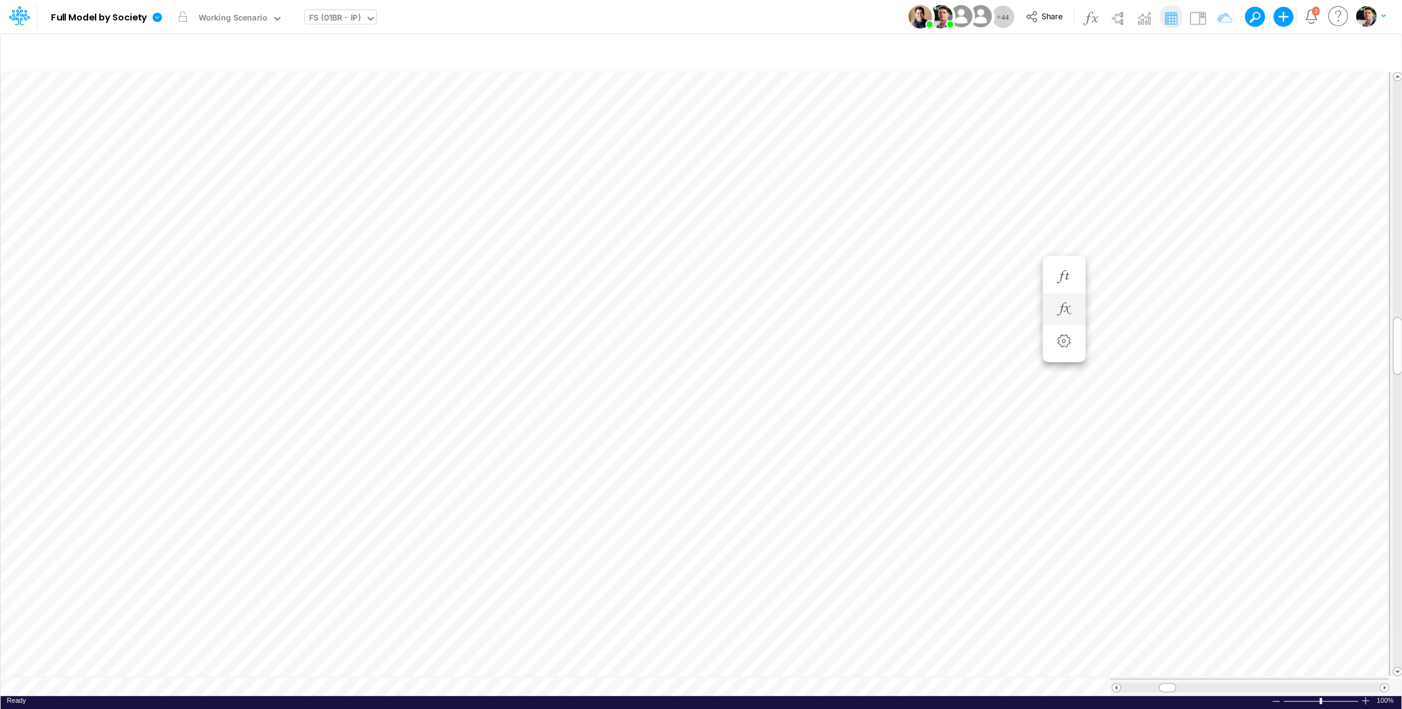
click at [1050, 312] on li at bounding box center [1064, 310] width 43 height 32
click at [1066, 310] on icon "button" at bounding box center [1063, 309] width 19 height 13
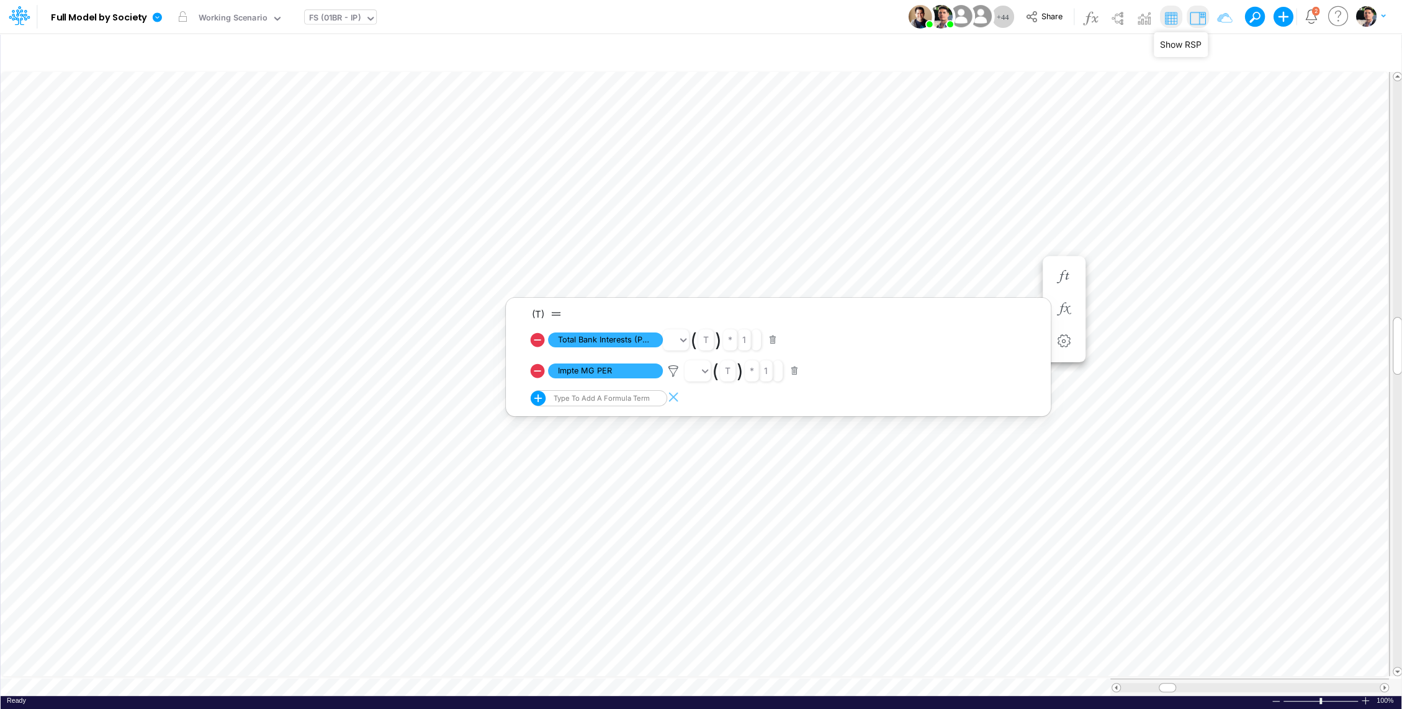
click at [1198, 16] on img at bounding box center [1197, 18] width 20 height 20
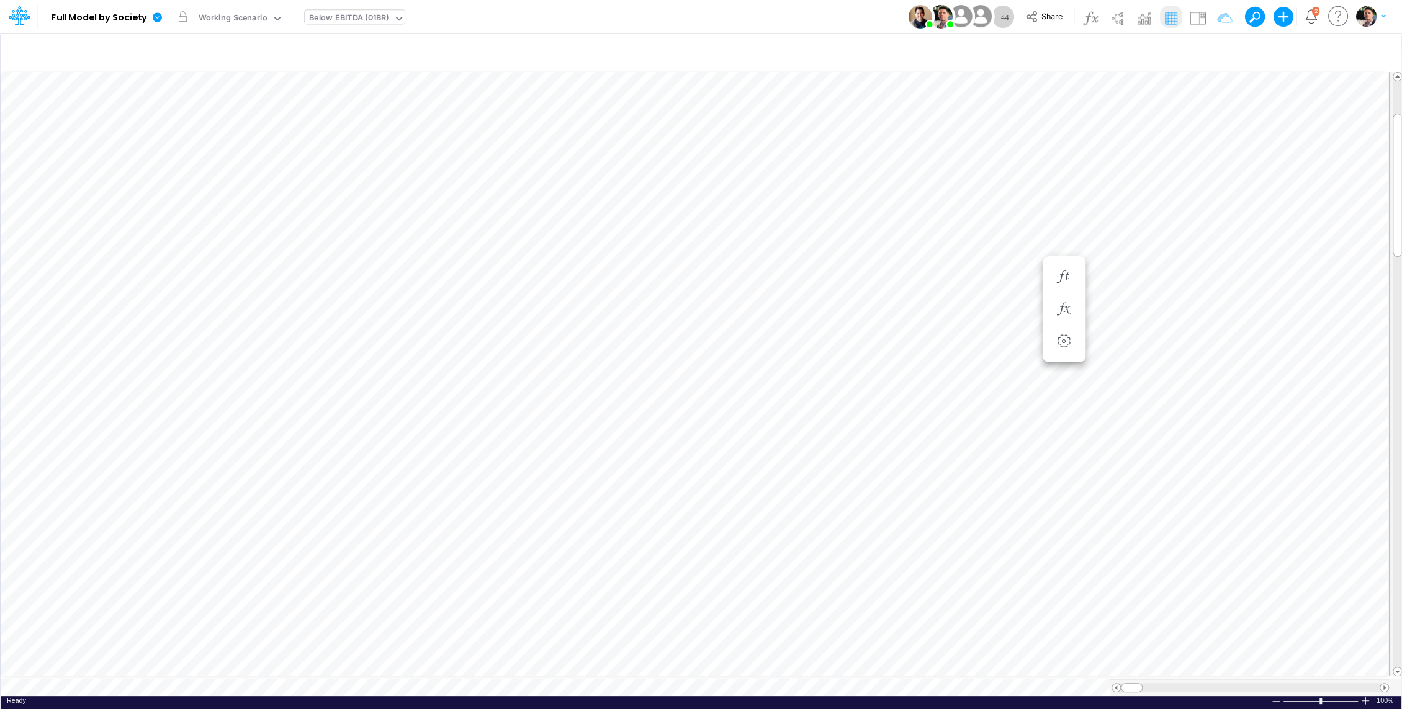
scroll to position [6, 1]
click at [1015, 349] on icon "button" at bounding box center [1011, 346] width 19 height 13
click at [1382, 684] on span at bounding box center [1384, 688] width 8 height 8
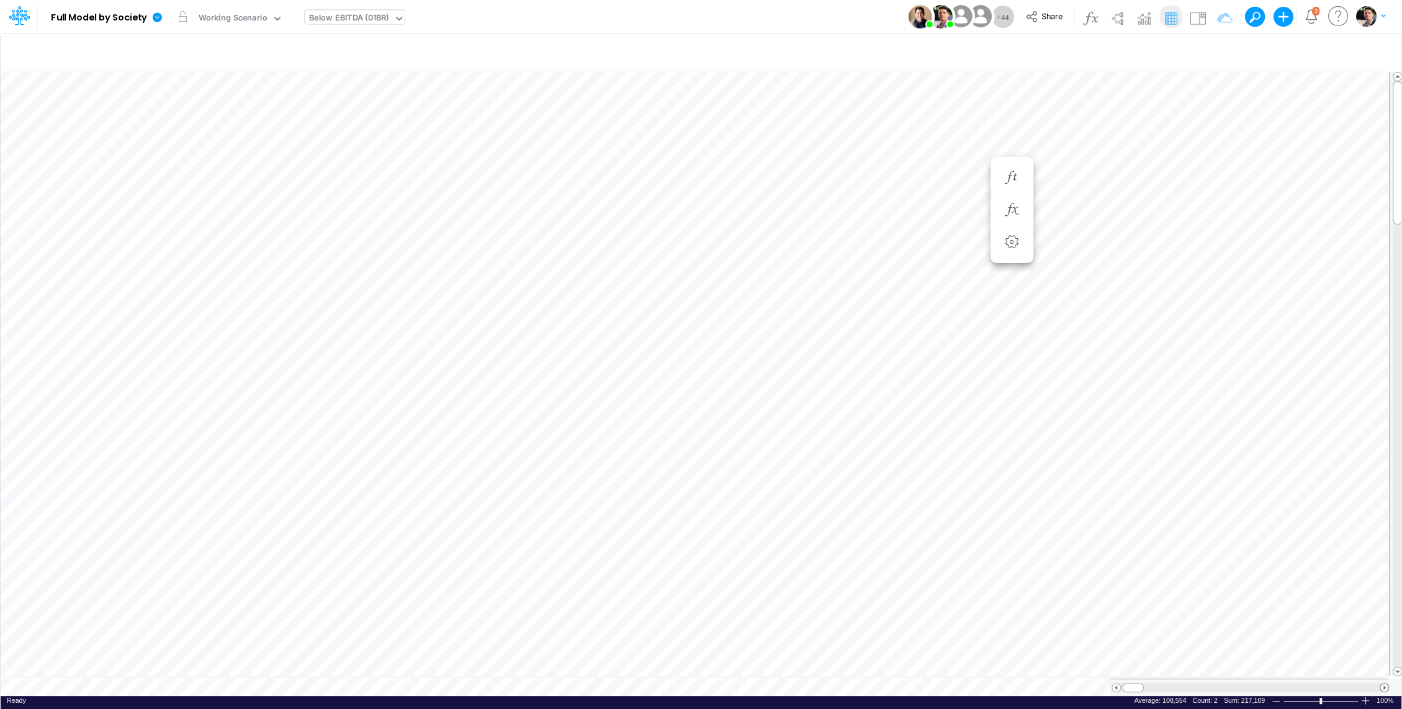
click at [1382, 684] on span at bounding box center [1384, 688] width 8 height 8
click at [1383, 684] on span at bounding box center [1384, 688] width 8 height 8
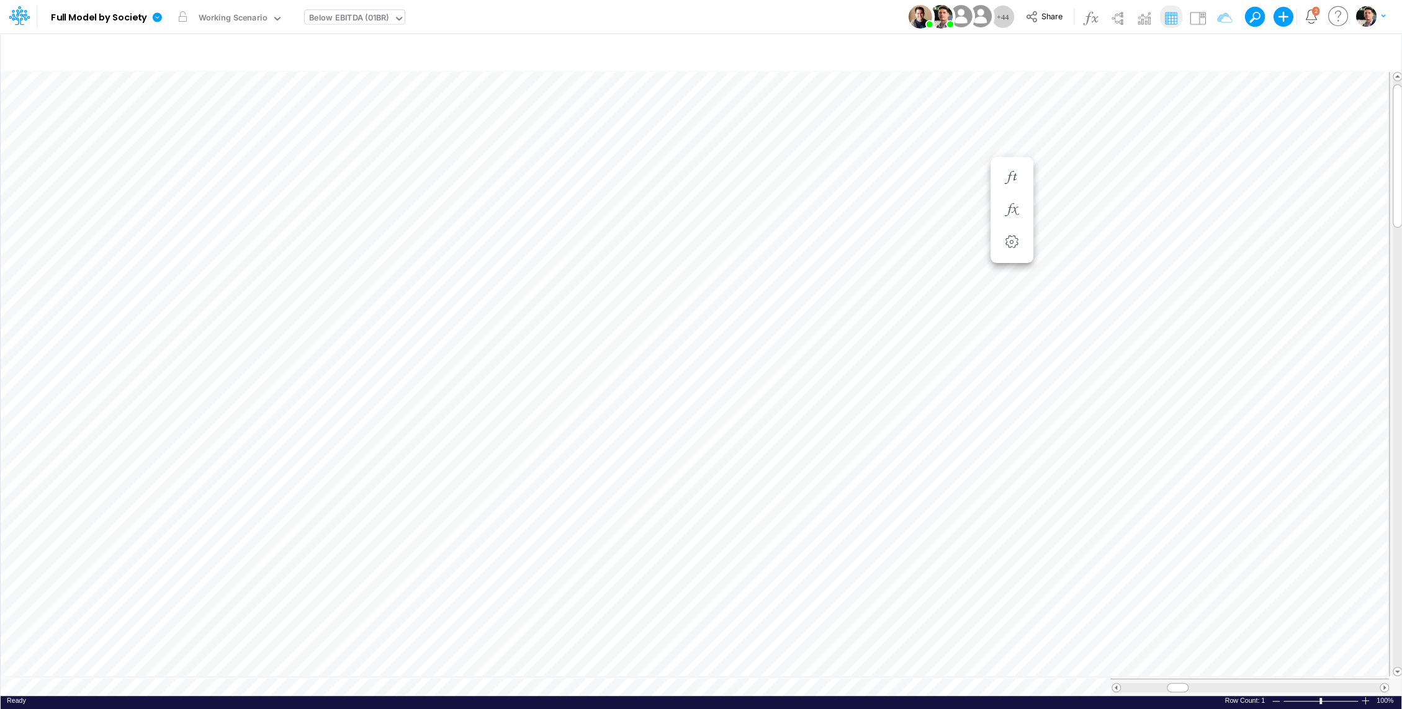
scroll to position [6, 1]
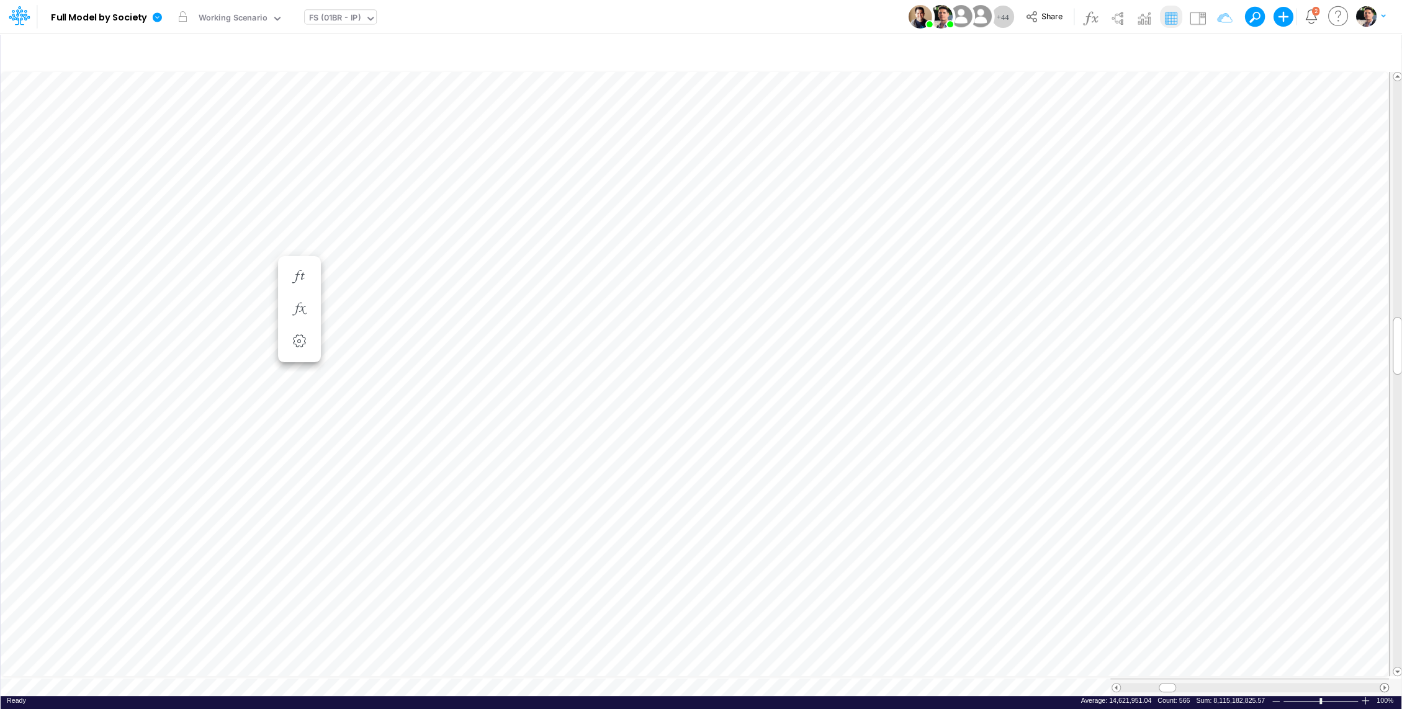
click at [1384, 684] on span at bounding box center [1384, 688] width 8 height 8
click at [1383, 684] on span at bounding box center [1384, 688] width 8 height 8
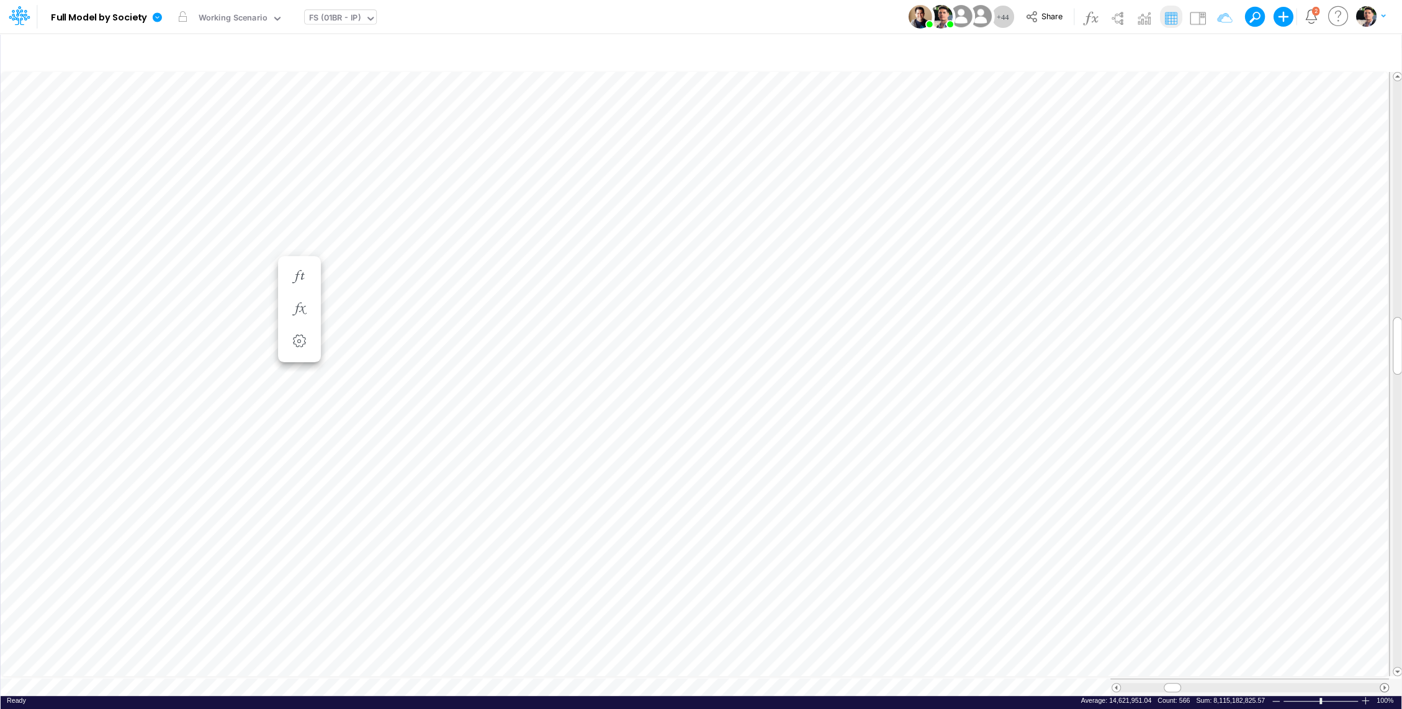
click at [1383, 684] on span at bounding box center [1384, 688] width 8 height 8
click at [1116, 684] on span at bounding box center [1116, 688] width 8 height 8
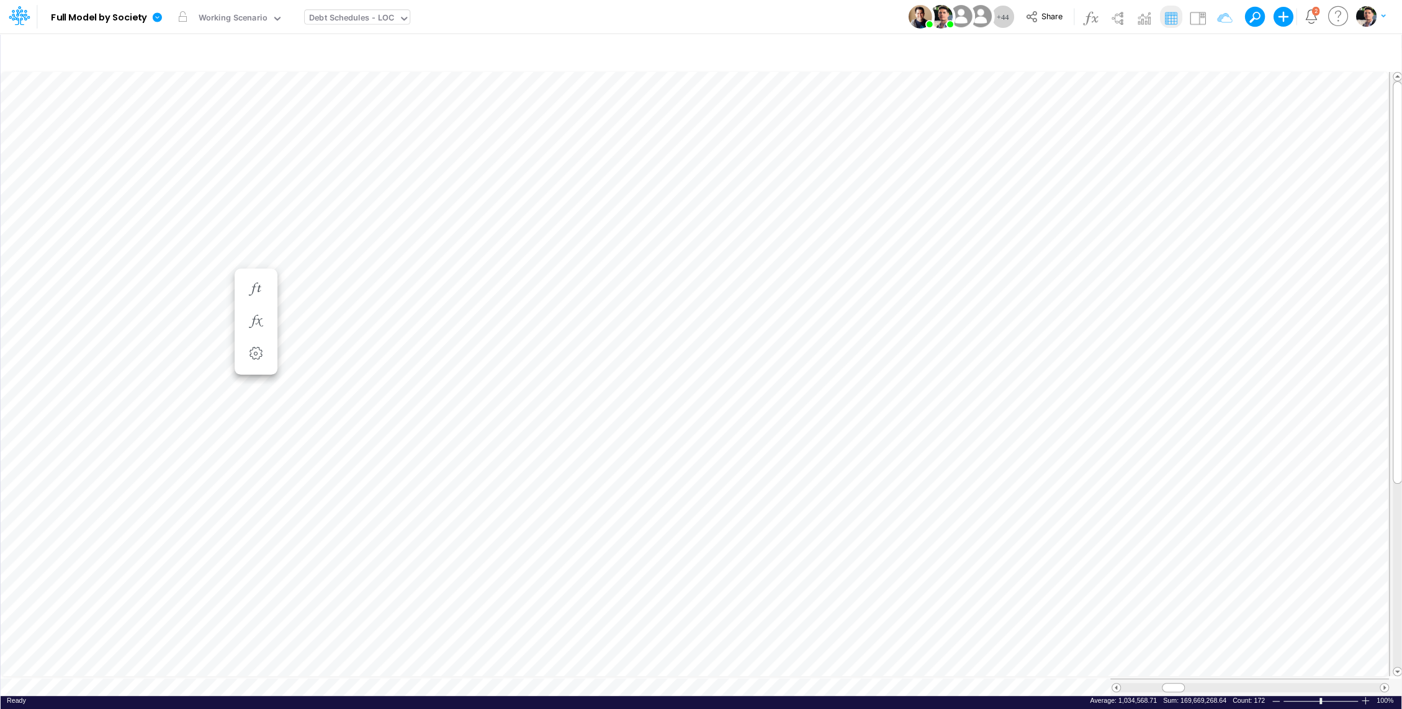
scroll to position [6, 1]
click at [768, 553] on icon "button" at bounding box center [766, 557] width 19 height 13
click at [247, 19] on div "Working Scenario" at bounding box center [233, 19] width 69 height 14
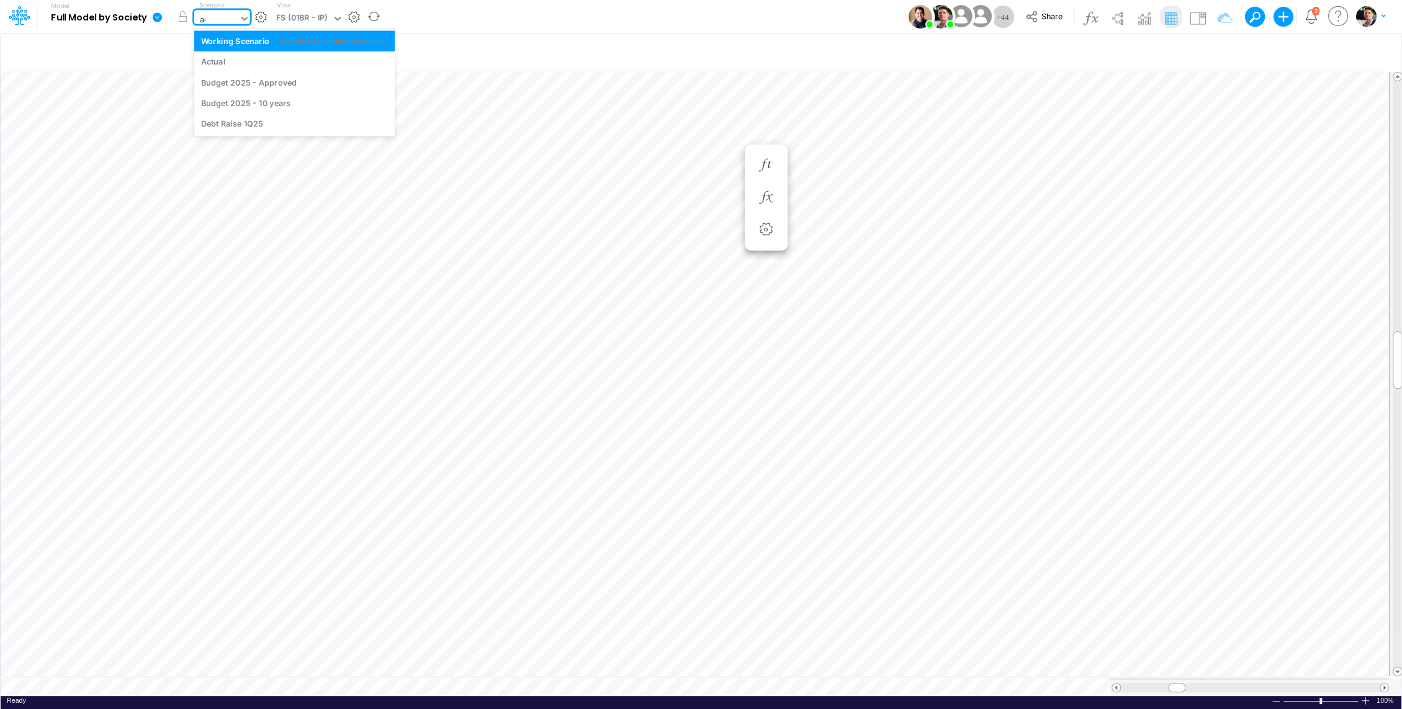
type input "act"
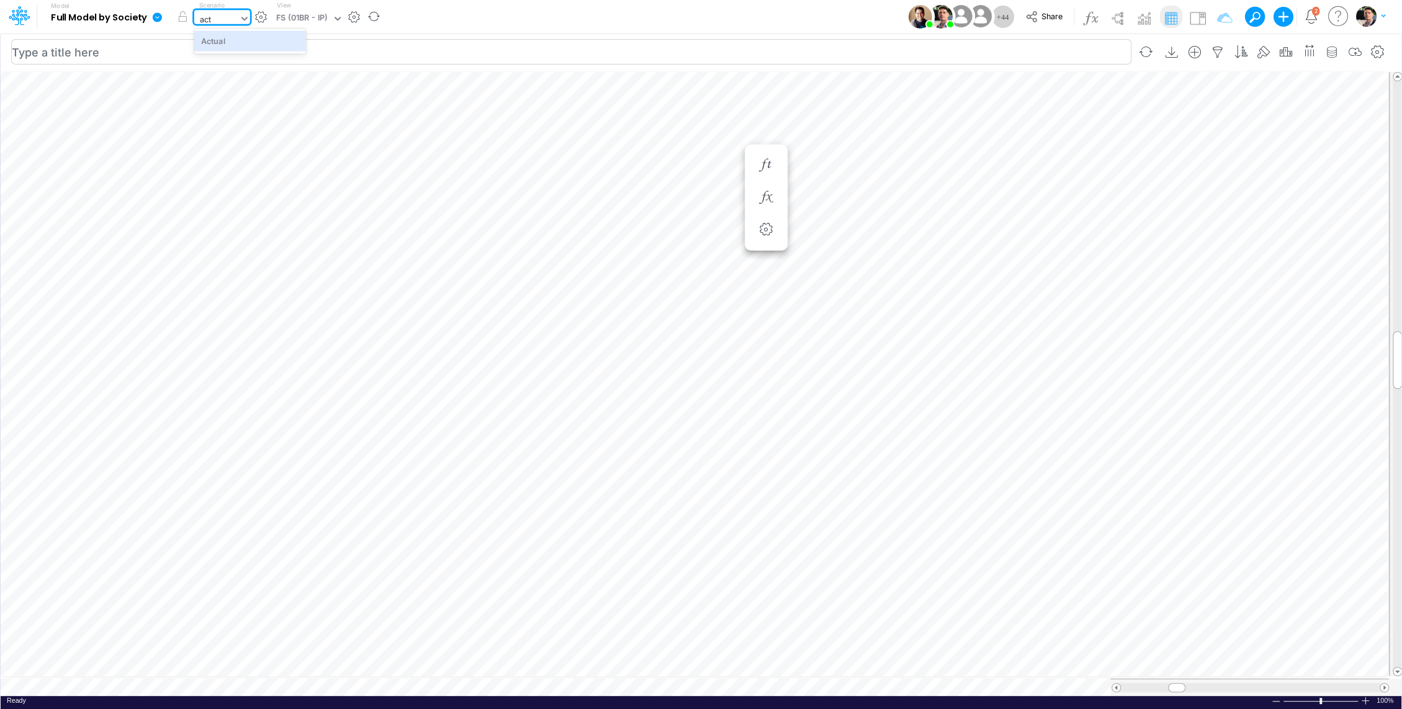
click at [223, 38] on div "Actual" at bounding box center [213, 41] width 25 height 12
click at [320, 23] on div "FS (01BR - IP)" at bounding box center [302, 19] width 52 height 14
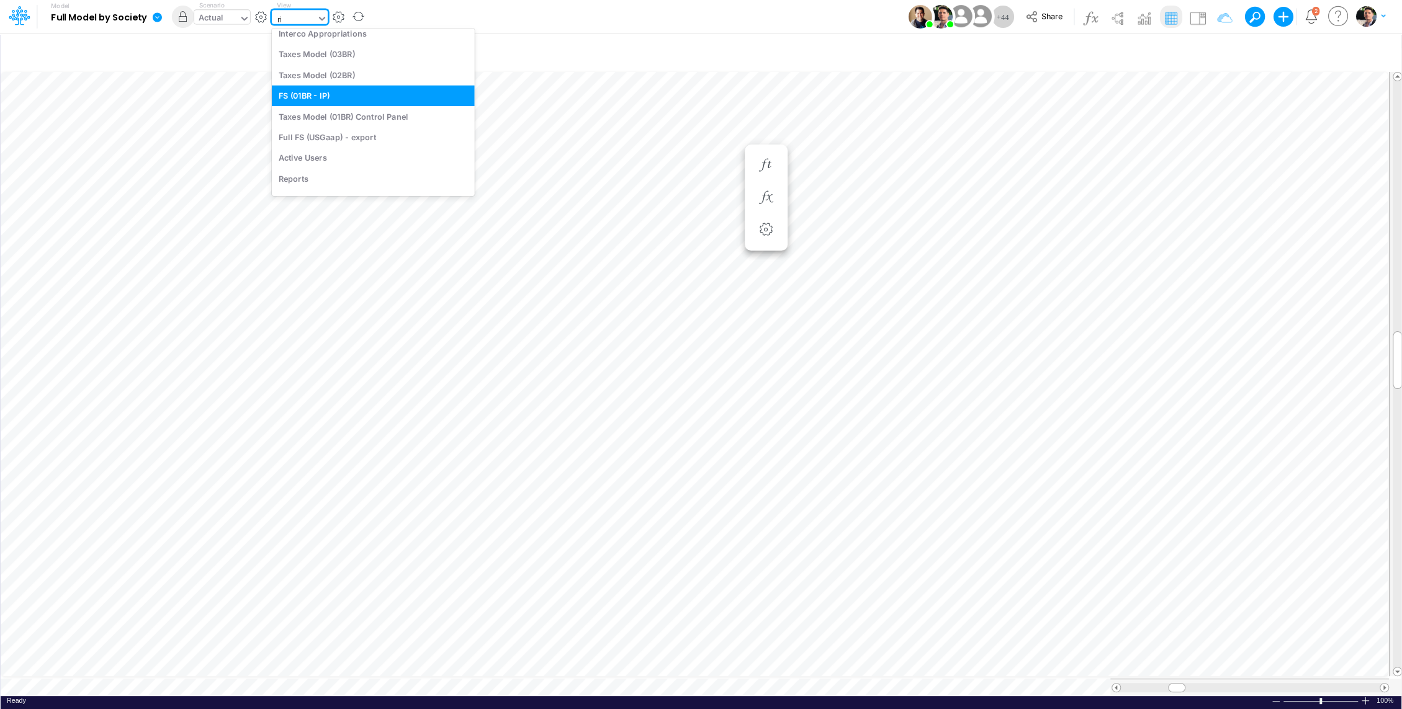
scroll to position [164, 0]
type input "riv"
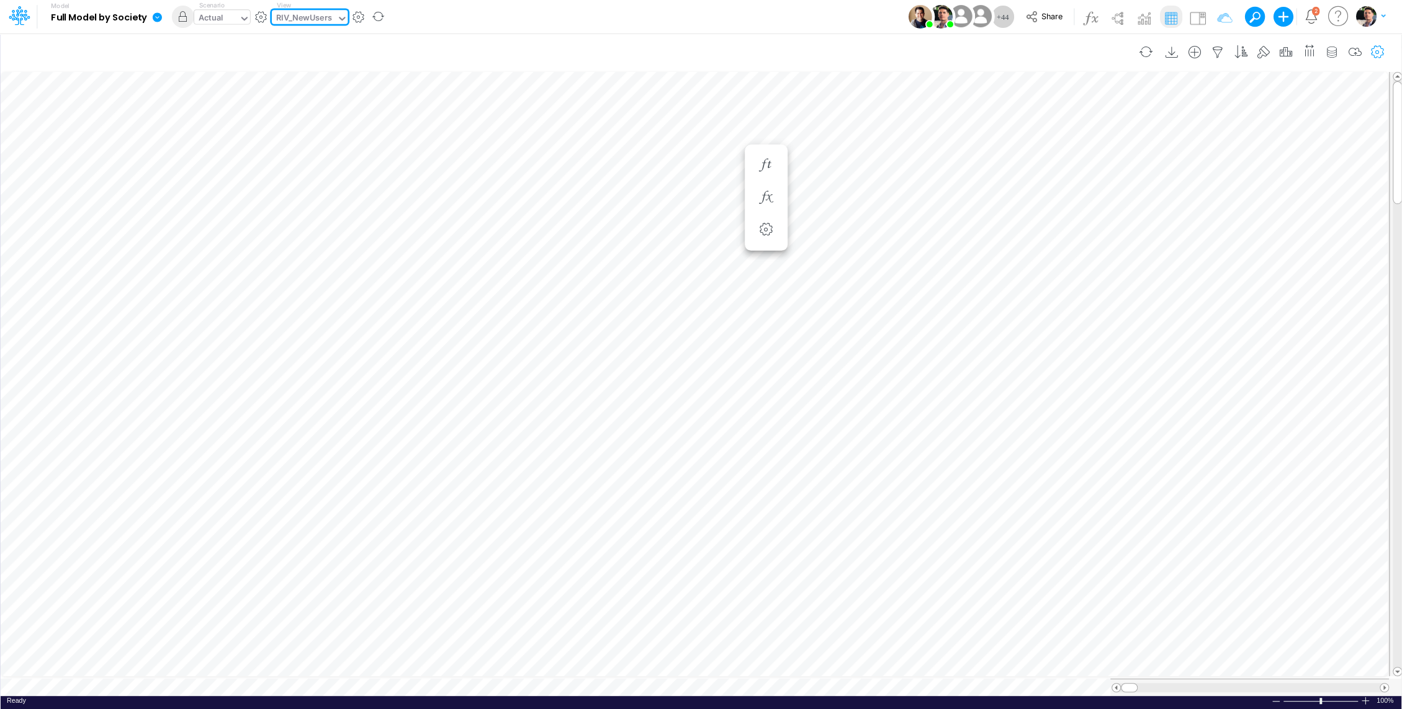
click at [1381, 47] on icon "button" at bounding box center [1377, 52] width 19 height 13
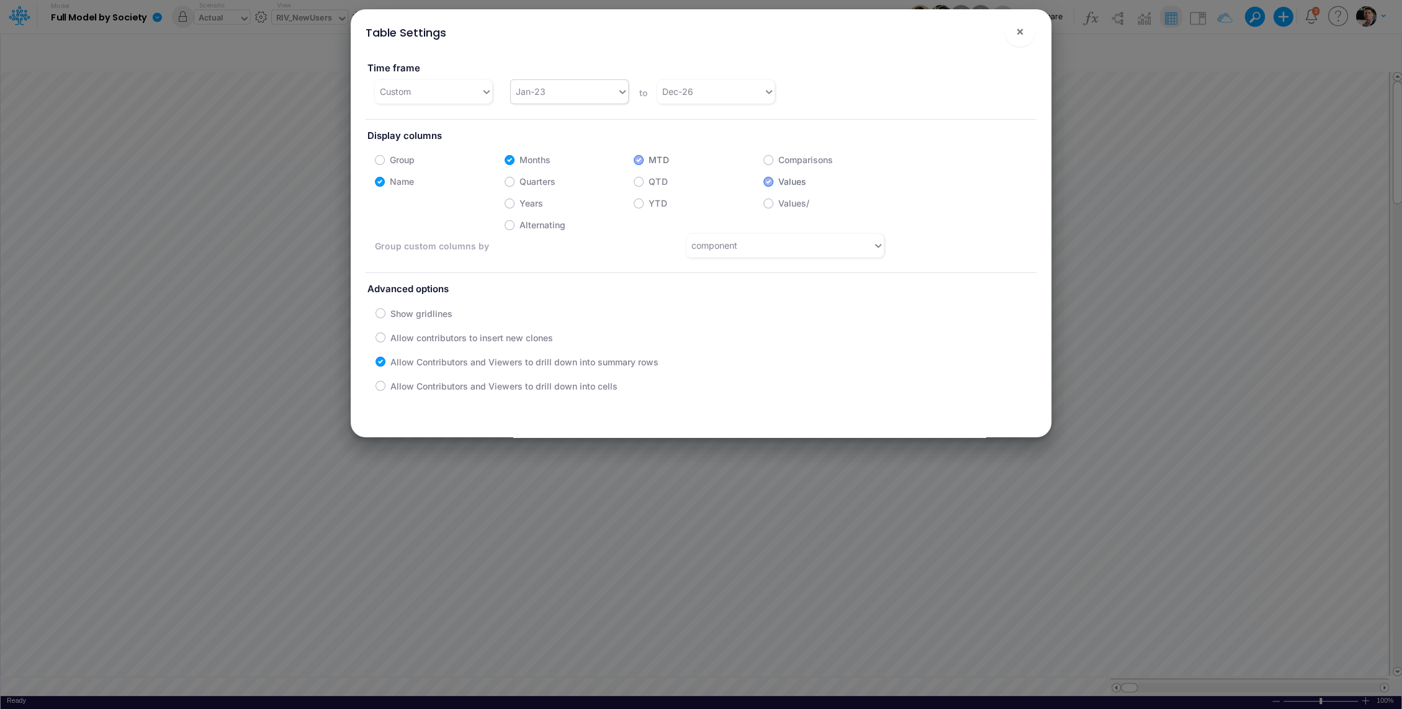
click at [555, 92] on div "Jan-23" at bounding box center [564, 91] width 106 height 20
type input "j"
type input "mar-25"
click at [536, 125] on div "Mar-25" at bounding box center [568, 122] width 116 height 23
drag, startPoint x: 1019, startPoint y: 32, endPoint x: 1007, endPoint y: 67, distance: 36.7
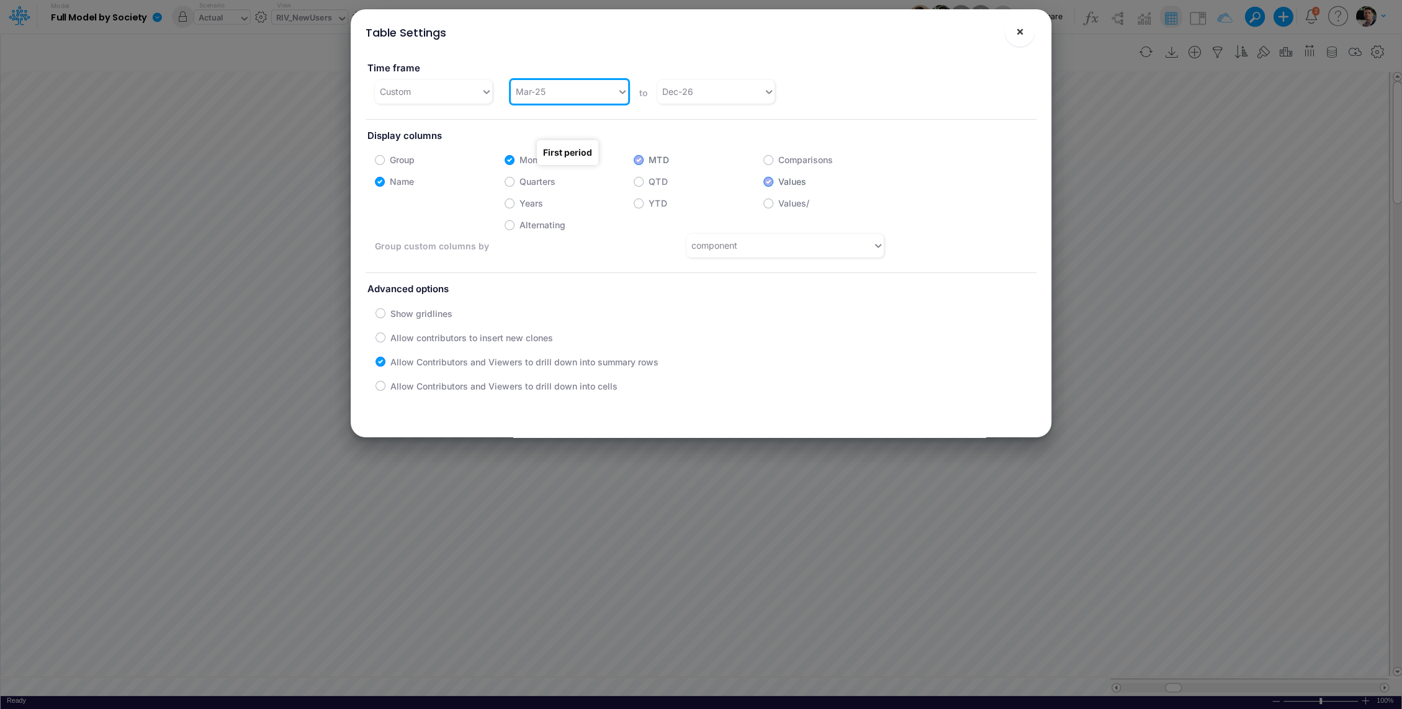
click at [1019, 32] on span "×" at bounding box center [1020, 31] width 8 height 15
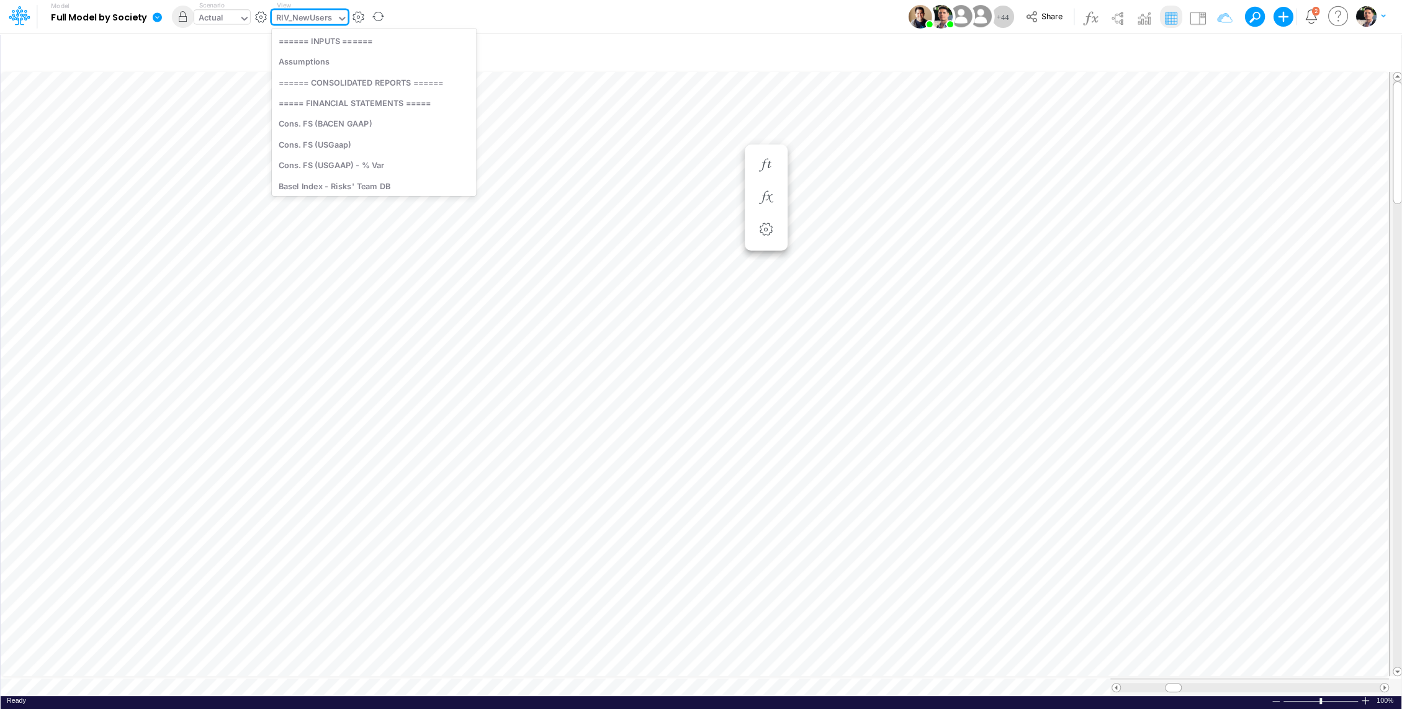
click at [323, 20] on div "RIV_NewUsers" at bounding box center [304, 19] width 56 height 14
type input "wo"
click at [327, 40] on div "Unit Economics (Working View)" at bounding box center [356, 40] width 168 height 20
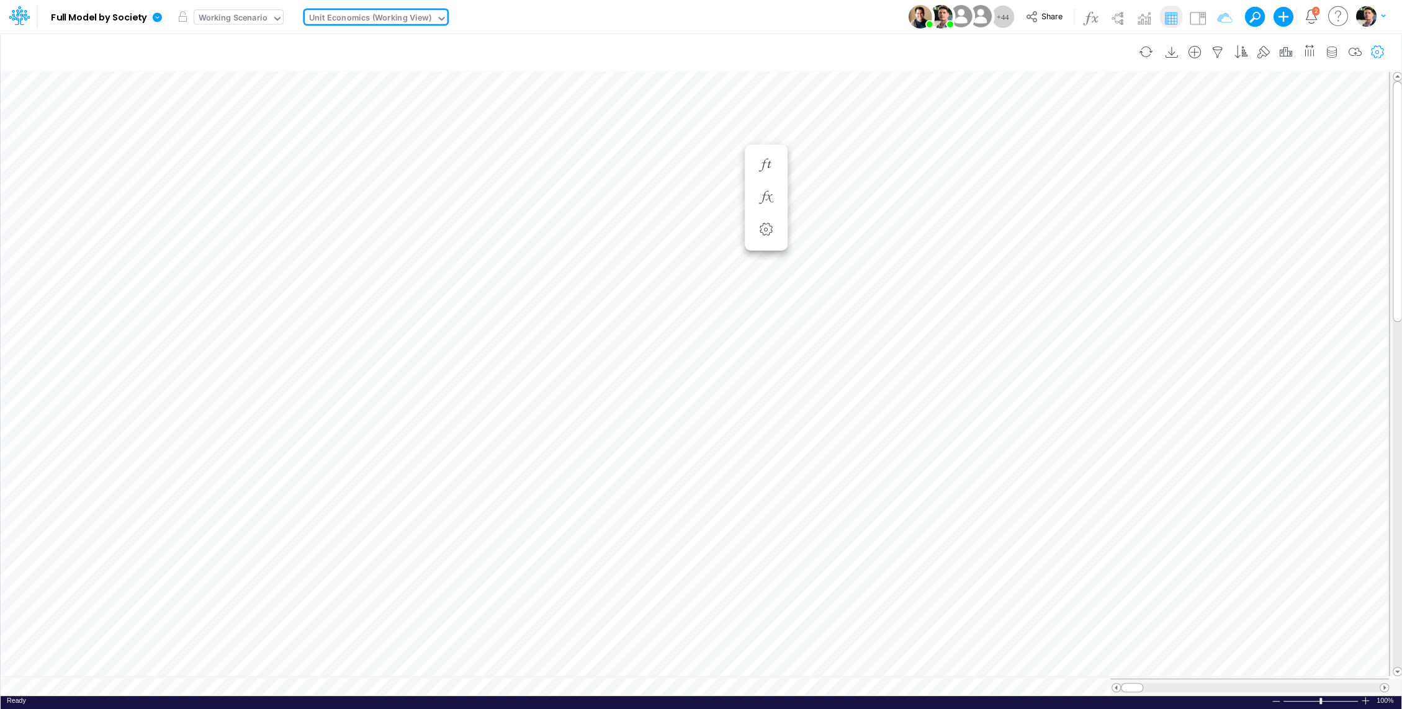
click at [1375, 50] on icon "button" at bounding box center [1377, 52] width 19 height 13
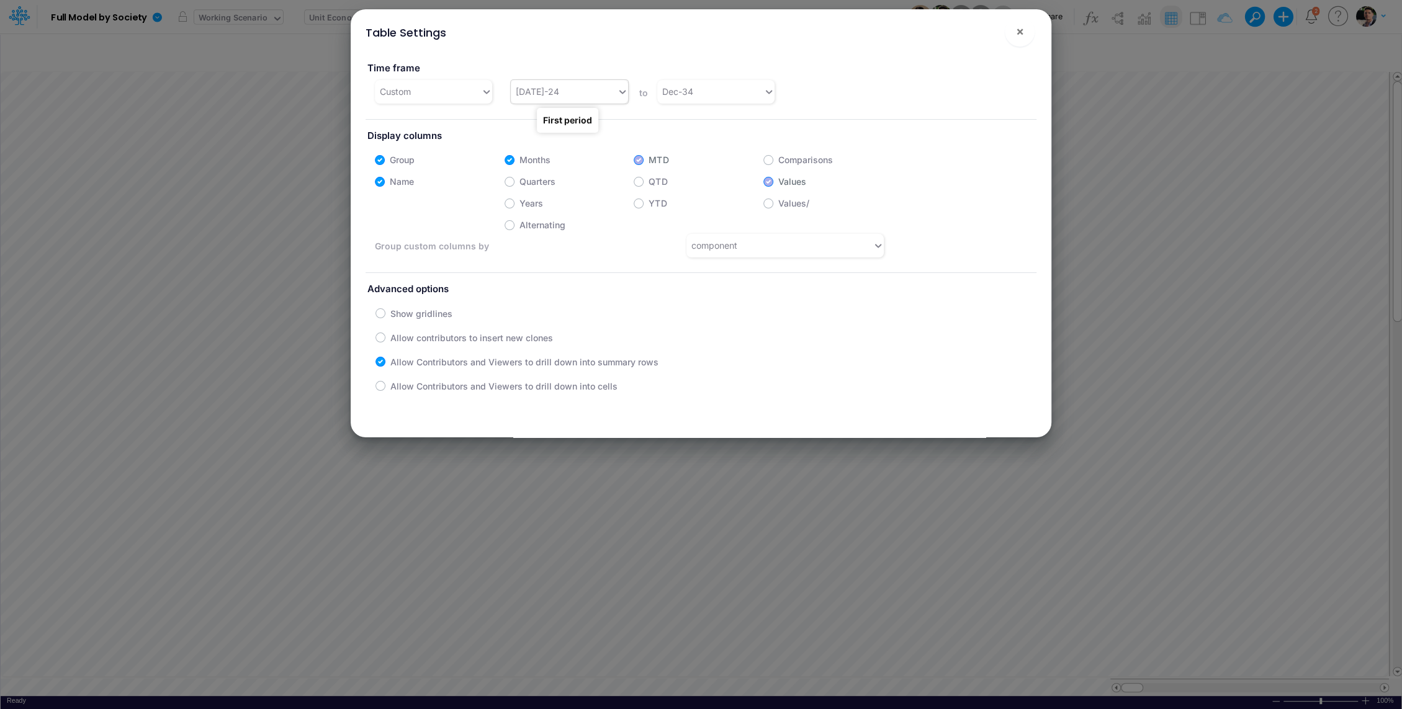
click at [577, 99] on div "[DATE]-24" at bounding box center [564, 91] width 106 height 20
type input "apr-25"
click at [546, 122] on div "Apr-25" at bounding box center [568, 122] width 116 height 23
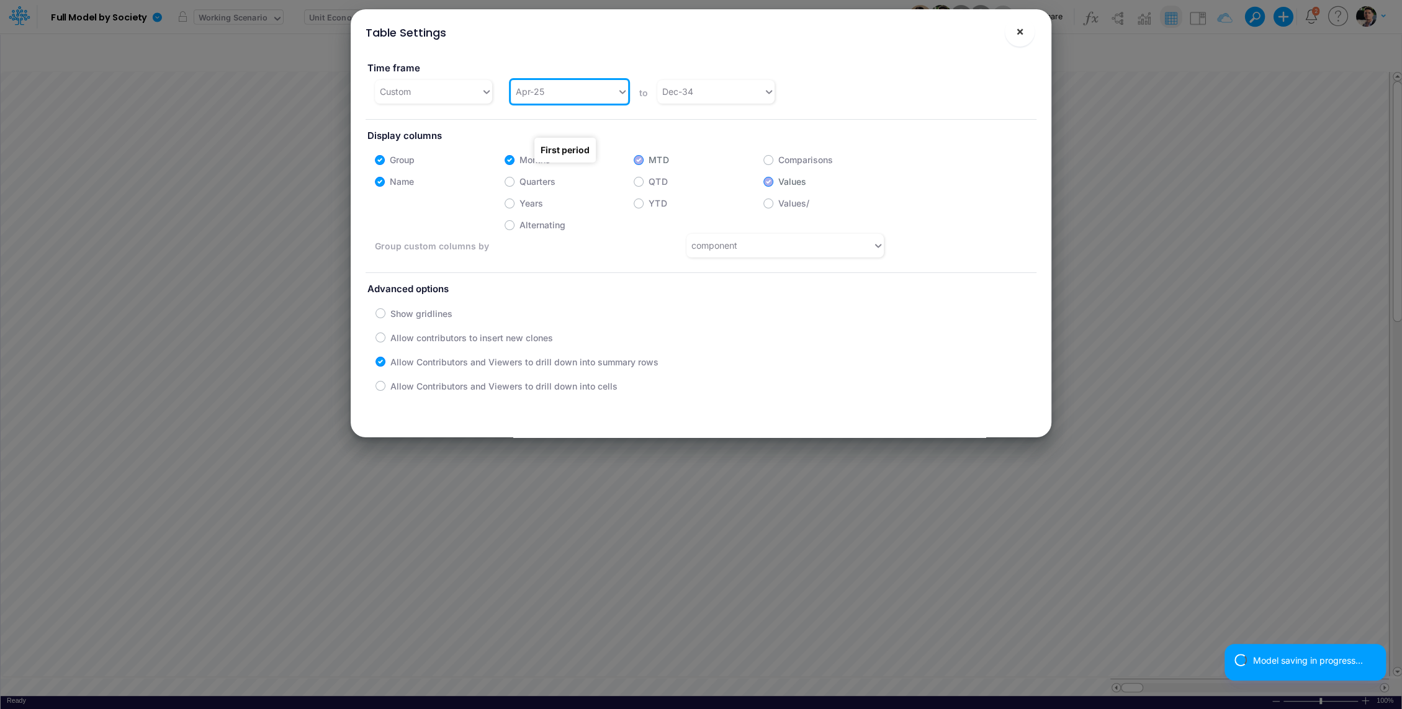
click at [1027, 29] on button "×" at bounding box center [1020, 32] width 30 height 30
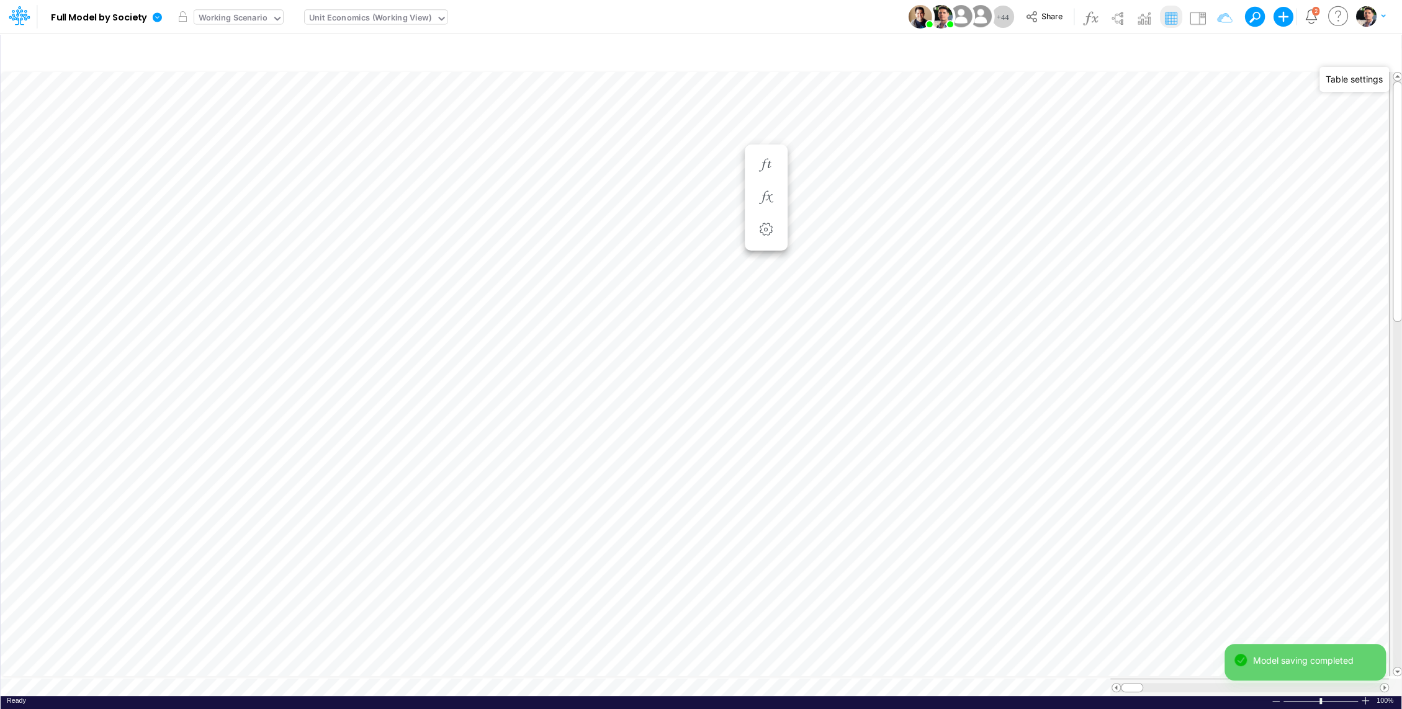
click at [258, 11] on div "Working Scenario" at bounding box center [233, 19] width 78 height 19
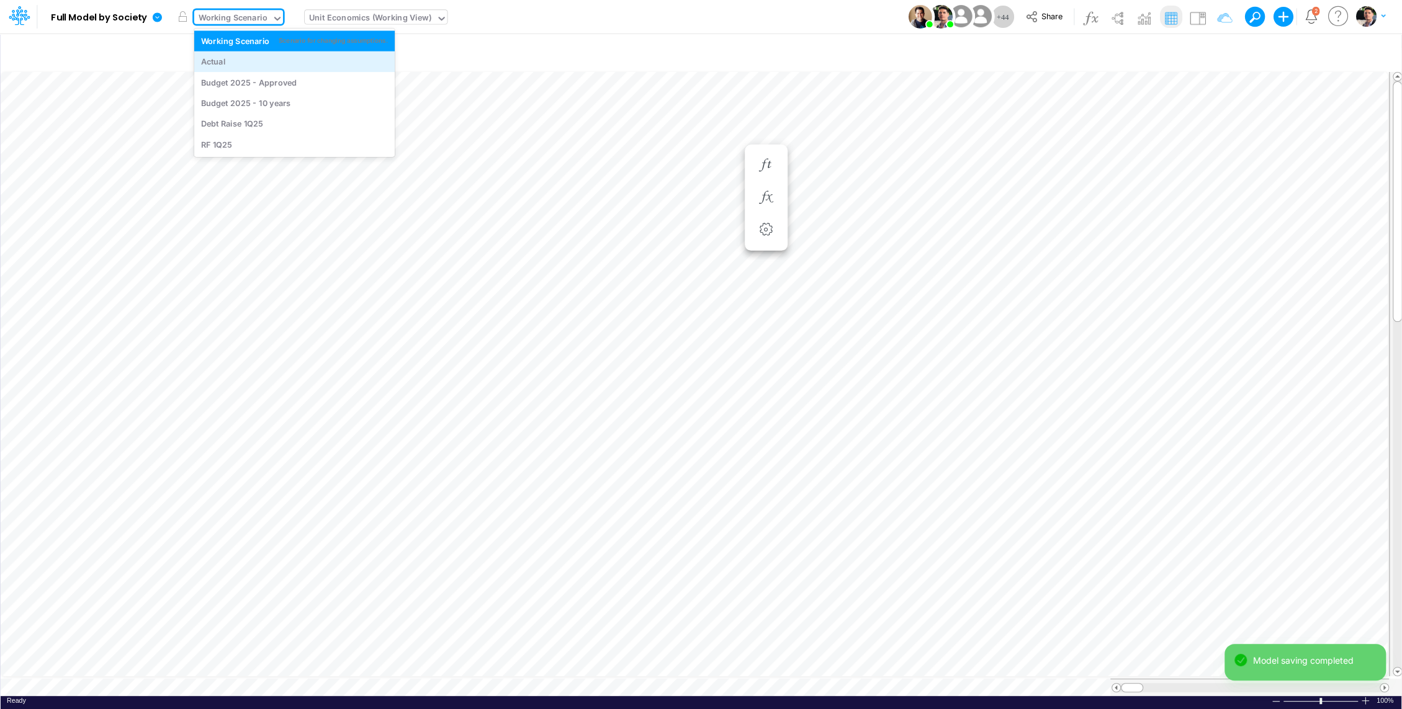
click at [248, 60] on div "Actual" at bounding box center [294, 62] width 187 height 12
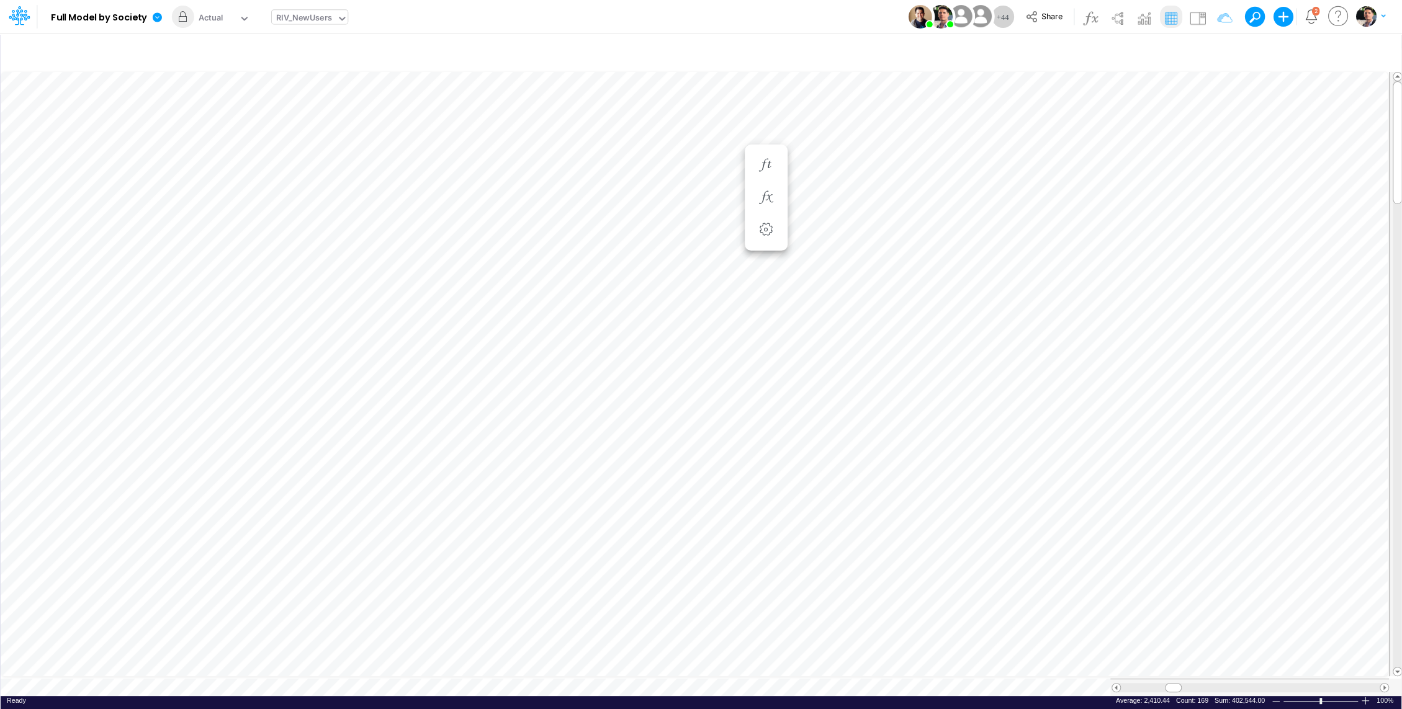
scroll to position [6, 1]
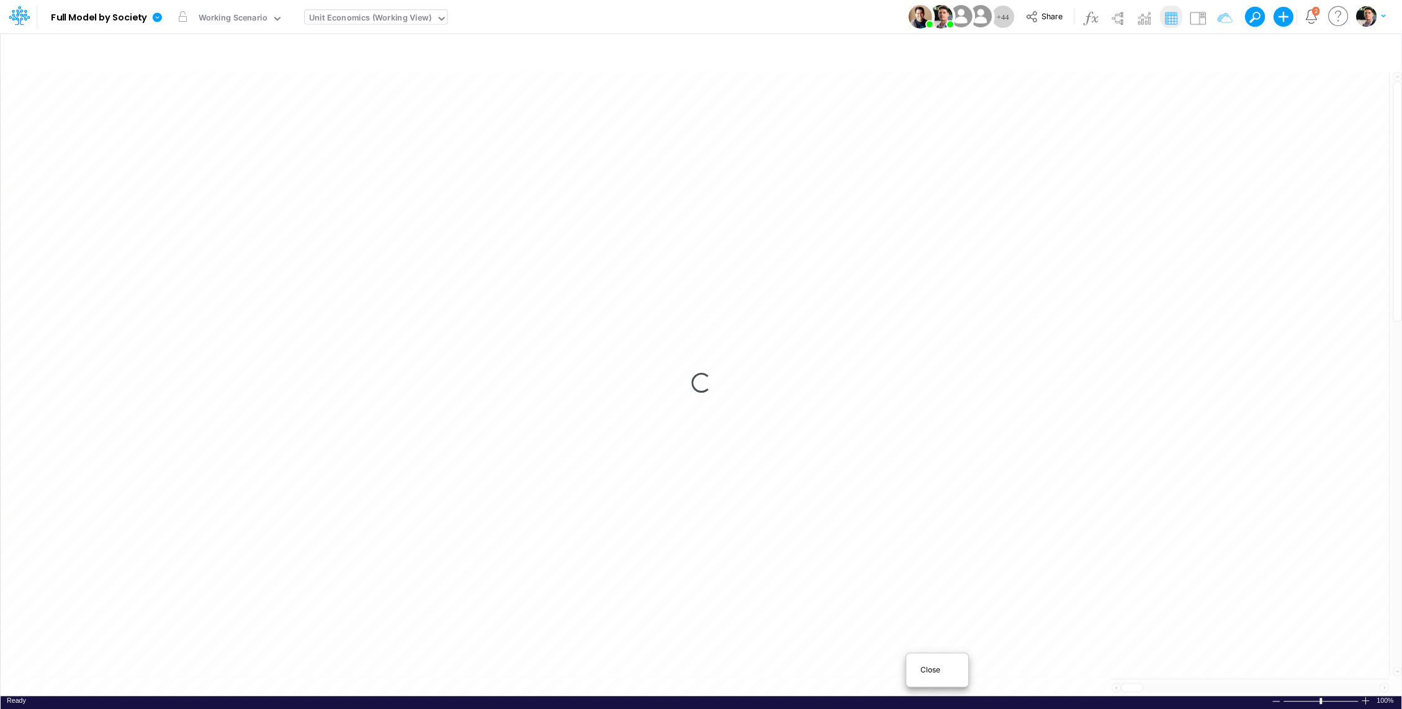
scroll to position [6, 0]
click at [923, 672] on span "Close" at bounding box center [937, 670] width 34 height 11
